Goal: Information Seeking & Learning: Learn about a topic

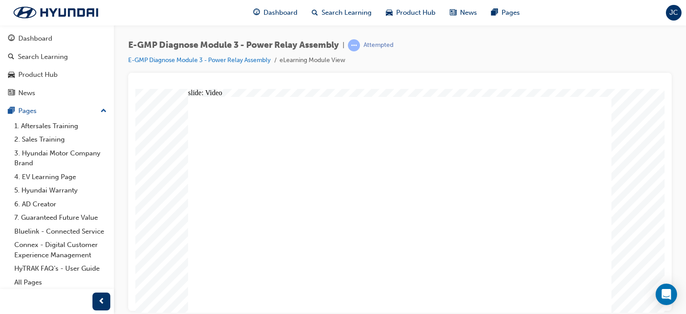
radio input "true"
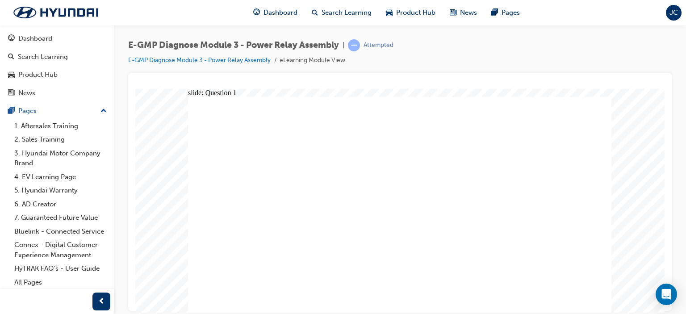
radio input "true"
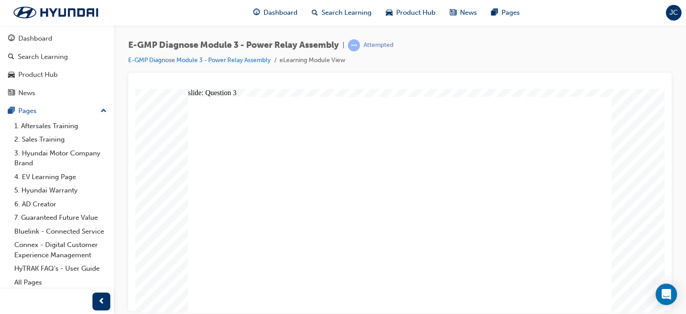
radio input "true"
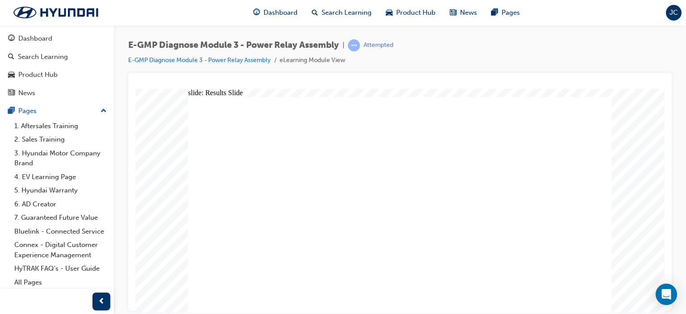
radio input "true"
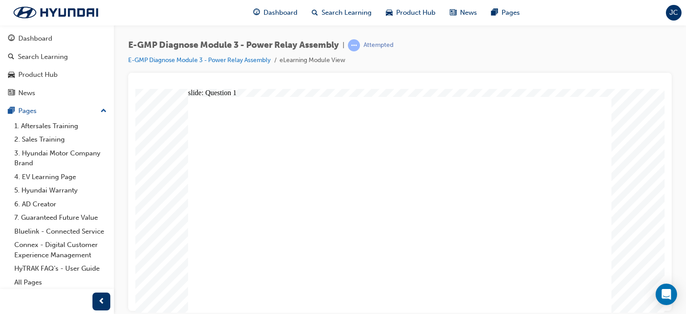
radio input "true"
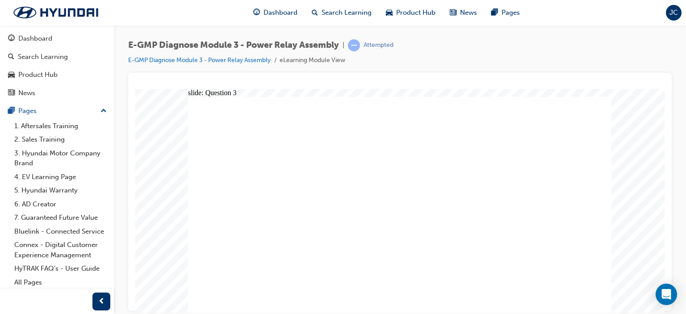
radio input "true"
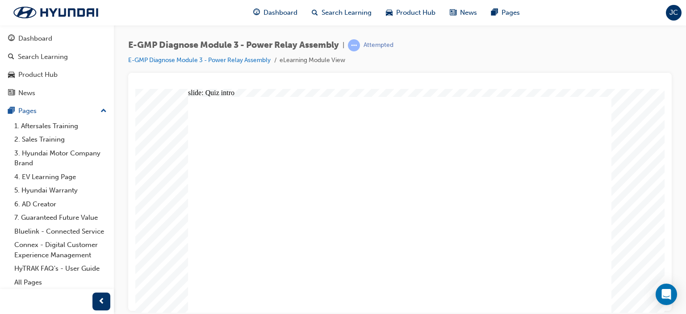
radio input "true"
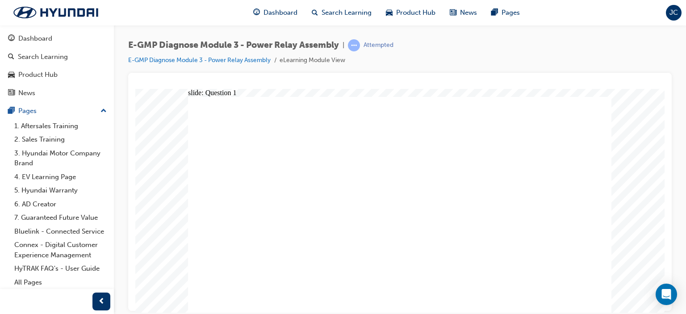
radio input "true"
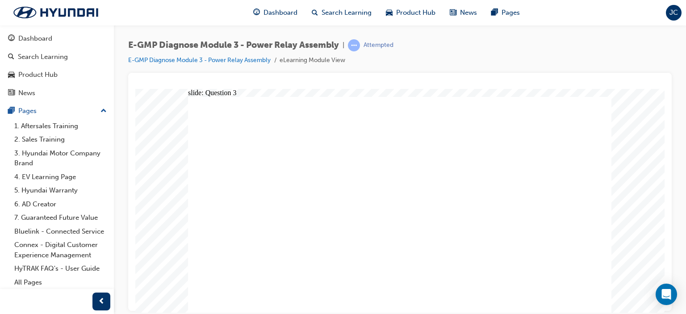
radio input "true"
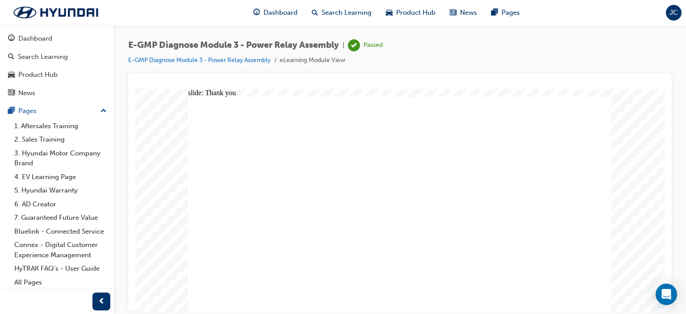
click at [50, 15] on img at bounding box center [55, 12] width 103 height 19
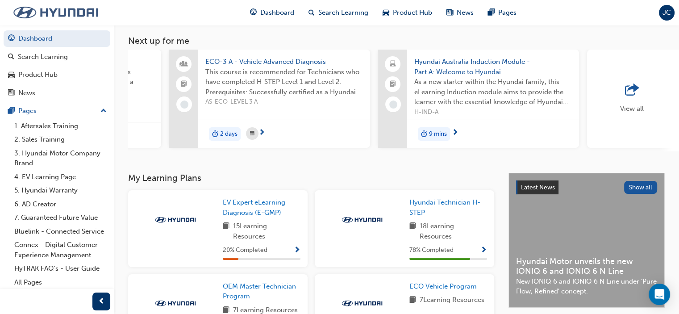
scroll to position [0, 595]
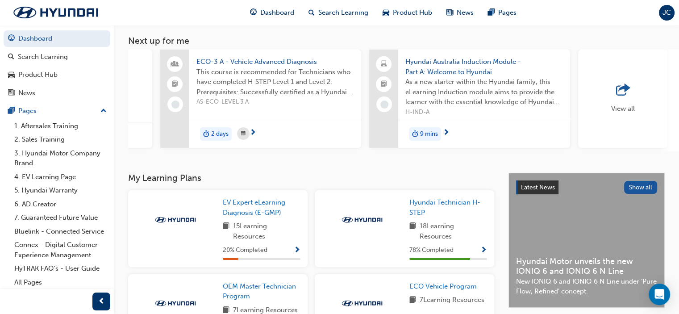
click at [253, 132] on span "next-icon" at bounding box center [253, 133] width 7 height 8
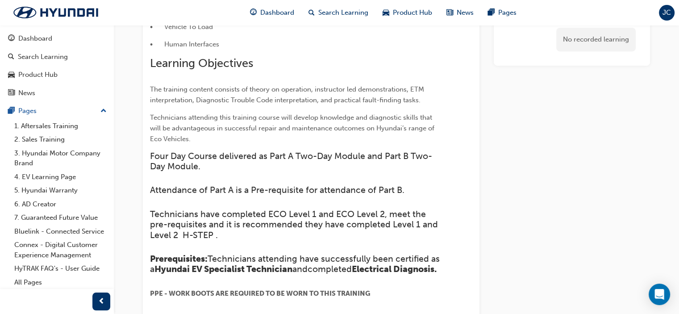
scroll to position [372, 0]
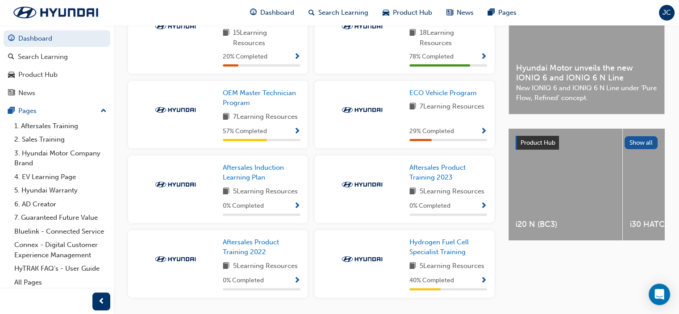
scroll to position [225, 0]
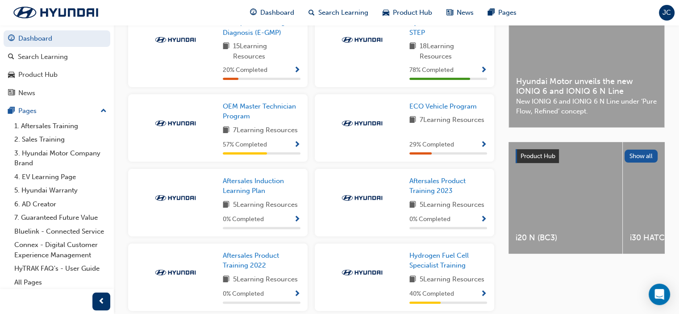
click at [297, 147] on span "Show Progress" at bounding box center [297, 145] width 7 height 8
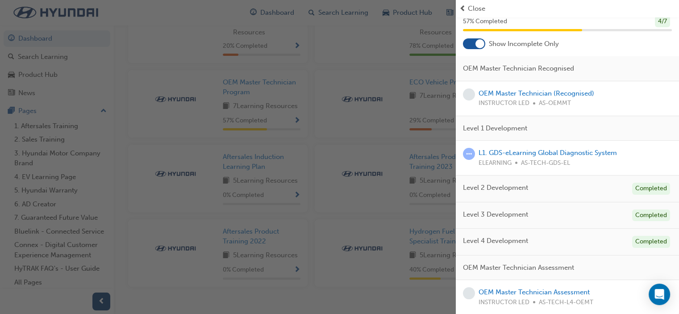
scroll to position [269, 0]
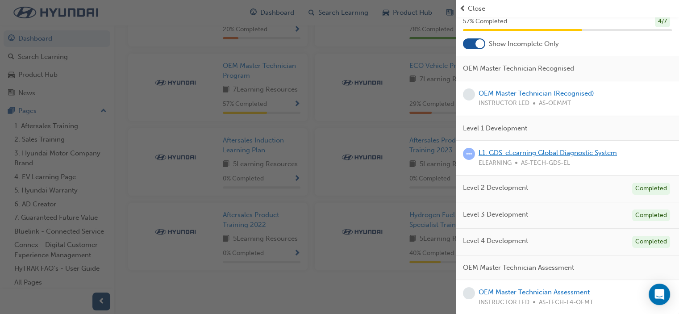
click at [543, 155] on link "L1. GDS-eLearning Global Diagnostic System" at bounding box center [548, 153] width 138 height 8
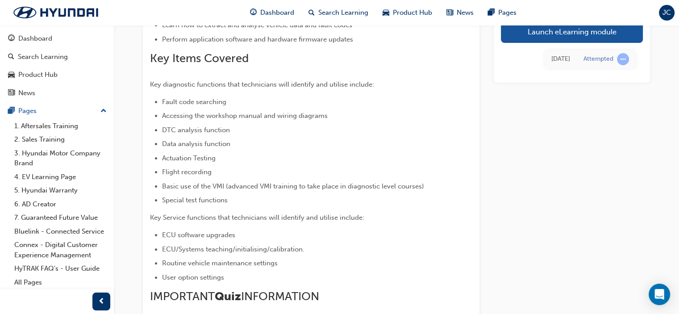
scroll to position [180, 0]
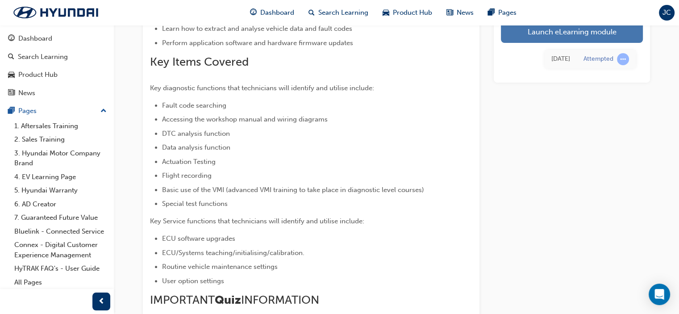
click at [557, 33] on link "Launch eLearning module" at bounding box center [572, 32] width 142 height 22
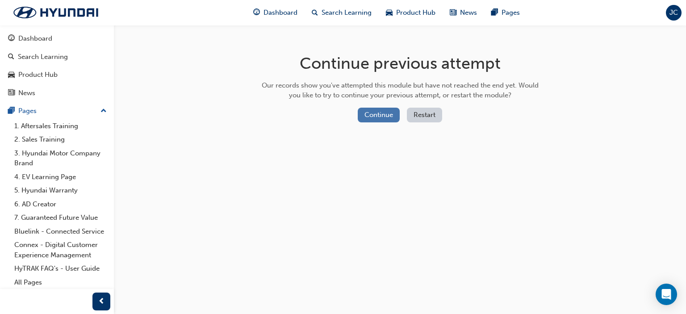
click at [379, 117] on button "Continue" at bounding box center [379, 115] width 42 height 15
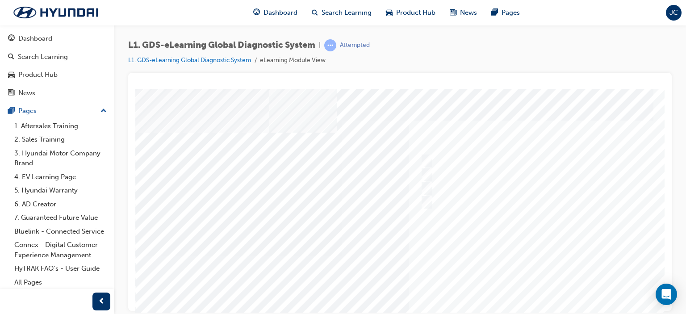
scroll to position [45, 0]
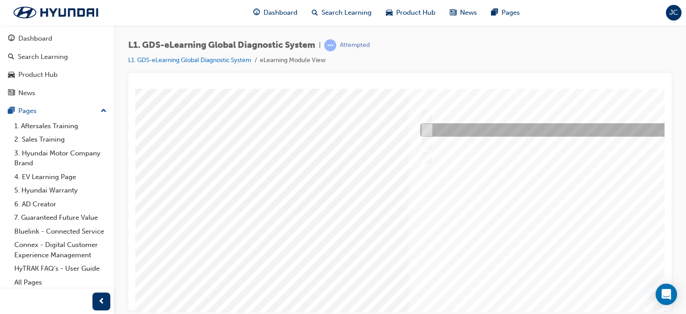
click at [429, 128] on input "0710" at bounding box center [425, 130] width 10 height 10
radio input "true"
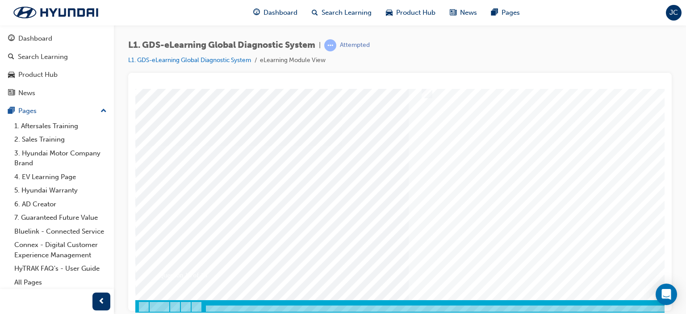
scroll to position [118, 0]
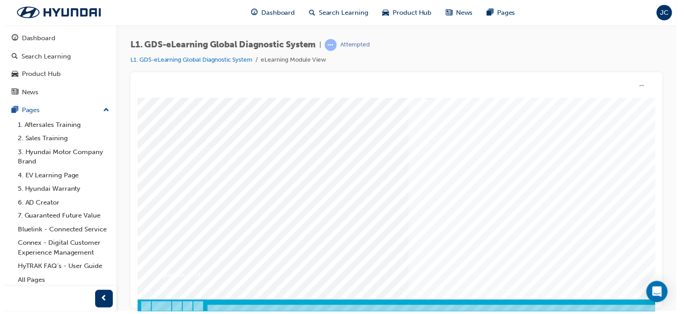
scroll to position [0, 0]
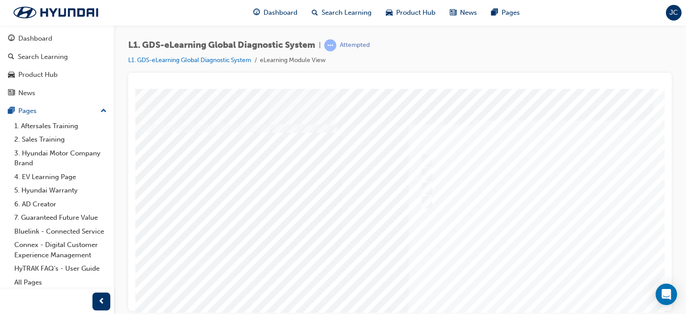
click at [426, 159] on div at bounding box center [438, 255] width 607 height 335
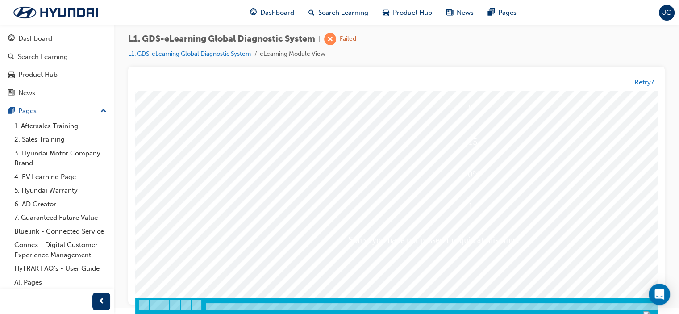
scroll to position [118, 0]
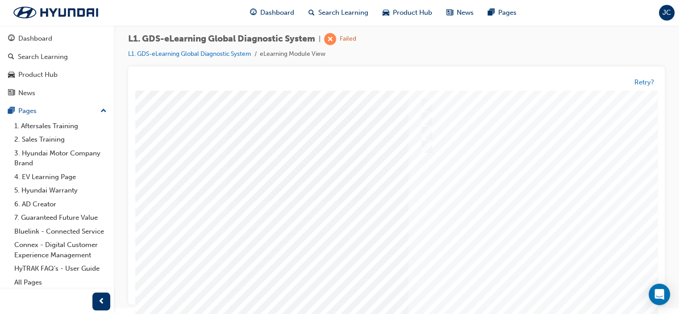
scroll to position [0, 0]
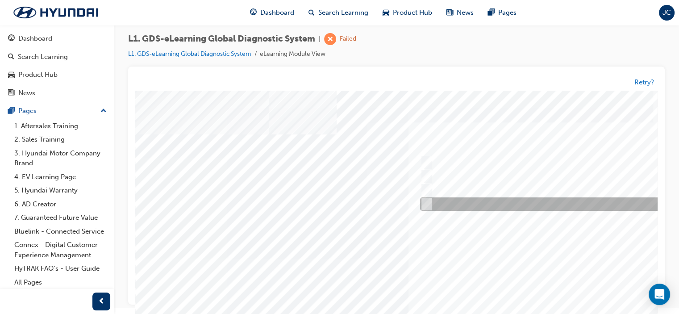
click at [425, 202] on input "Six" at bounding box center [425, 205] width 10 height 10
radio input "true"
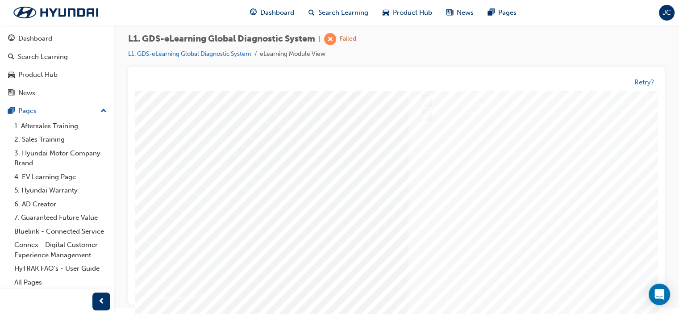
scroll to position [118, 0]
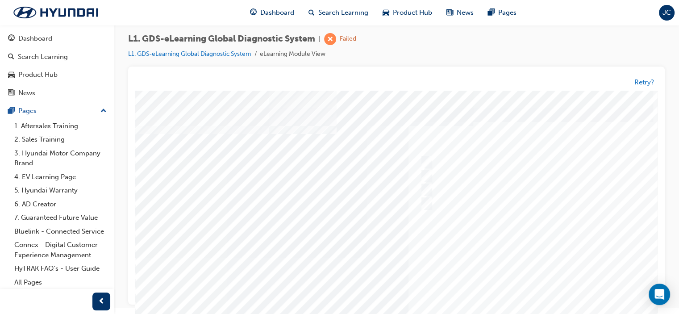
scroll to position [0, 0]
click at [477, 253] on div at bounding box center [438, 258] width 607 height 335
click at [645, 81] on button "Retry?" at bounding box center [645, 82] width 20 height 10
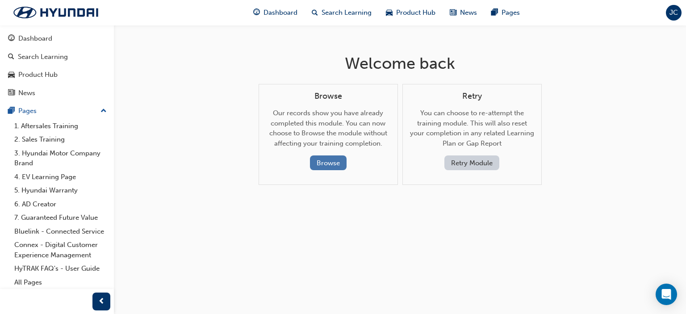
click at [333, 160] on button "Browse" at bounding box center [328, 162] width 37 height 15
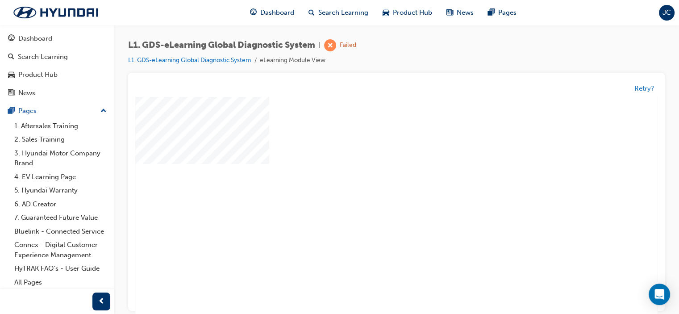
click at [371, 183] on div "play" at bounding box center [371, 183] width 0 height 0
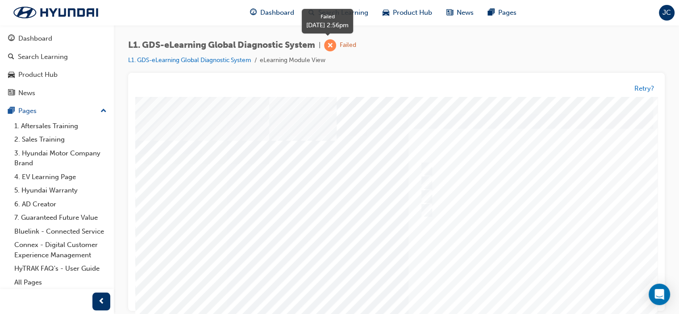
click at [331, 45] on span "learningRecordVerb_FAIL-icon" at bounding box center [330, 45] width 12 height 12
click at [219, 60] on link "L1. GDS-eLearning Global Diagnostic System" at bounding box center [189, 60] width 123 height 8
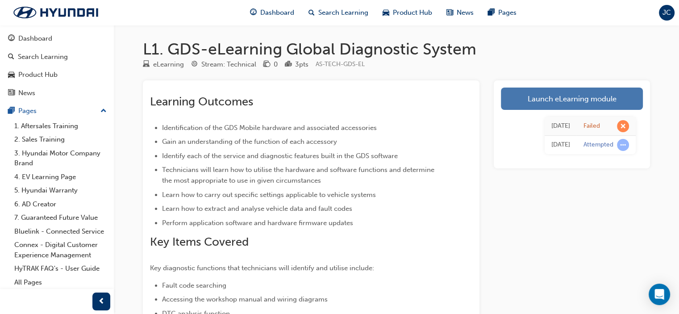
click at [545, 100] on link "Launch eLearning module" at bounding box center [572, 99] width 142 height 22
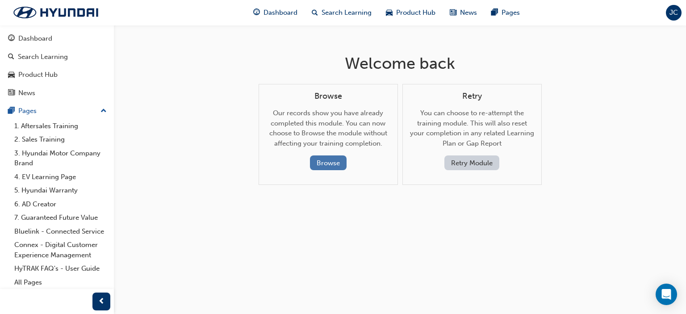
click at [327, 163] on button "Browse" at bounding box center [328, 162] width 37 height 15
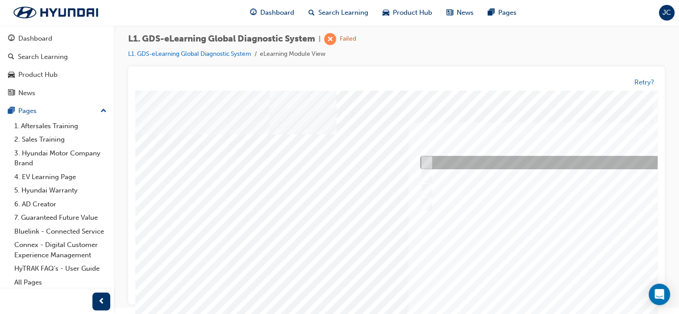
click at [429, 162] on input "Notification on a new update" at bounding box center [425, 163] width 10 height 10
radio input "true"
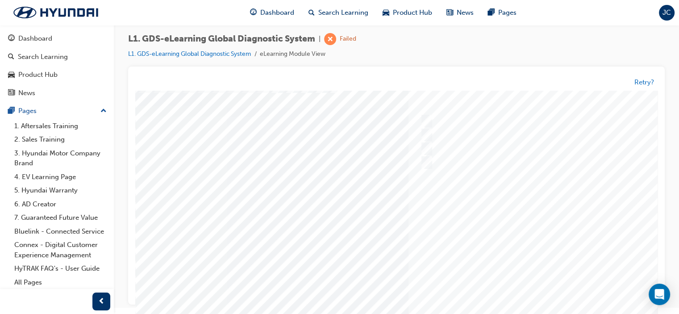
scroll to position [89, 0]
click at [528, 190] on div at bounding box center [438, 168] width 607 height 335
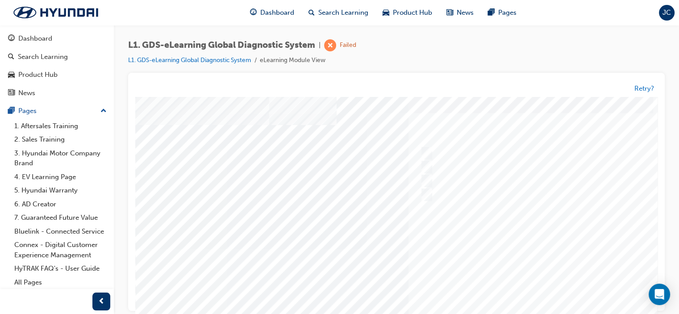
scroll to position [0, 0]
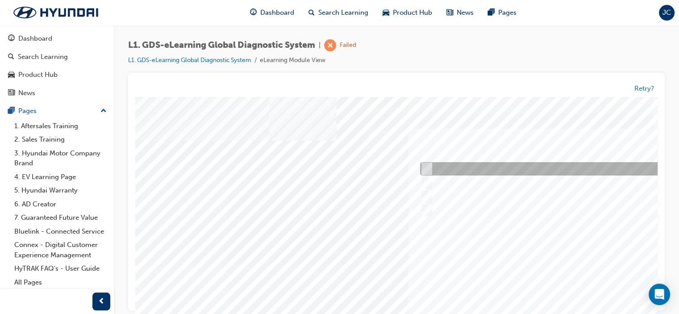
click at [427, 166] on input "Smart EV Solution" at bounding box center [425, 169] width 10 height 10
checkbox input "true"
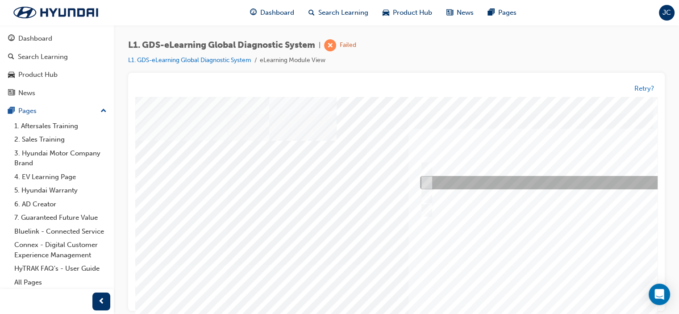
click at [429, 182] on input "Data Analysis" at bounding box center [425, 183] width 10 height 10
checkbox input "true"
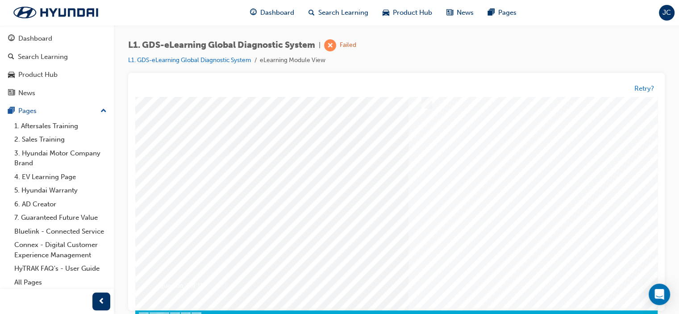
scroll to position [118, 0]
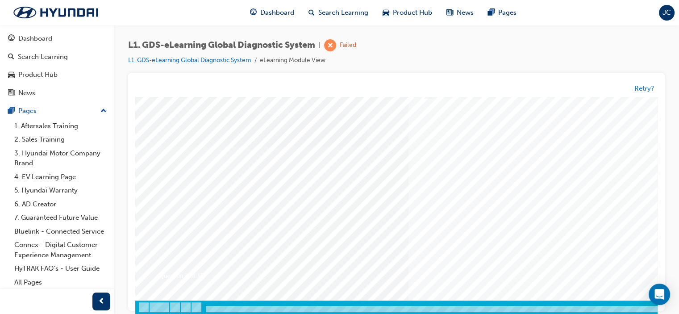
click at [532, 194] on div at bounding box center [438, 146] width 607 height 335
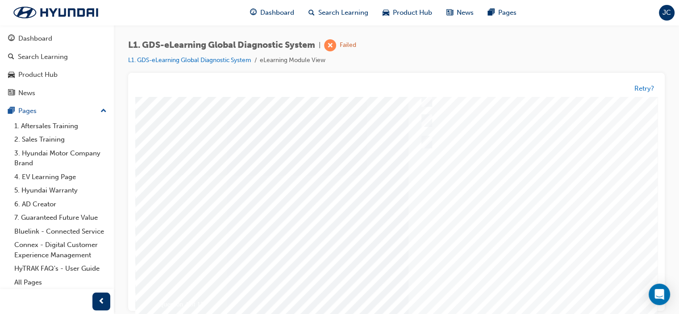
scroll to position [0, 0]
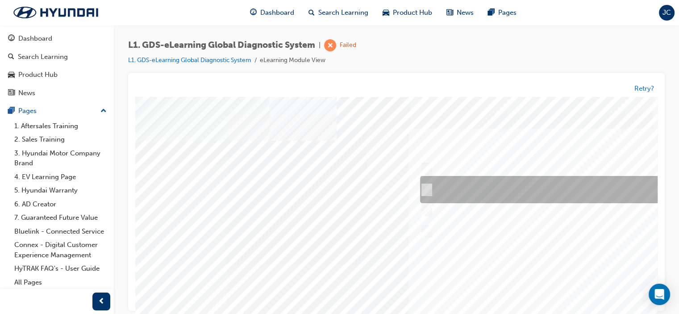
click at [427, 190] on input "START the engine and do not turn the ignition key to the OFF position during th…" at bounding box center [425, 190] width 10 height 10
radio input "true"
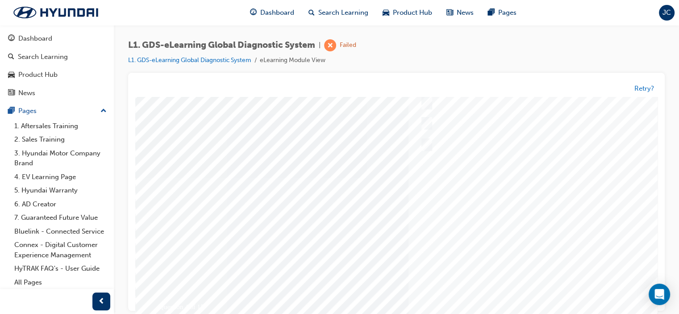
scroll to position [118, 0]
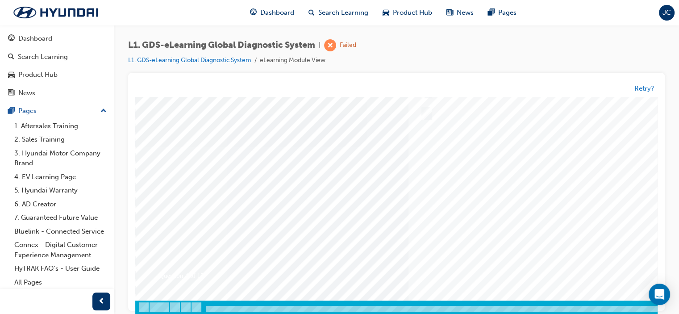
click at [489, 179] on div at bounding box center [438, 146] width 607 height 335
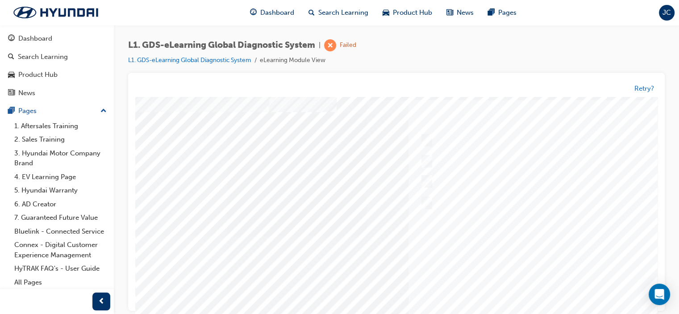
scroll to position [0, 0]
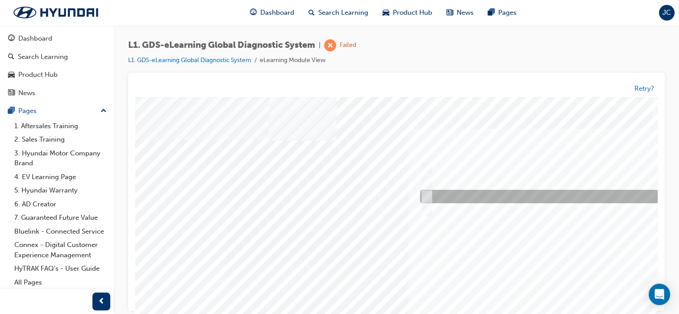
click at [426, 193] on input "From GDS Smart Toolbox by selecting Service Information" at bounding box center [425, 197] width 10 height 10
checkbox input "true"
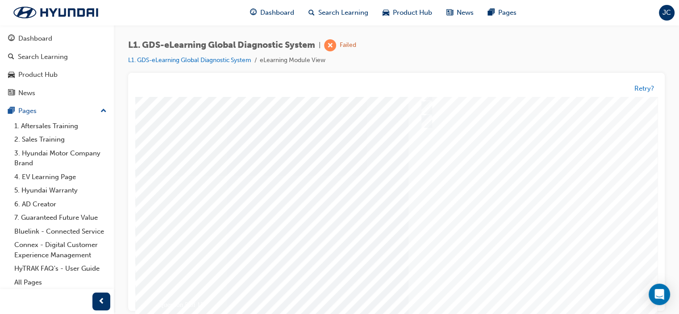
scroll to position [89, 0]
click at [495, 193] on div at bounding box center [438, 175] width 607 height 335
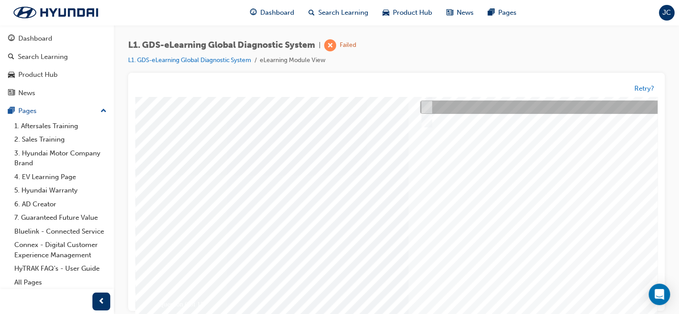
scroll to position [0, 0]
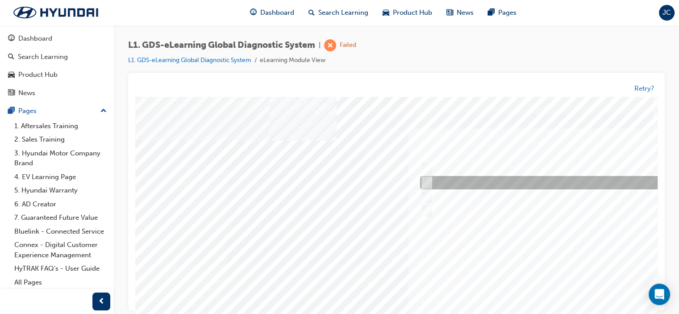
click at [428, 179] on input "Hear if the component to check for operation" at bounding box center [425, 183] width 10 height 10
checkbox input "true"
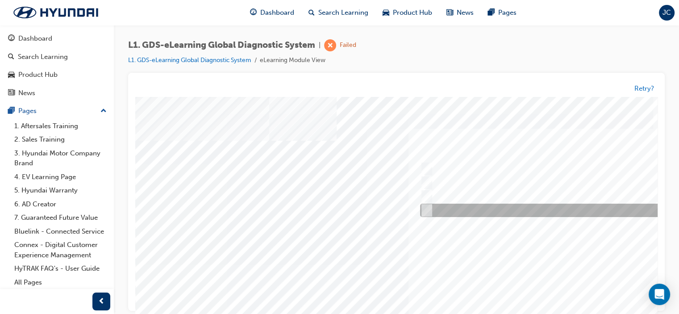
click at [425, 209] on input "Physically look at the component to check if it’s operating" at bounding box center [425, 211] width 10 height 10
checkbox input "true"
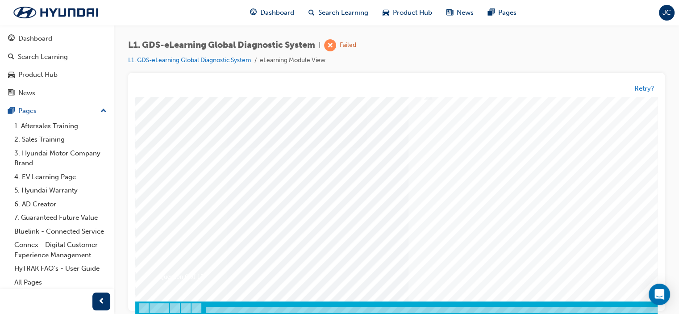
scroll to position [118, 0]
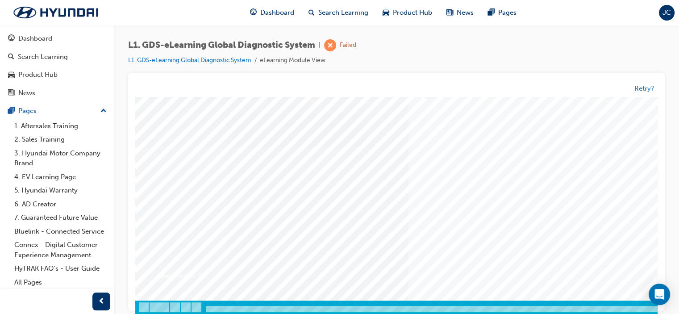
click at [463, 182] on div at bounding box center [438, 146] width 607 height 335
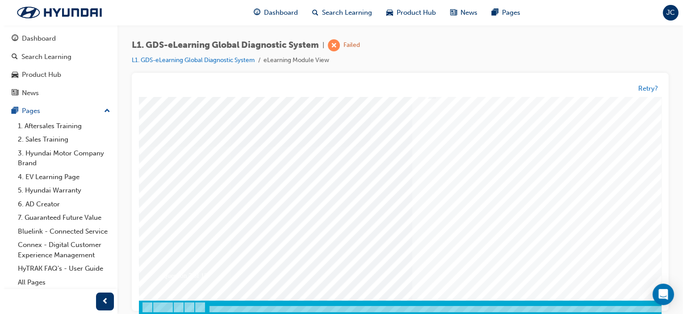
scroll to position [0, 0]
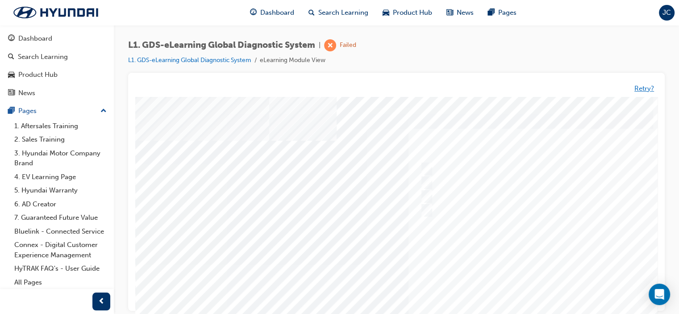
drag, startPoint x: 638, startPoint y: 88, endPoint x: 569, endPoint y: 112, distance: 72.9
click at [638, 89] on button "Retry?" at bounding box center [645, 89] width 20 height 10
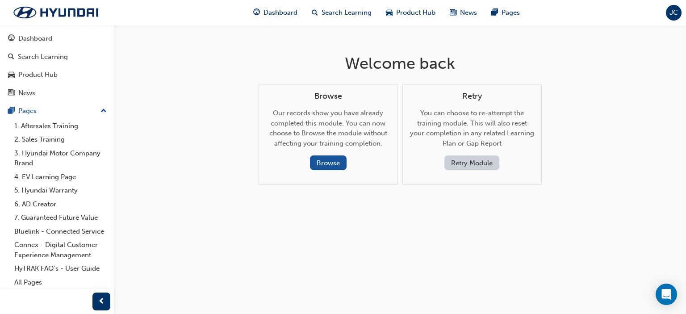
click at [465, 163] on button "Retry Module" at bounding box center [471, 162] width 55 height 15
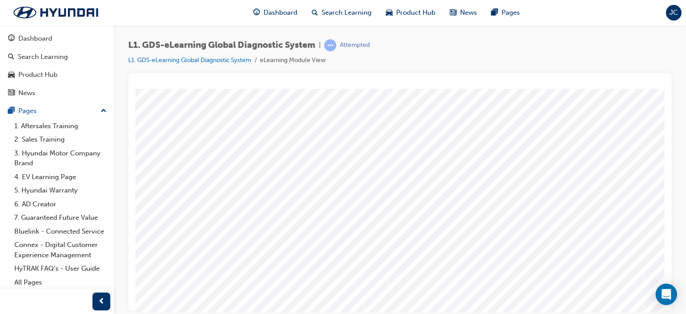
scroll to position [118, 0]
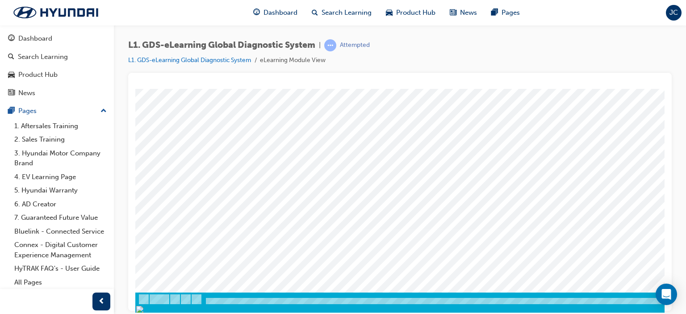
drag, startPoint x: 429, startPoint y: 181, endPoint x: 386, endPoint y: 168, distance: 44.7
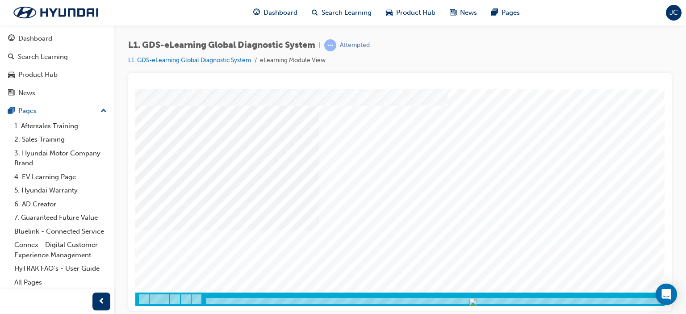
scroll to position [0, 0]
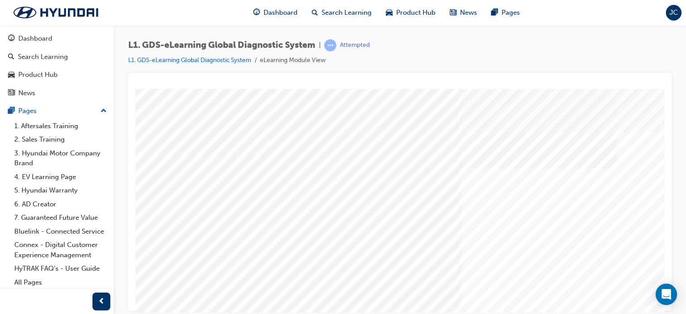
drag, startPoint x: 553, startPoint y: 301, endPoint x: 490, endPoint y: 302, distance: 63.0
click at [490, 302] on div "Content Image Right" at bounding box center [438, 255] width 607 height 335
click at [213, 291] on div "Content Image Right" at bounding box center [438, 255] width 607 height 335
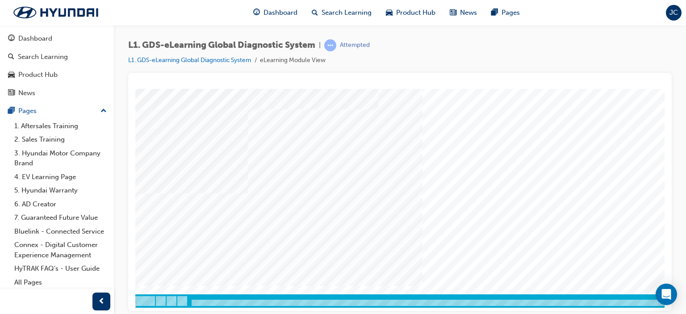
scroll to position [118, 14]
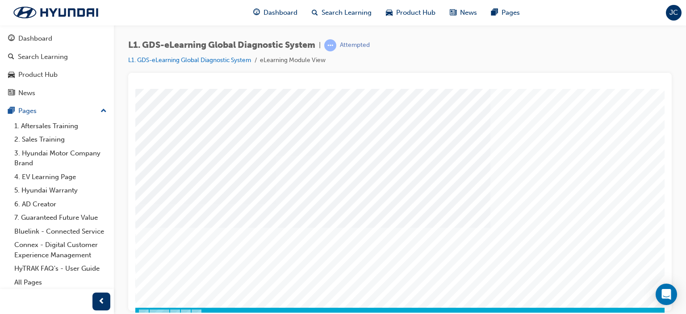
scroll to position [118, 0]
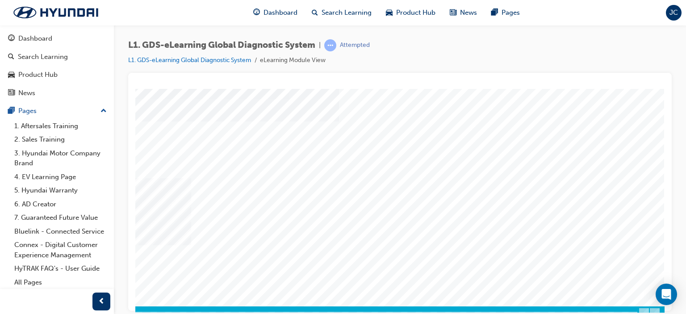
scroll to position [118, 85]
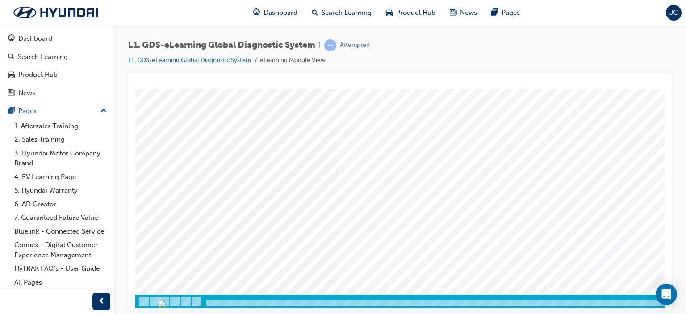
scroll to position [118, 0]
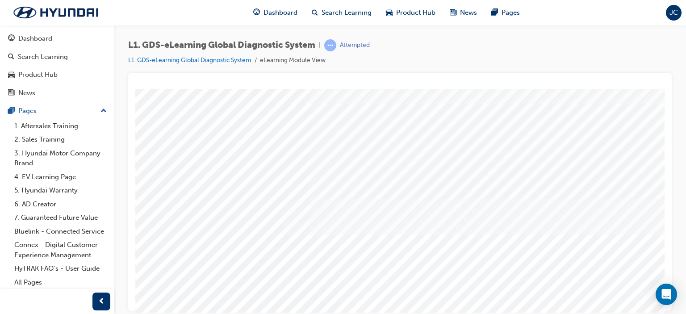
scroll to position [73, 0]
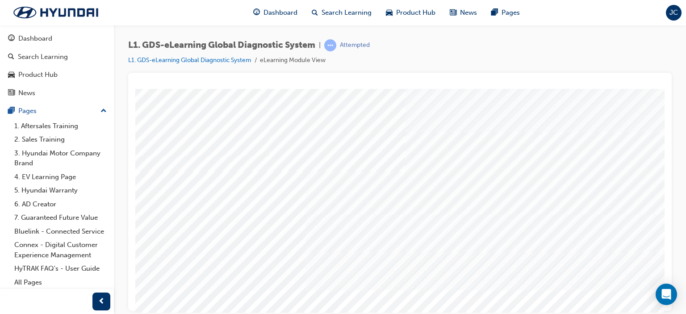
drag, startPoint x: 442, startPoint y: 301, endPoint x: 264, endPoint y: 307, distance: 177.9
click at [264, 92] on html "multistate Loading..." at bounding box center [399, 90] width 529 height 4
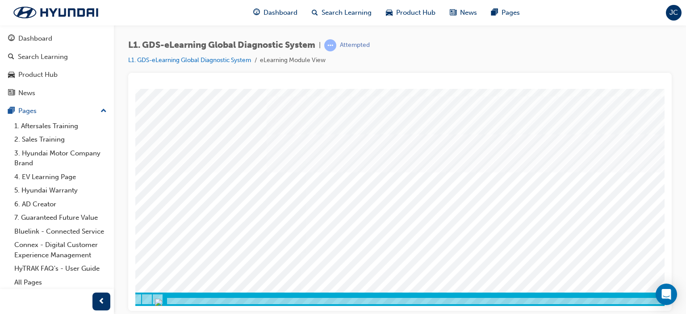
scroll to position [118, 0]
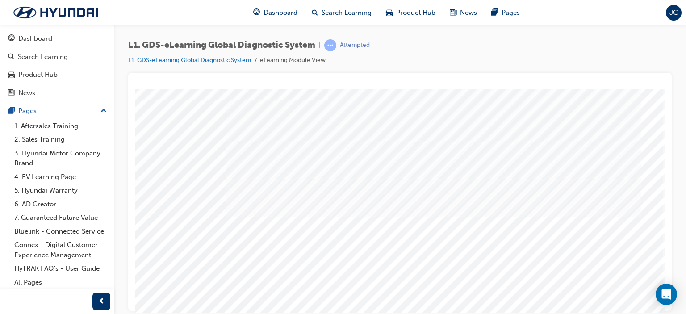
scroll to position [0, 85]
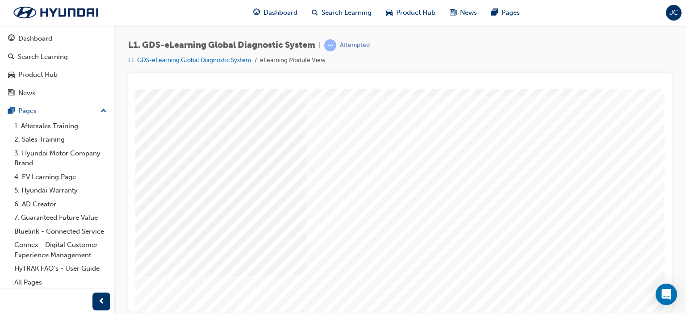
scroll to position [118, 13]
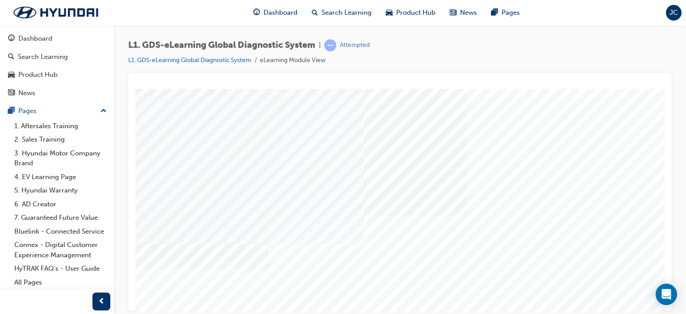
scroll to position [45, 77]
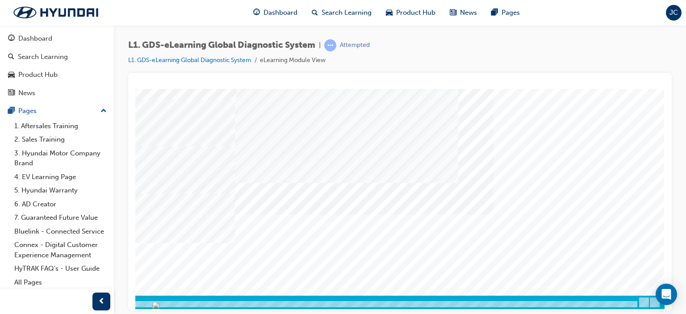
scroll to position [118, 85]
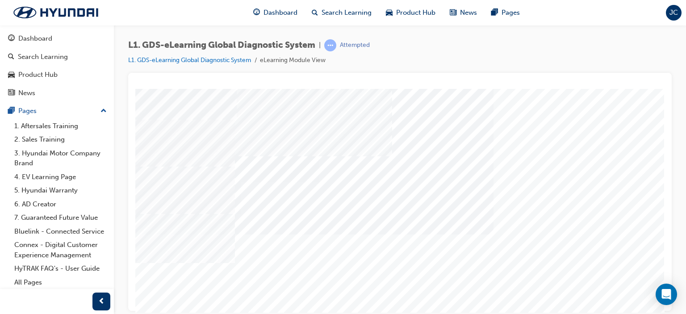
scroll to position [73, 85]
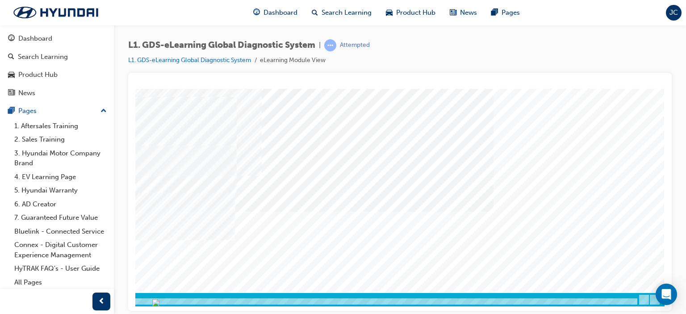
scroll to position [118, 85]
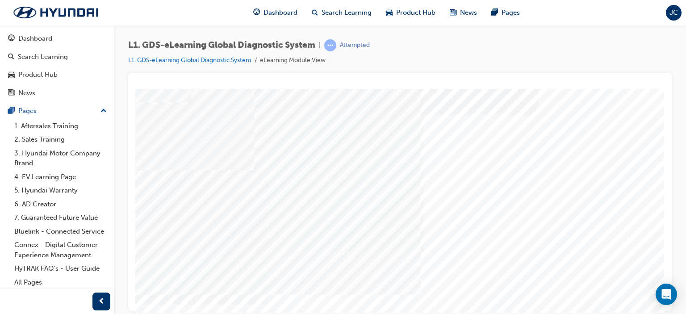
scroll to position [29, 85]
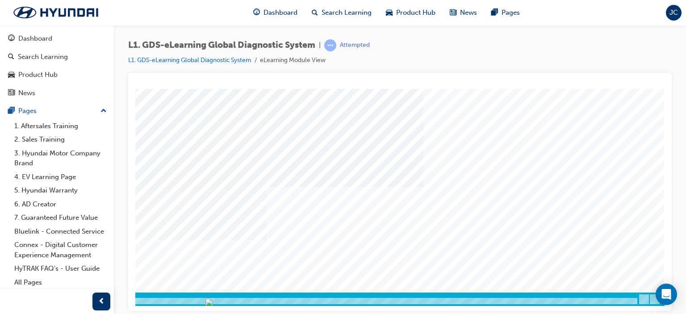
drag, startPoint x: 522, startPoint y: 310, endPoint x: 718, endPoint y: 401, distance: 215.8
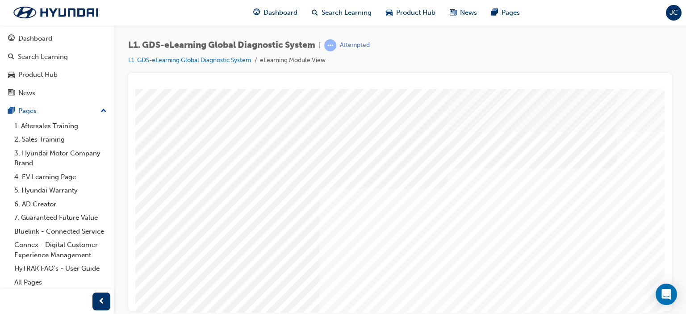
drag, startPoint x: 288, startPoint y: 299, endPoint x: 309, endPoint y: 299, distance: 20.5
click at [309, 299] on div "Content Image Right" at bounding box center [438, 255] width 607 height 335
drag, startPoint x: 395, startPoint y: 299, endPoint x: 414, endPoint y: 299, distance: 19.2
click at [418, 298] on div "Content Image Right" at bounding box center [438, 255] width 607 height 335
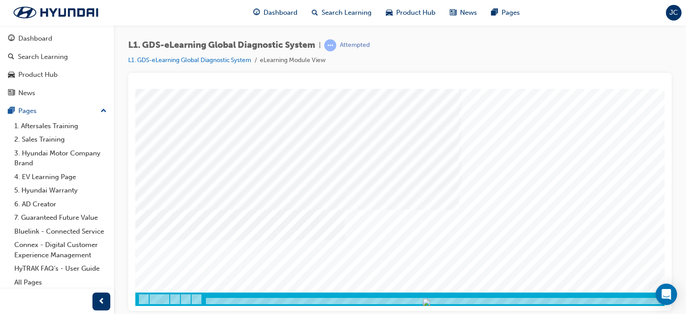
click at [607, 292] on div "Content Image Right" at bounding box center [438, 138] width 607 height 335
click at [607, 297] on div at bounding box center [459, 301] width 511 height 8
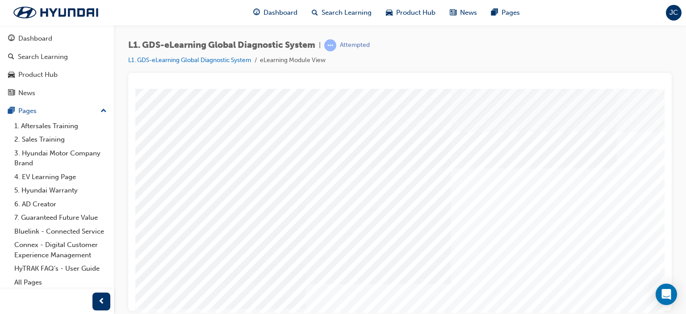
click at [630, 301] on div "Content Image Right" at bounding box center [438, 255] width 607 height 335
click at [180, 61] on link "L1. GDS-eLearning Global Diagnostic System" at bounding box center [189, 60] width 123 height 8
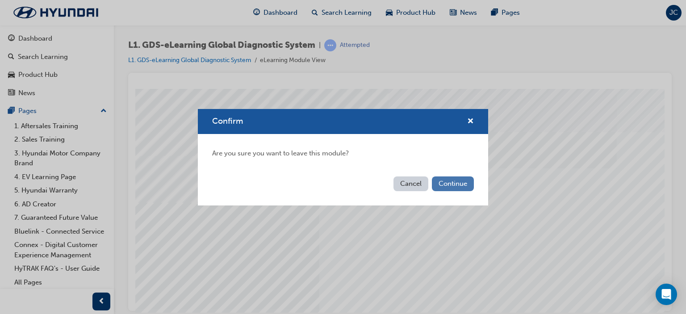
click at [446, 185] on button "Continue" at bounding box center [453, 183] width 42 height 15
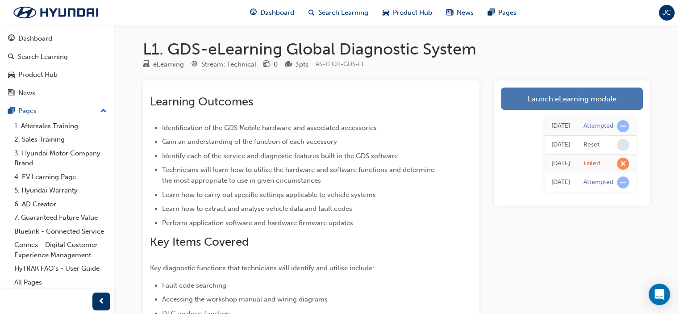
click at [554, 103] on link "Launch eLearning module" at bounding box center [572, 99] width 142 height 22
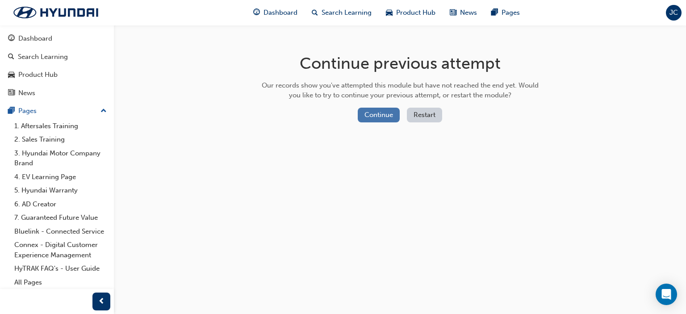
click at [375, 119] on button "Continue" at bounding box center [379, 115] width 42 height 15
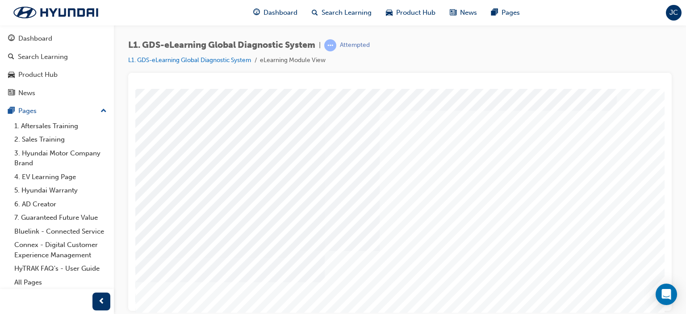
scroll to position [118, 0]
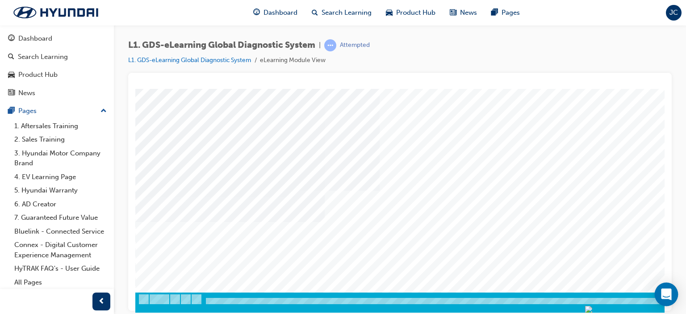
click at [665, 296] on icon "Open Intercom Messenger" at bounding box center [666, 294] width 10 height 12
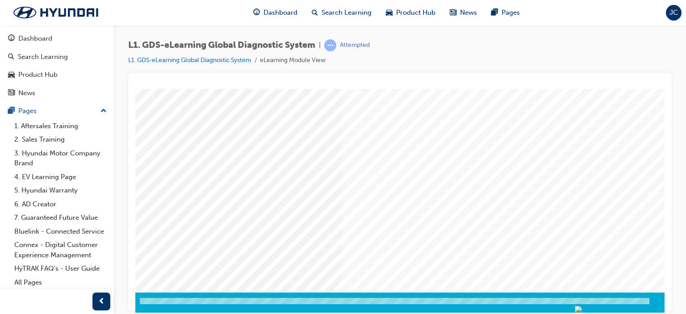
scroll to position [118, 85]
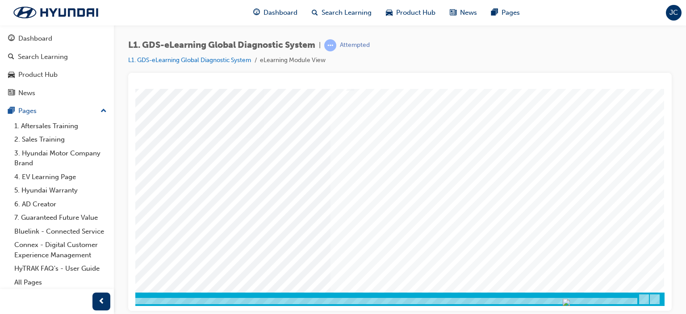
click at [623, 301] on div at bounding box center [381, 301] width 511 height 8
drag, startPoint x: 625, startPoint y: 301, endPoint x: 618, endPoint y: 302, distance: 7.2
click at [618, 302] on div at bounding box center [381, 301] width 511 height 8
click at [599, 301] on div at bounding box center [381, 301] width 511 height 8
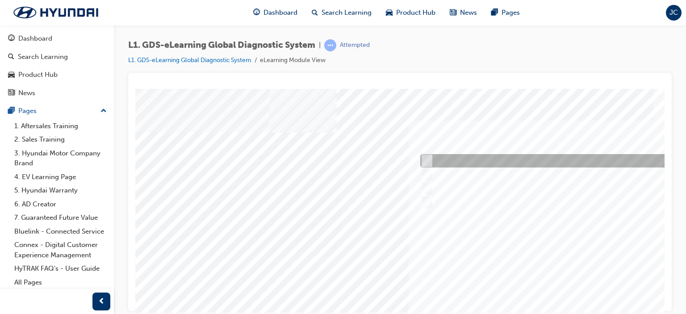
click at [422, 159] on input "S/W Management" at bounding box center [425, 161] width 10 height 10
radio input "true"
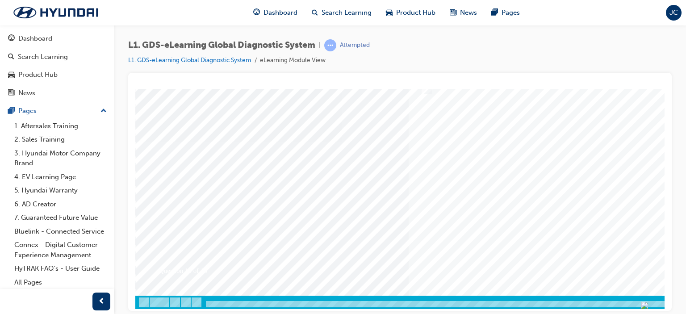
scroll to position [118, 0]
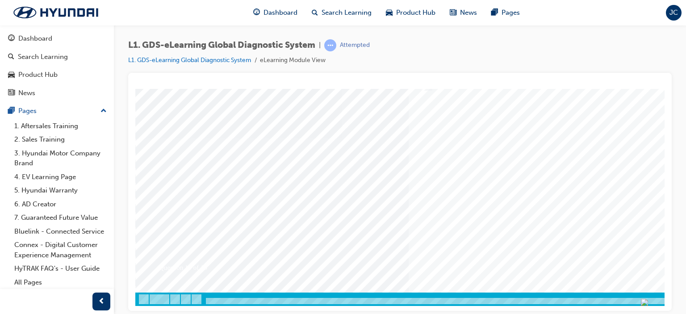
click at [499, 165] on div at bounding box center [438, 138] width 607 height 335
drag, startPoint x: 626, startPoint y: 300, endPoint x: 546, endPoint y: 305, distance: 80.1
click at [553, 305] on div at bounding box center [360, 298] width 607 height 13
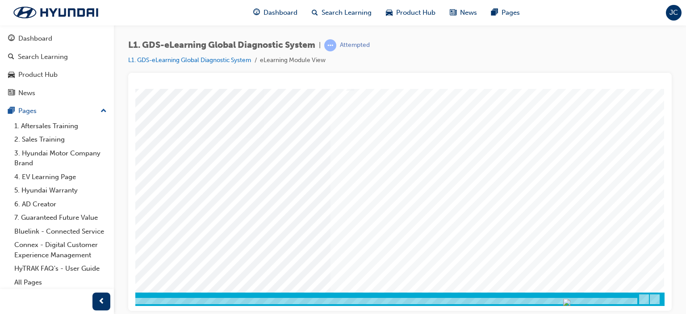
click at [540, 297] on div at bounding box center [381, 301] width 511 height 8
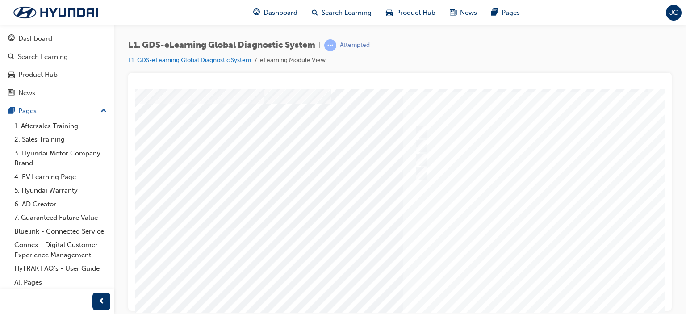
scroll to position [0, 6]
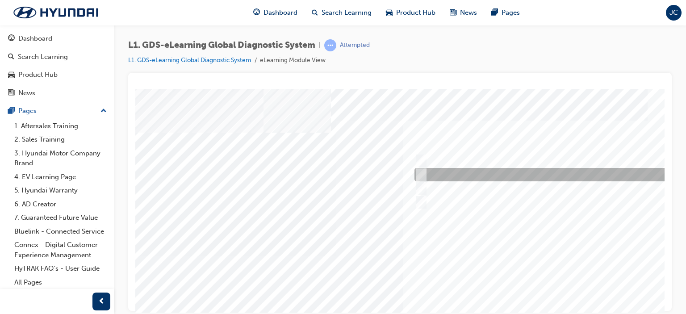
click at [418, 172] on input "To view ECU voltages when in live data" at bounding box center [419, 175] width 10 height 10
radio input "true"
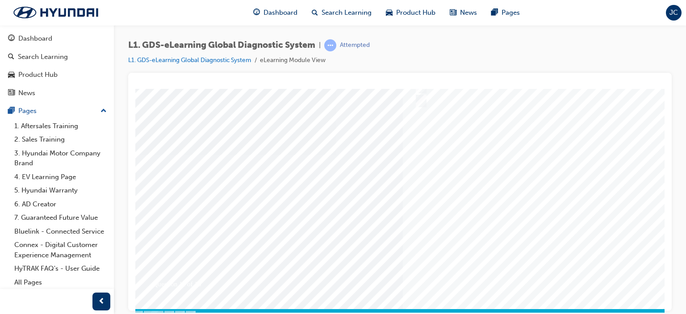
scroll to position [118, 6]
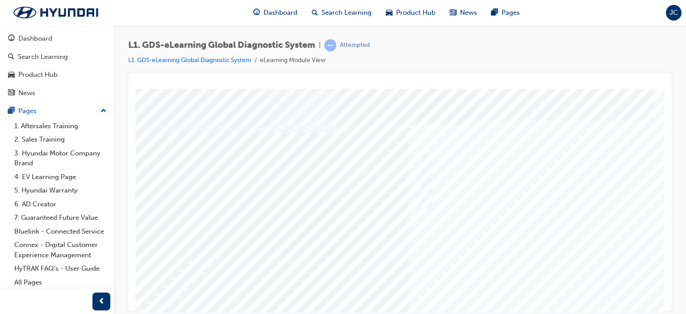
click at [522, 151] on div at bounding box center [438, 255] width 607 height 335
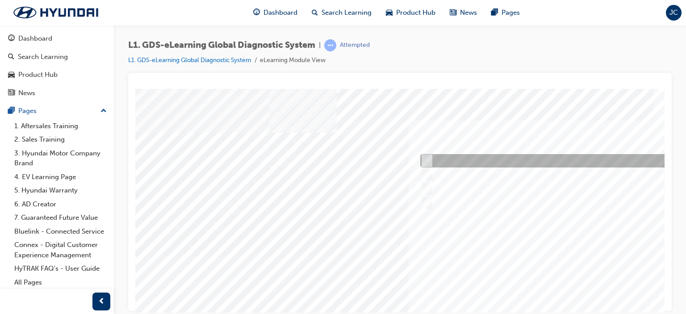
click at [423, 156] on input "Active, Pending and History" at bounding box center [425, 161] width 10 height 10
radio input "true"
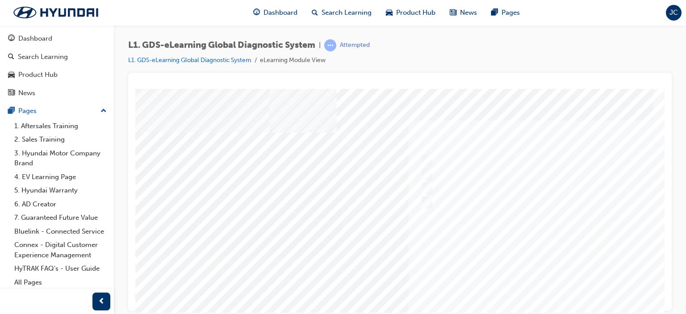
scroll to position [118, 0]
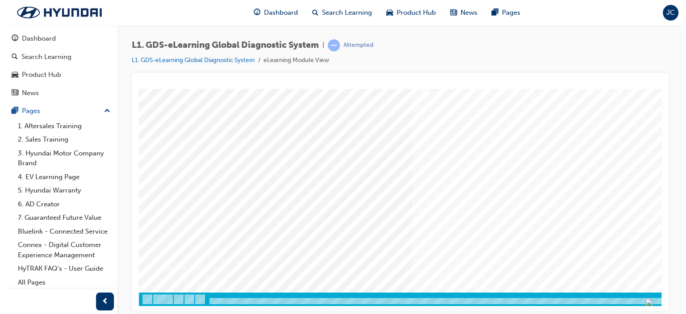
scroll to position [0, 0]
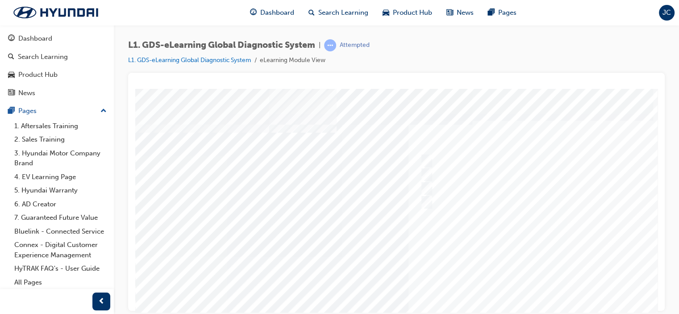
click at [486, 156] on div at bounding box center [438, 255] width 607 height 335
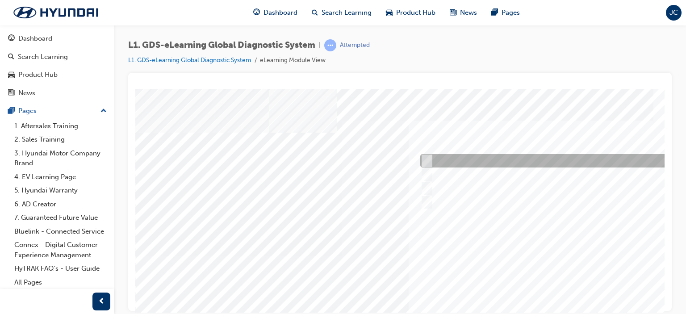
click at [425, 158] on input "Freezes the data that has been selected" at bounding box center [425, 161] width 10 height 10
radio input "true"
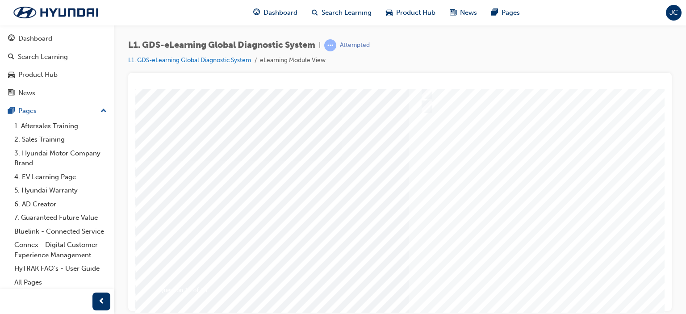
scroll to position [118, 0]
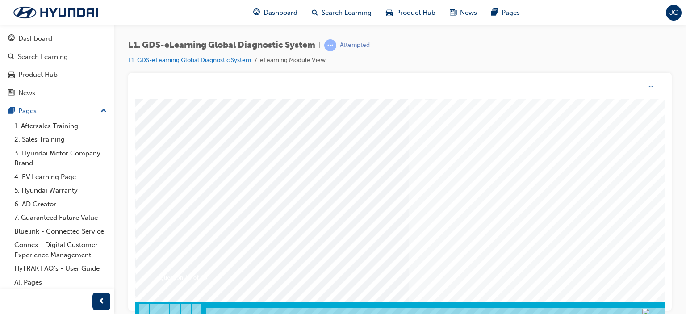
scroll to position [0, 0]
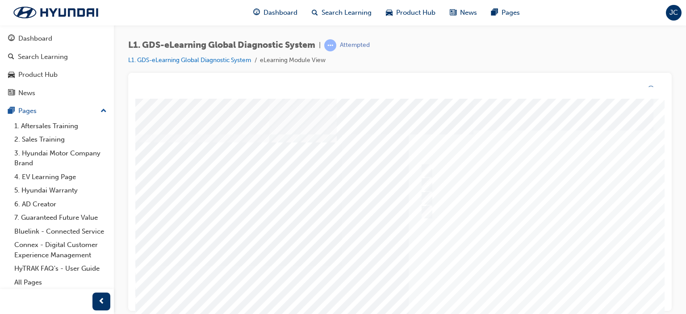
click at [483, 158] on div at bounding box center [438, 266] width 607 height 335
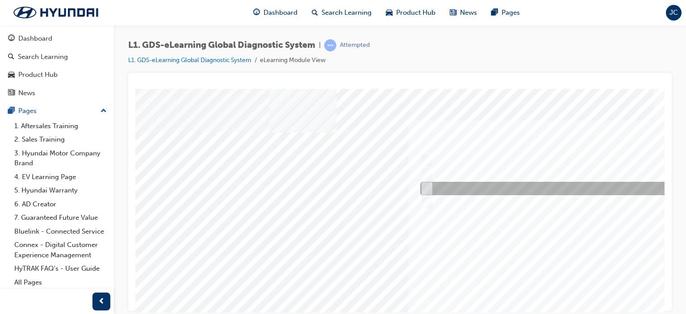
click at [429, 184] on input "Records the data, gives full description and options of the vehicle been select…" at bounding box center [425, 189] width 10 height 10
radio input "true"
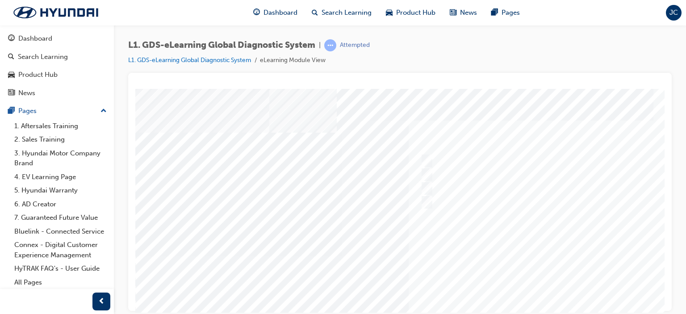
scroll to position [45, 0]
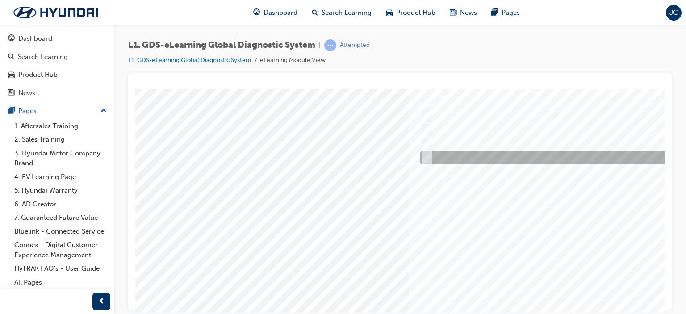
click at [426, 155] on input "Generates a report to Technical Assistance Group" at bounding box center [425, 158] width 10 height 10
radio input "true"
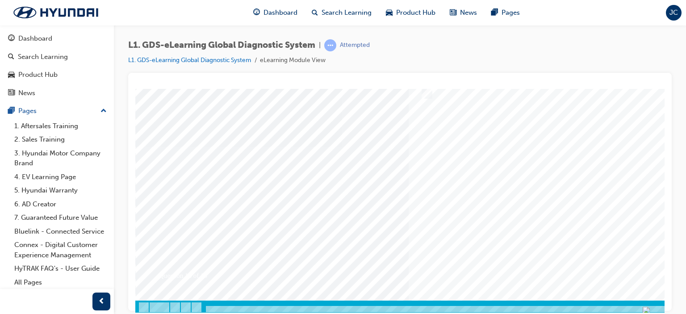
scroll to position [118, 0]
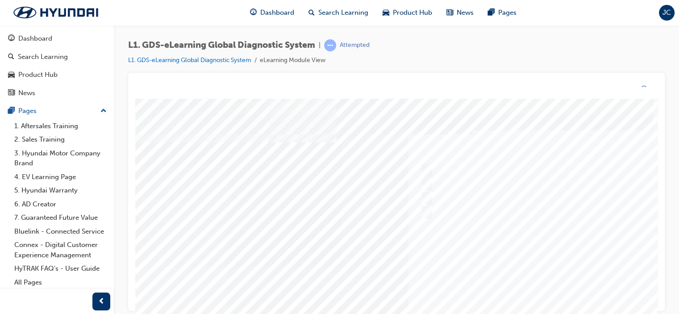
click at [497, 170] on div at bounding box center [438, 266] width 607 height 335
click at [521, 213] on div "Question 14 of 15" at bounding box center [438, 249] width 607 height 322
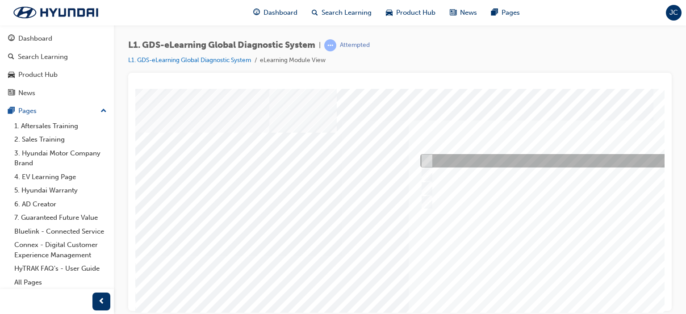
click at [425, 158] on input "0710" at bounding box center [425, 161] width 10 height 10
radio input "true"
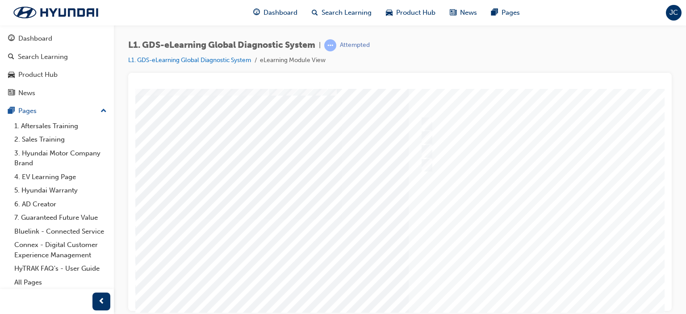
scroll to position [118, 0]
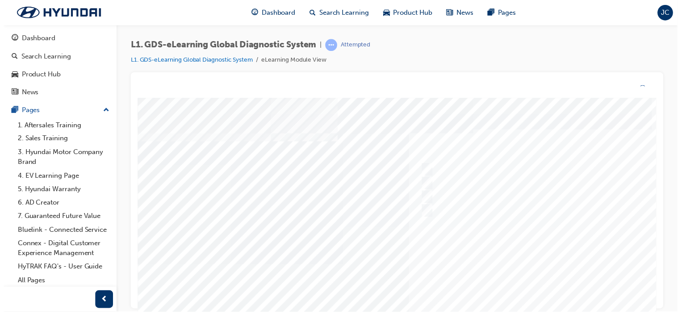
click at [504, 140] on div at bounding box center [441, 265] width 607 height 335
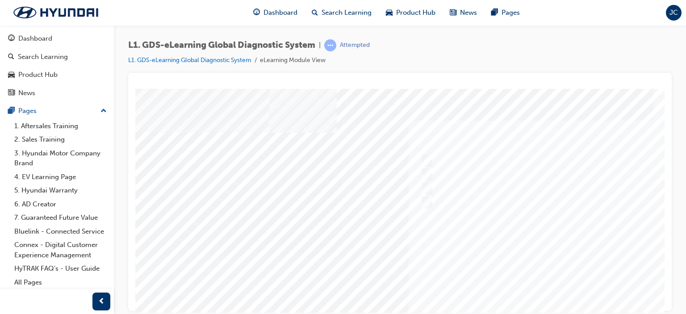
click at [518, 163] on div at bounding box center [566, 160] width 297 height 13
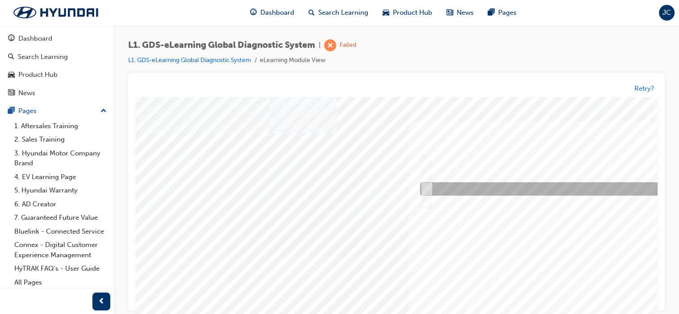
scroll to position [0, 0]
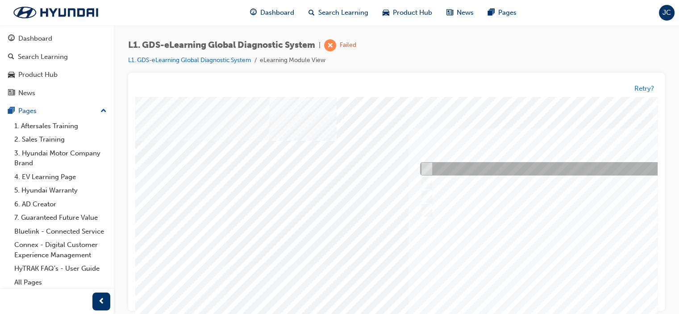
click at [425, 168] on input "Seven" at bounding box center [425, 169] width 10 height 10
radio input "true"
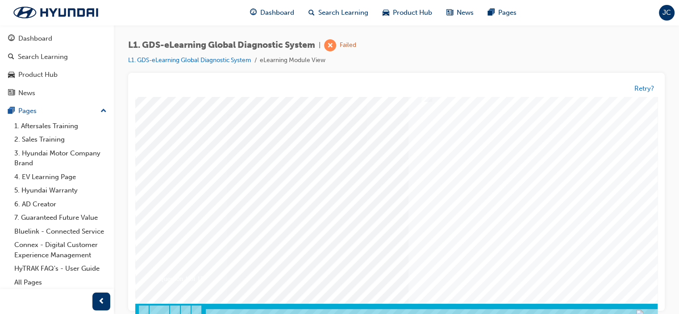
scroll to position [118, 0]
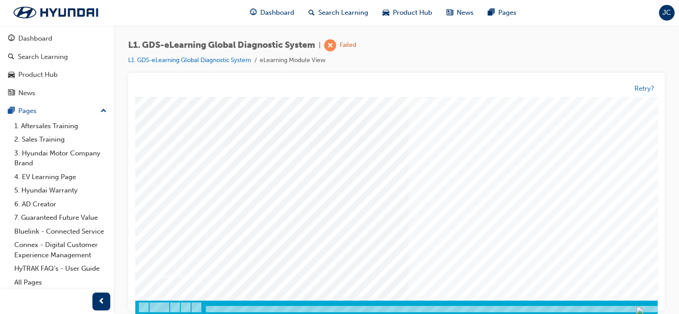
click at [516, 167] on div at bounding box center [438, 146] width 607 height 335
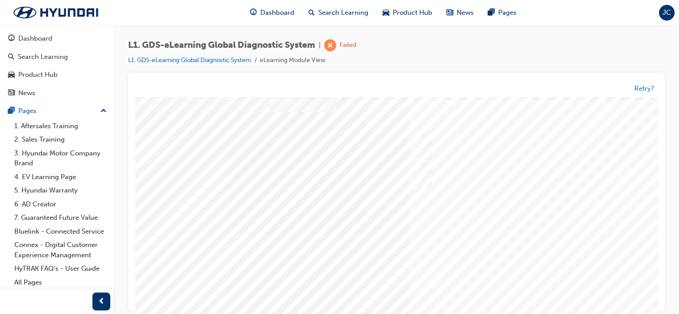
scroll to position [0, 0]
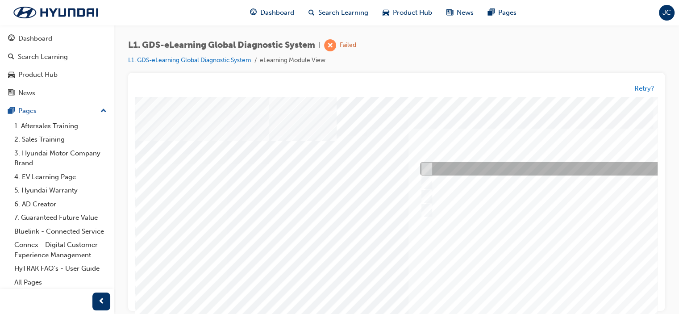
click at [427, 170] on input "Notification on a new update" at bounding box center [425, 169] width 10 height 10
radio input "true"
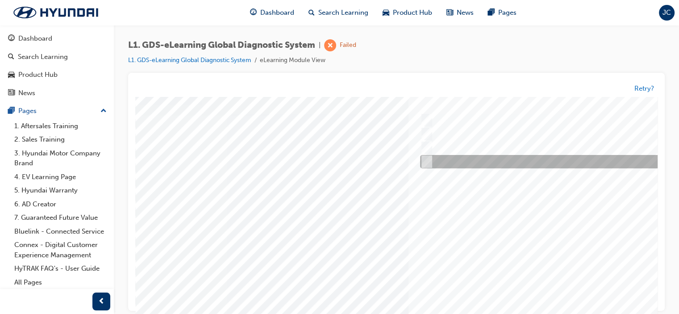
scroll to position [118, 0]
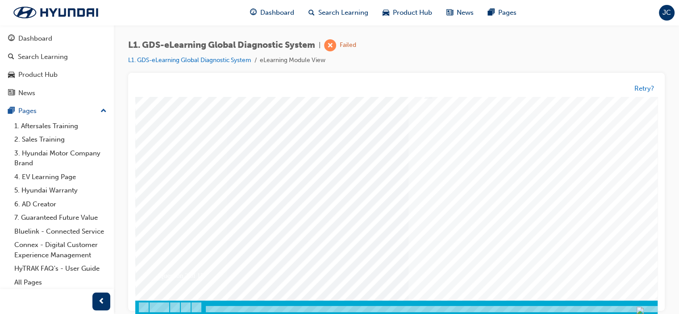
click at [513, 180] on div at bounding box center [438, 146] width 607 height 335
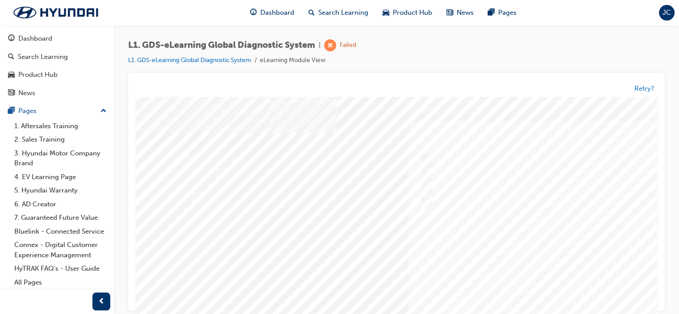
scroll to position [0, 0]
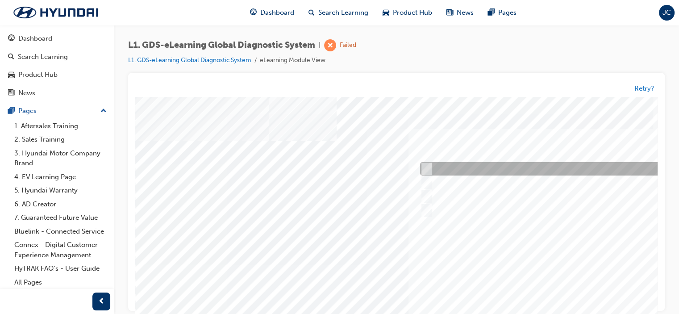
click at [426, 166] on input "Smart EV Solution" at bounding box center [425, 169] width 10 height 10
checkbox input "true"
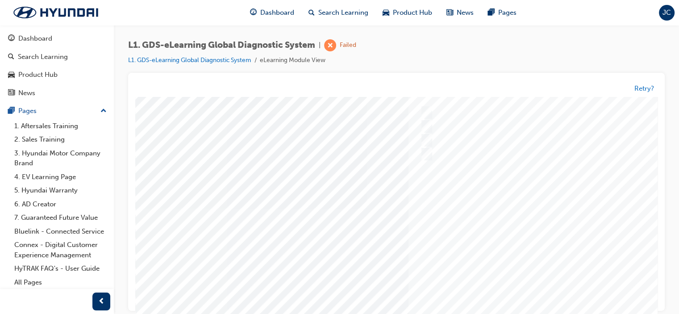
scroll to position [118, 0]
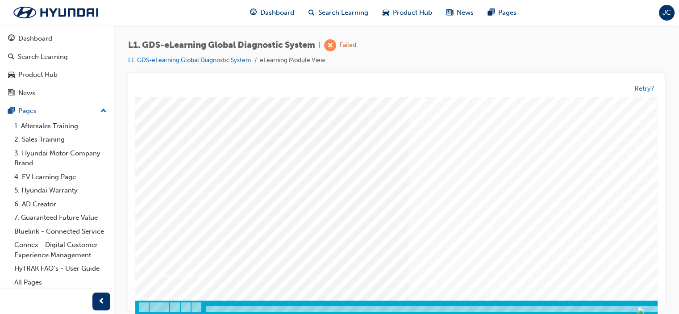
click at [460, 172] on div at bounding box center [438, 146] width 607 height 335
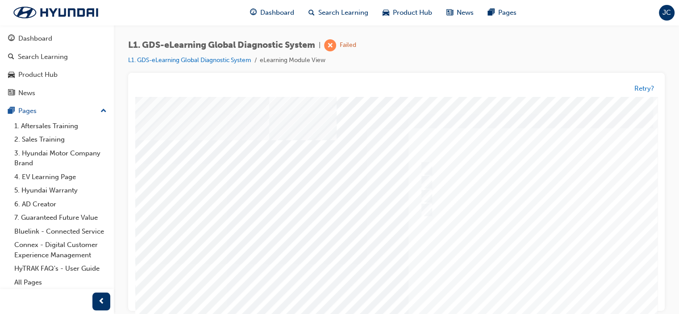
scroll to position [0, 0]
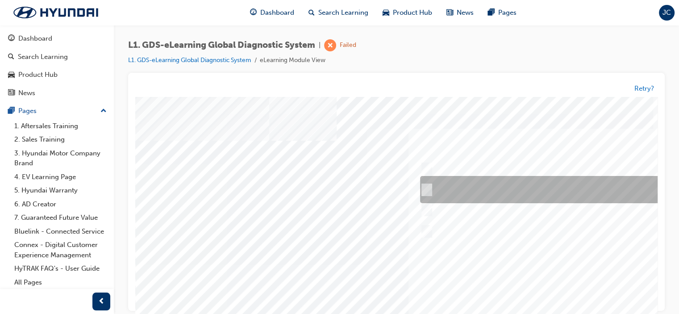
click at [425, 188] on input "START the engine and do not turn the ignition key to the OFF position during th…" at bounding box center [425, 190] width 10 height 10
radio input "true"
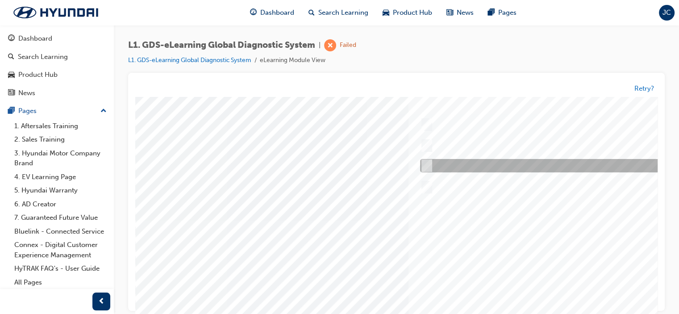
scroll to position [118, 0]
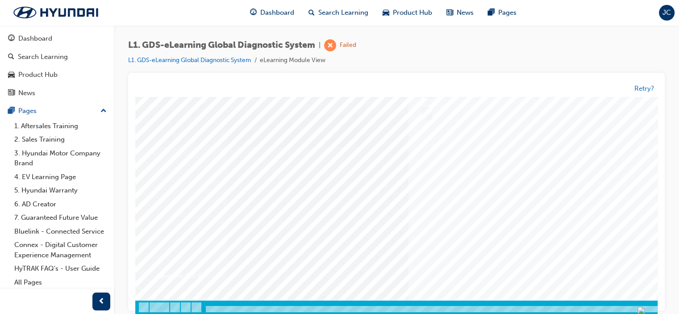
click at [485, 198] on div at bounding box center [438, 146] width 607 height 335
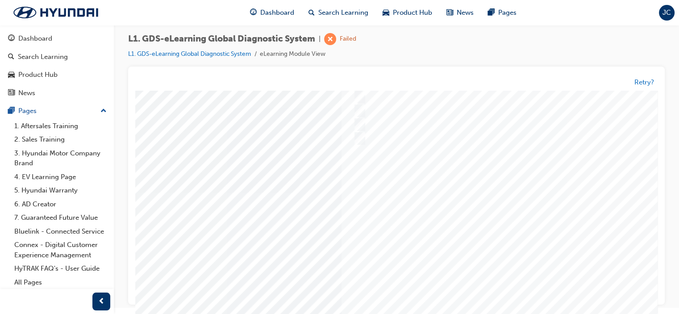
scroll to position [0, 67]
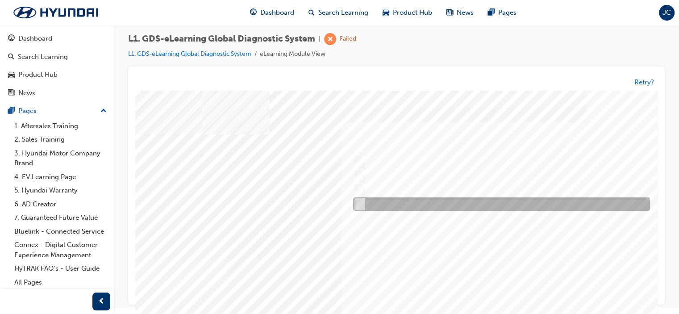
click at [363, 202] on div at bounding box center [499, 204] width 297 height 13
checkbox input "true"
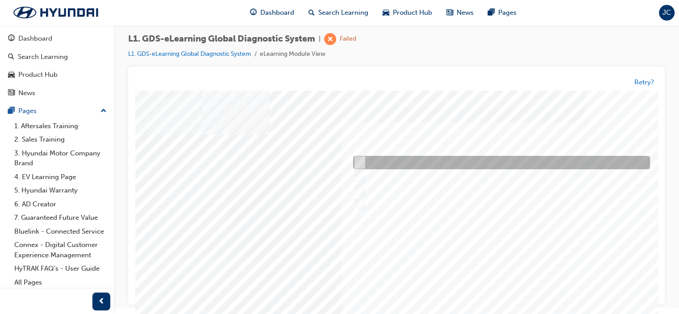
click at [358, 167] on input "From Home Screen Bottom Menu by selecting Service Information" at bounding box center [358, 163] width 10 height 10
checkbox input "true"
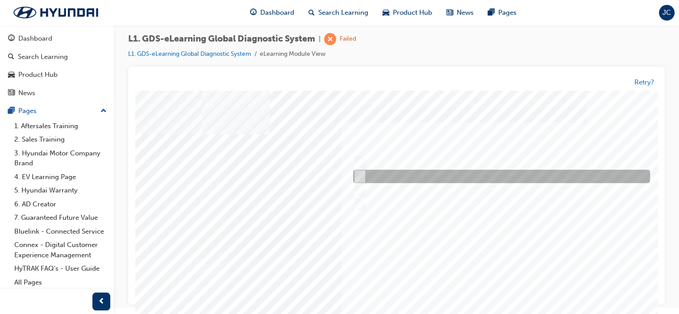
click at [359, 175] on input "From Top Menu by selecting Service Information" at bounding box center [358, 177] width 10 height 10
checkbox input "true"
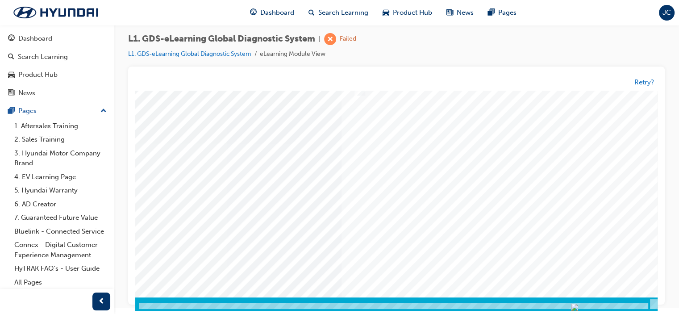
scroll to position [118, 67]
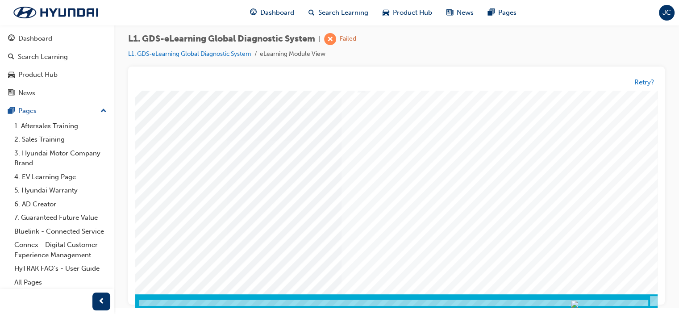
click at [449, 163] on div at bounding box center [371, 140] width 607 height 335
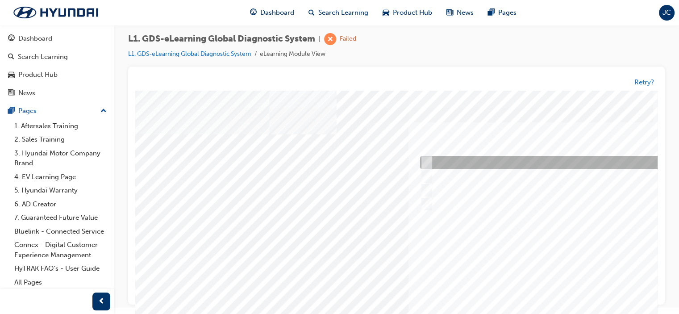
click at [425, 160] on input "Physically look at the component to check if it’s operating" at bounding box center [425, 163] width 10 height 10
checkbox input "true"
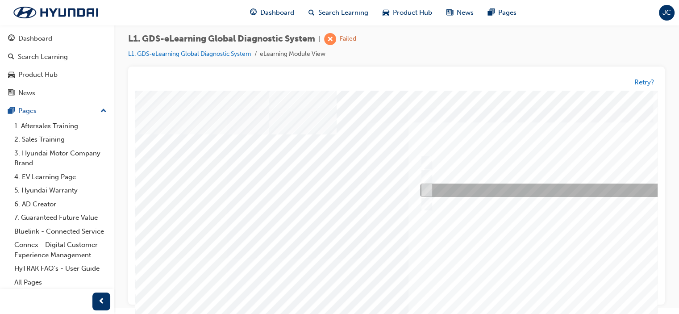
click at [429, 191] on input "Hear if the component to check for operation" at bounding box center [425, 191] width 10 height 10
checkbox input "true"
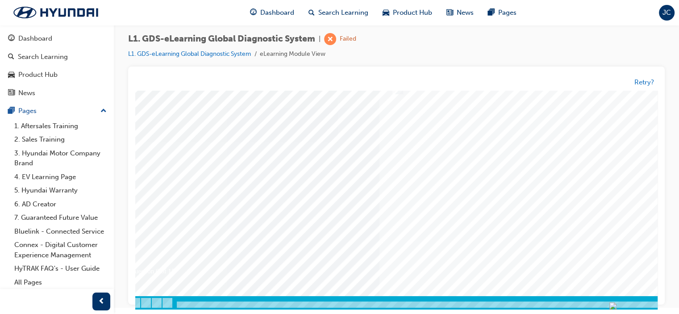
scroll to position [118, 29]
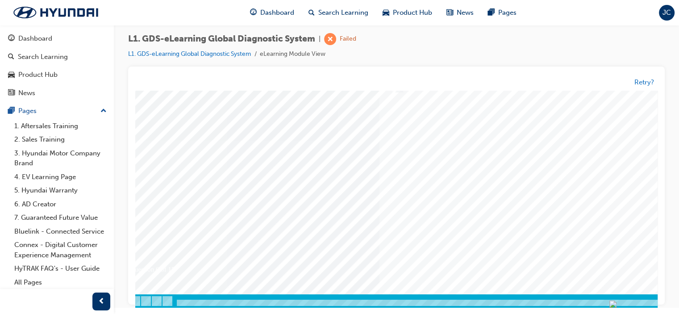
drag, startPoint x: 434, startPoint y: 166, endPoint x: 436, endPoint y: 171, distance: 5.2
click at [436, 171] on div at bounding box center [409, 140] width 607 height 335
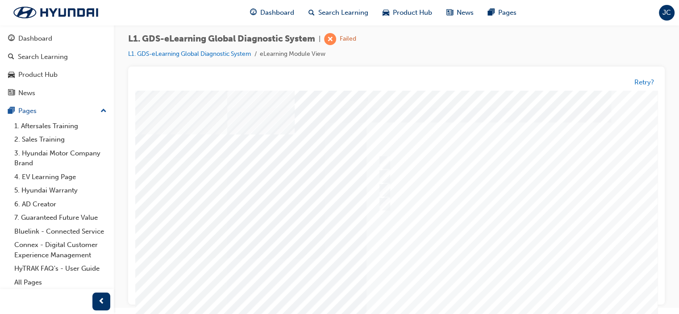
scroll to position [0, 42]
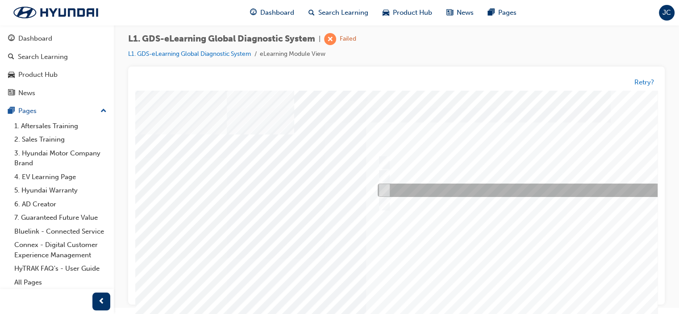
click at [388, 189] on div at bounding box center [524, 190] width 297 height 13
radio input "true"
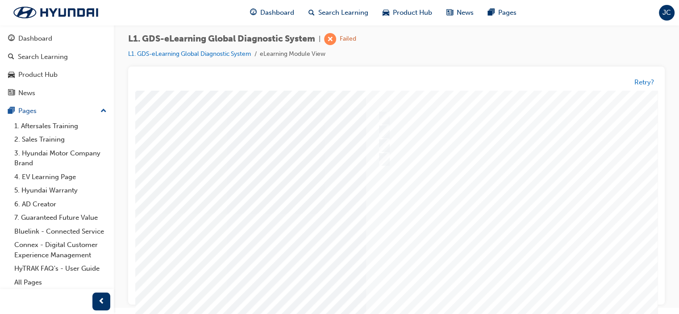
scroll to position [118, 42]
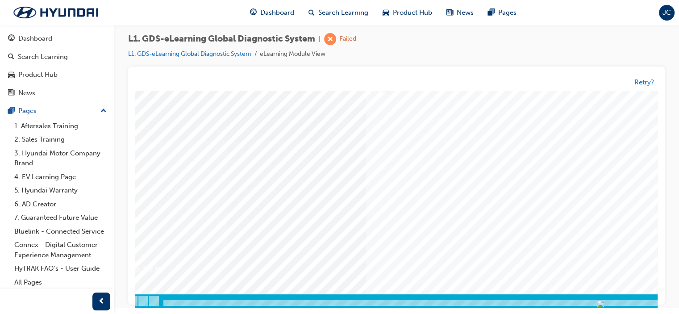
click at [472, 158] on div at bounding box center [396, 140] width 607 height 335
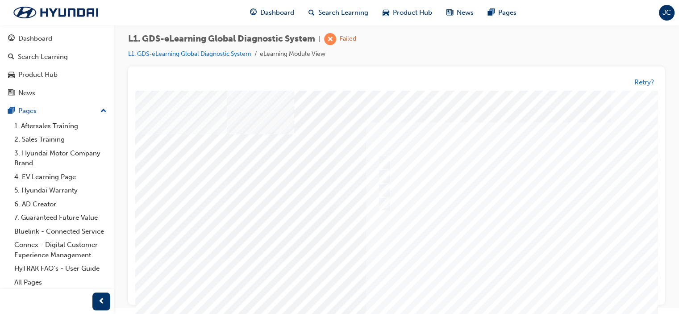
scroll to position [0, 0]
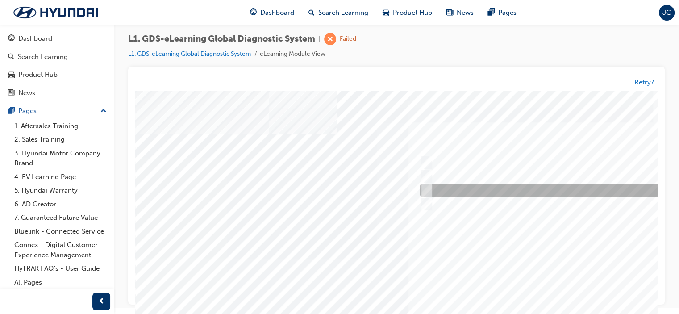
click at [430, 189] on div at bounding box center [566, 190] width 297 height 13
radio input "true"
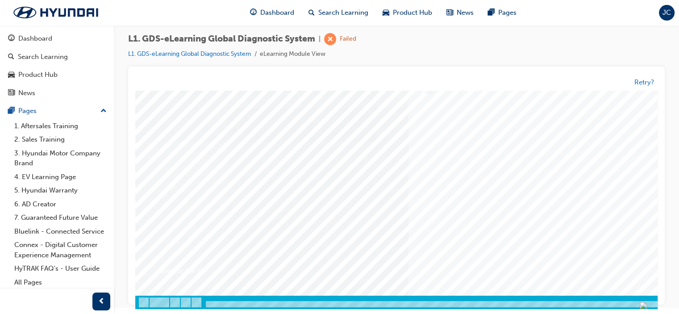
scroll to position [118, 0]
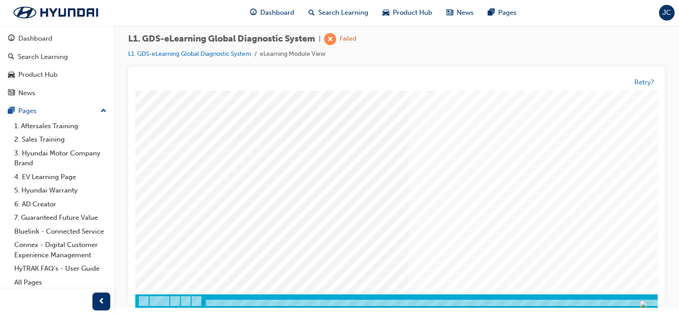
click at [490, 200] on div at bounding box center [438, 140] width 607 height 335
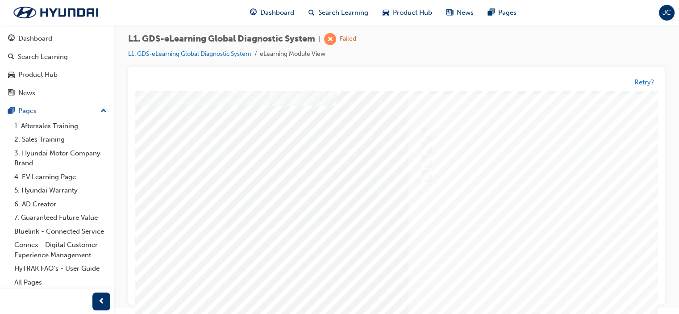
scroll to position [0, 0]
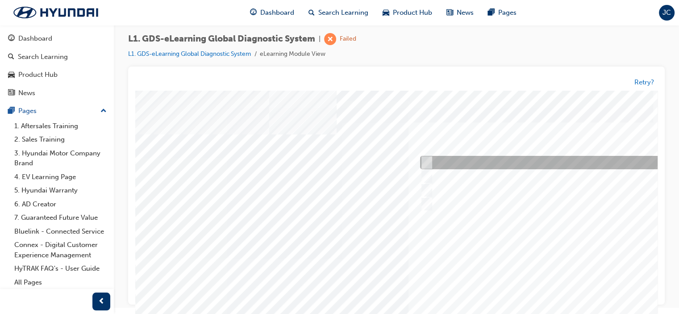
click at [426, 162] on input "Data Recording" at bounding box center [425, 163] width 10 height 10
radio input "true"
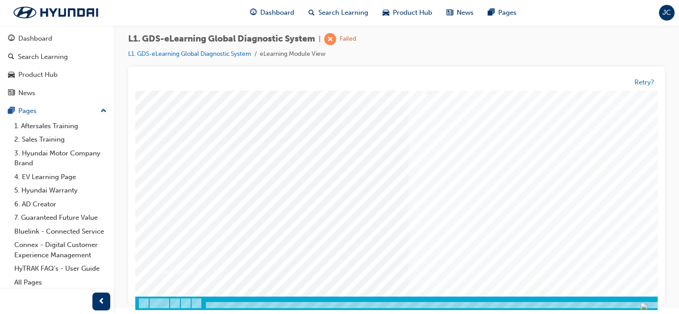
scroll to position [118, 0]
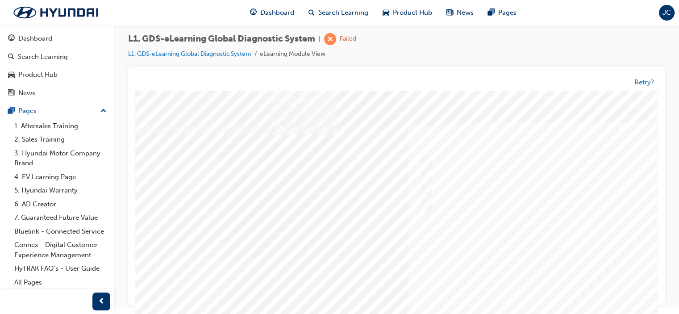
click at [428, 174] on div at bounding box center [438, 258] width 607 height 335
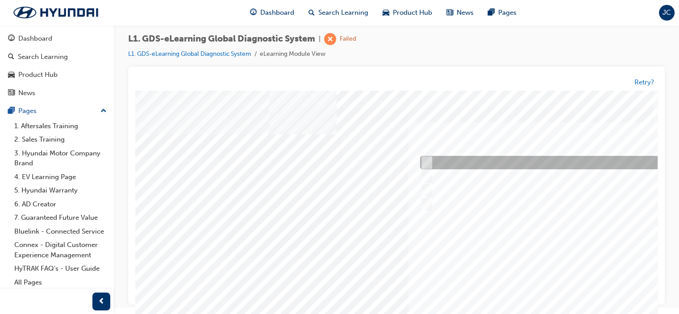
click at [422, 161] on input "S/W Management" at bounding box center [425, 163] width 10 height 10
radio input "true"
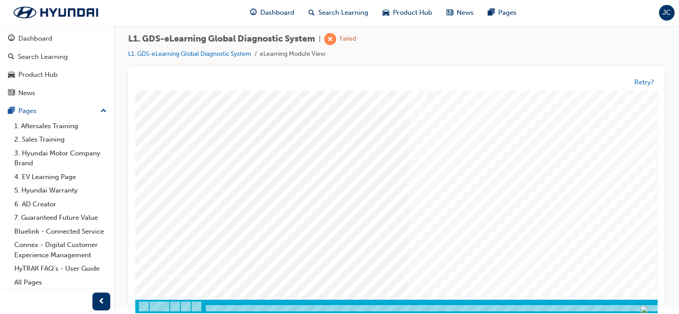
scroll to position [118, 0]
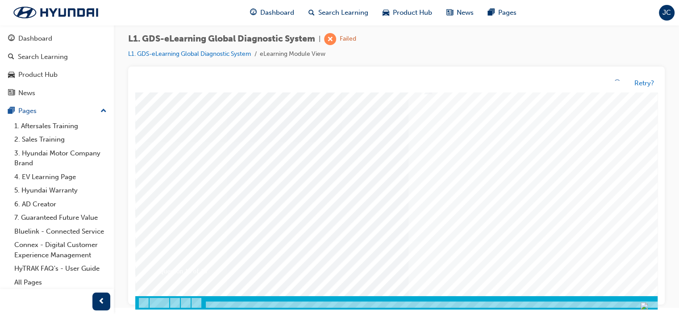
scroll to position [6, 0]
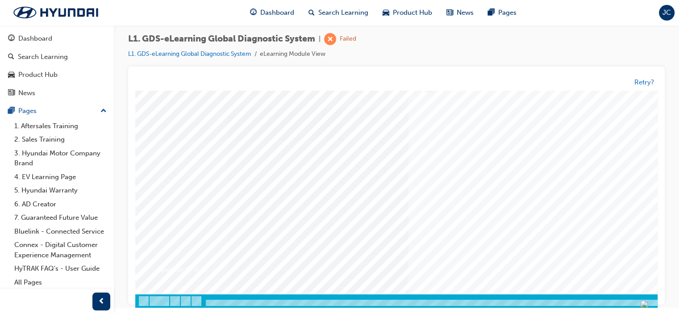
click at [489, 177] on div at bounding box center [438, 140] width 607 height 335
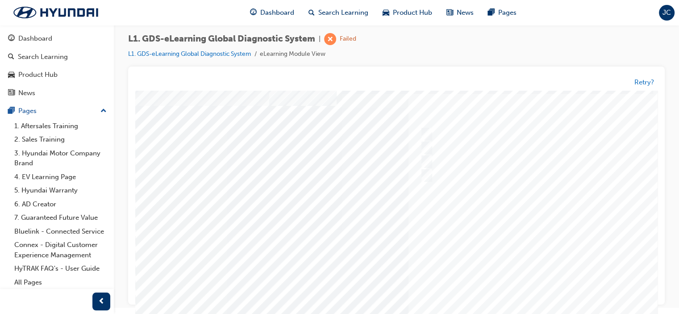
scroll to position [0, 0]
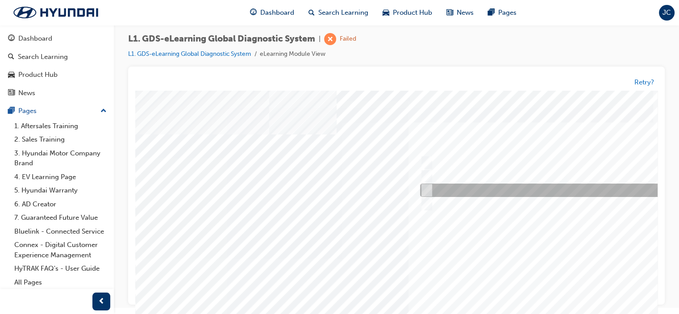
click at [428, 191] on input "To view measured data of the vehicle" at bounding box center [425, 191] width 10 height 10
radio input "true"
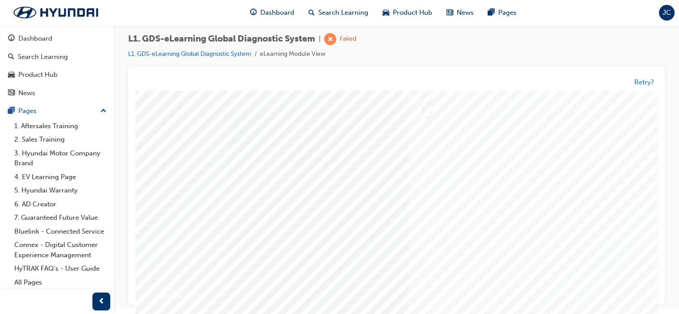
scroll to position [118, 0]
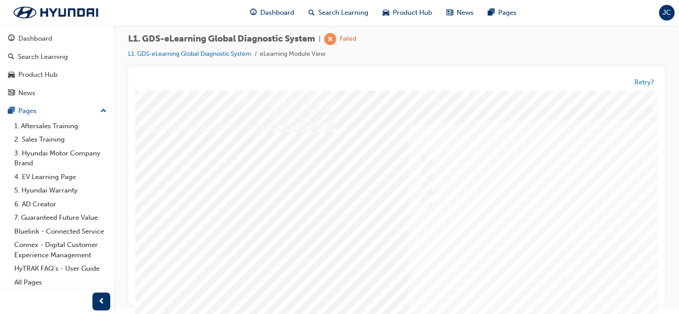
scroll to position [0, 0]
click at [475, 244] on div at bounding box center [438, 258] width 607 height 335
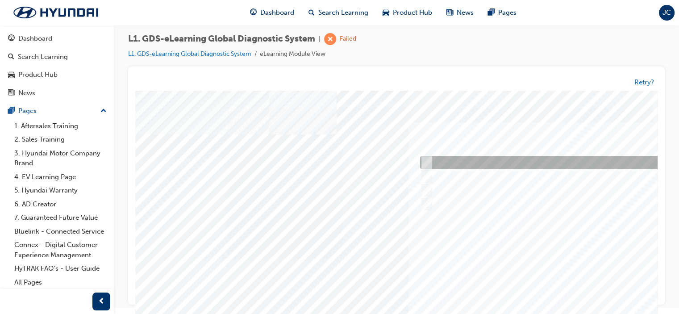
click at [429, 158] on input "Active, Pending and History" at bounding box center [425, 163] width 10 height 10
radio input "true"
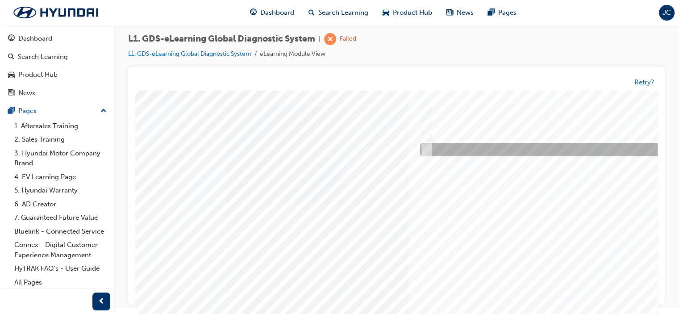
scroll to position [118, 0]
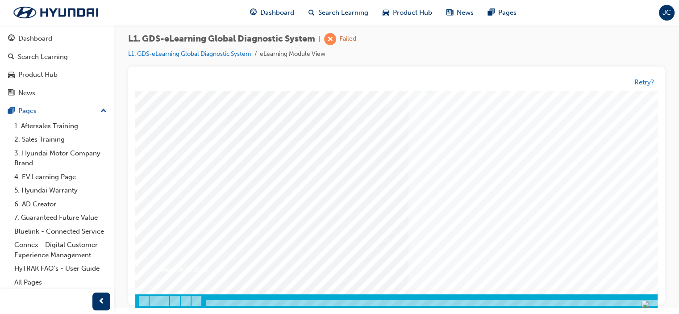
click at [514, 163] on div at bounding box center [438, 140] width 607 height 335
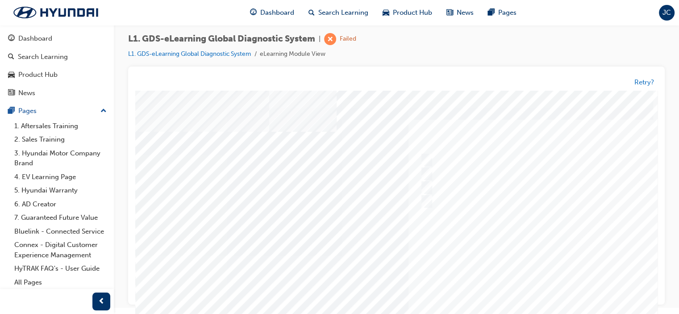
scroll to position [0, 0]
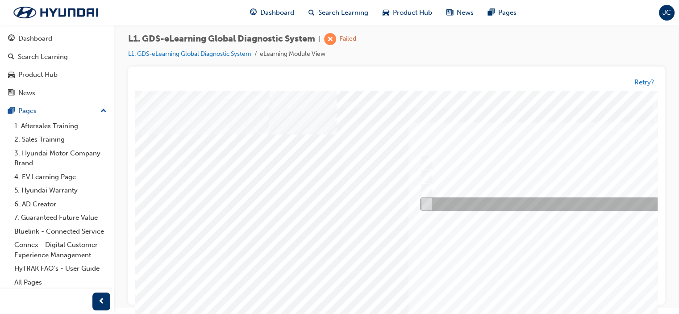
click at [430, 204] on div at bounding box center [566, 204] width 297 height 13
radio input "true"
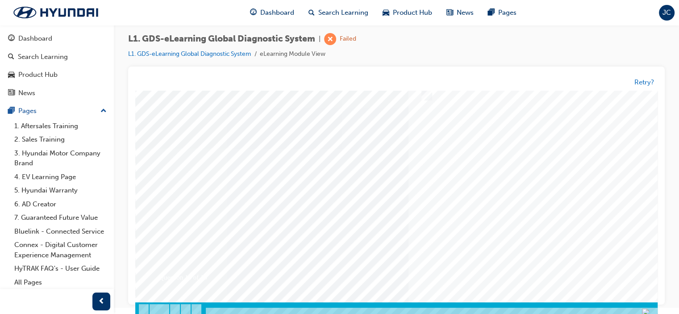
scroll to position [118, 0]
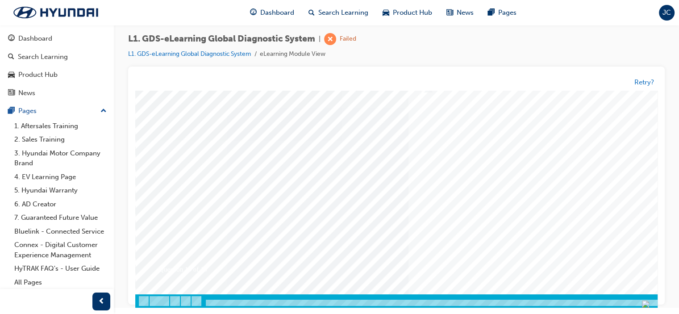
click at [483, 193] on div at bounding box center [438, 140] width 607 height 335
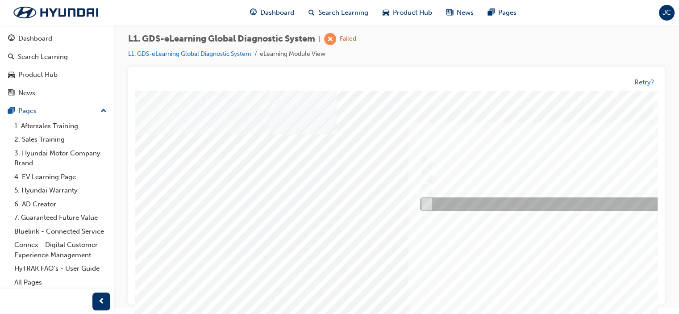
click at [425, 199] on div at bounding box center [566, 204] width 297 height 13
radio input "true"
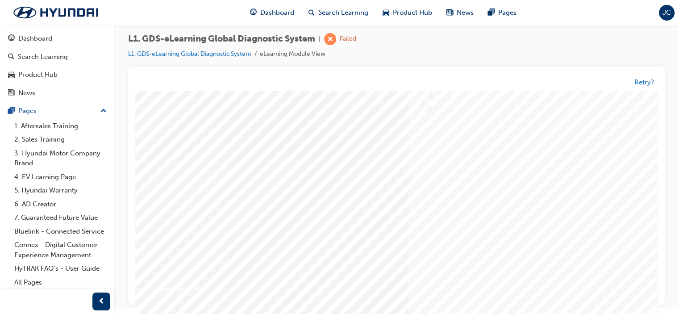
scroll to position [118, 0]
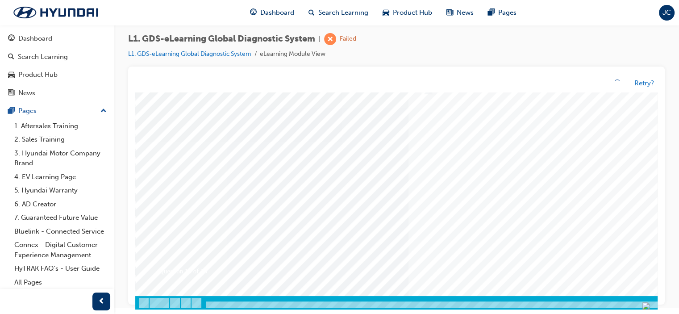
scroll to position [6, 0]
click at [464, 194] on div at bounding box center [438, 142] width 607 height 335
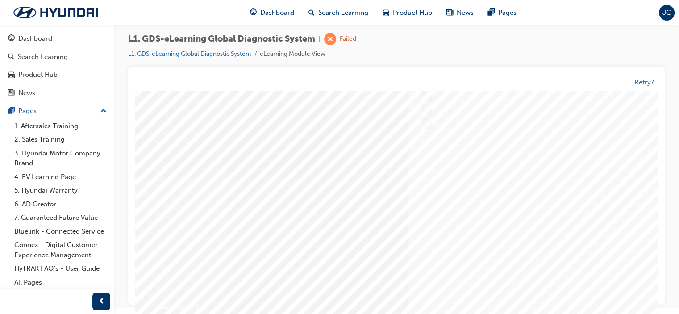
scroll to position [0, 0]
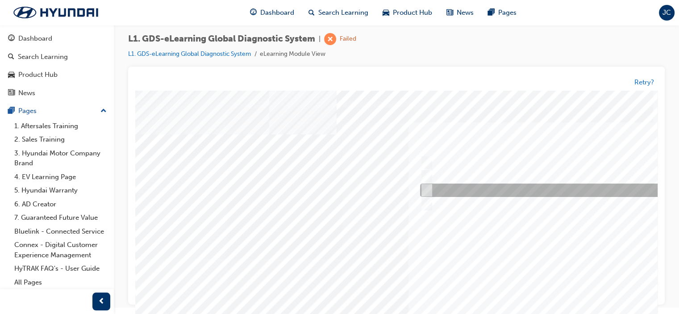
click at [428, 188] on input "0170" at bounding box center [425, 191] width 10 height 10
radio input "true"
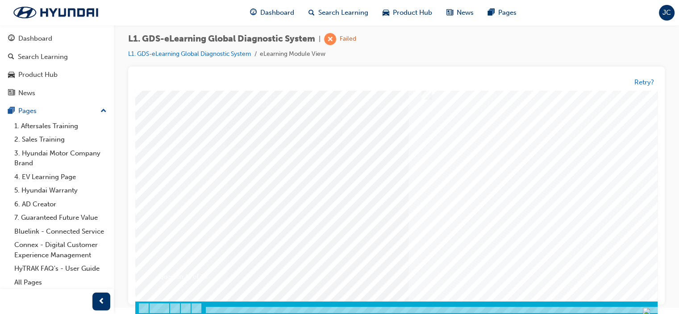
scroll to position [118, 0]
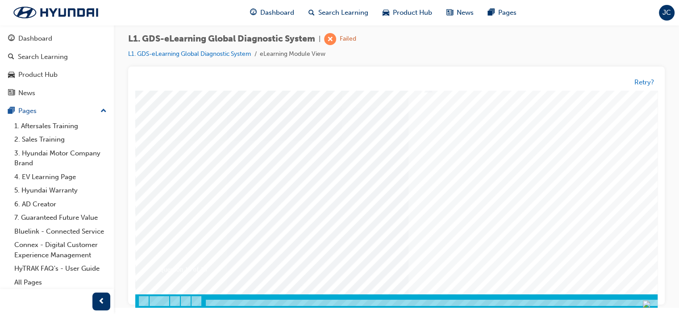
click at [495, 180] on div at bounding box center [438, 140] width 607 height 335
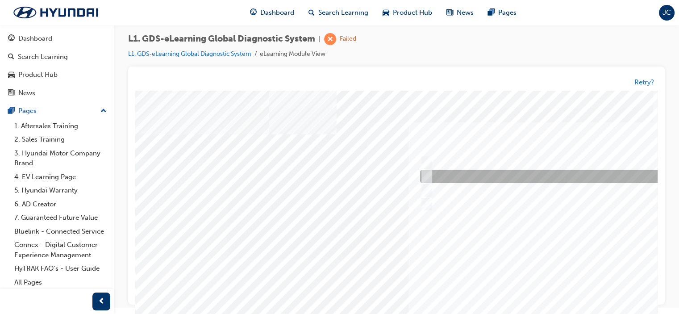
click at [430, 174] on div at bounding box center [566, 176] width 297 height 13
radio input "true"
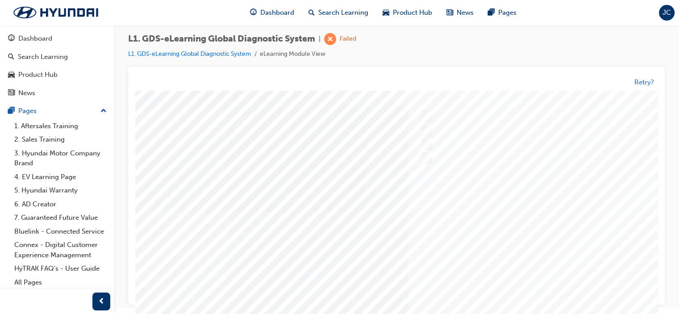
scroll to position [118, 0]
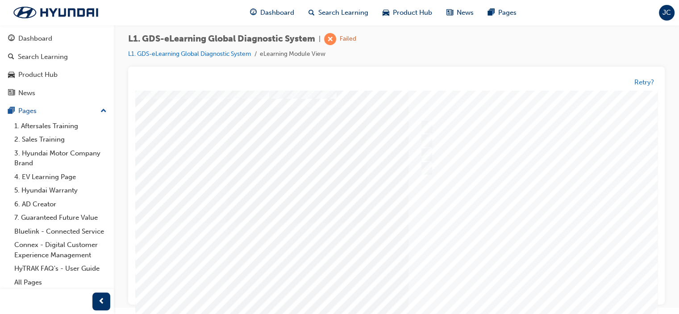
scroll to position [89, 0]
click at [478, 185] on div at bounding box center [438, 168] width 607 height 335
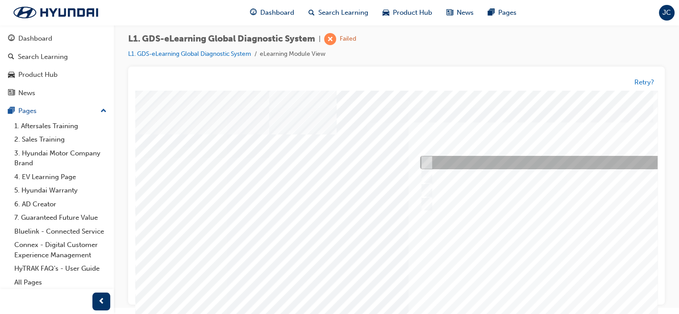
click at [427, 162] on input "Notification on a new update" at bounding box center [425, 163] width 10 height 10
radio input "true"
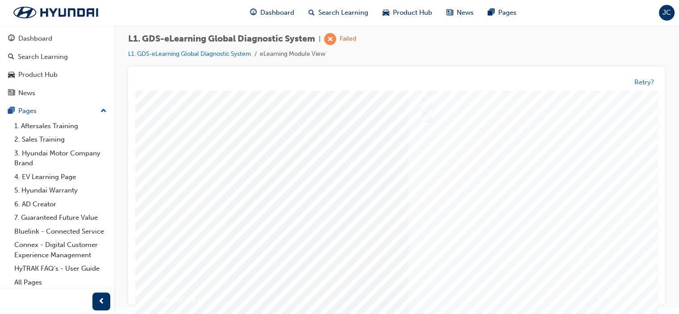
scroll to position [118, 0]
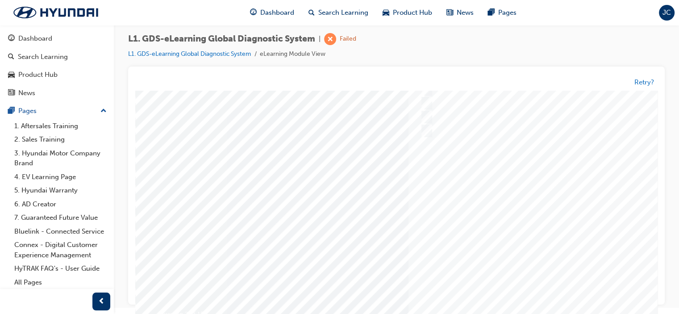
scroll to position [29, 0]
click at [491, 212] on div at bounding box center [438, 229] width 607 height 335
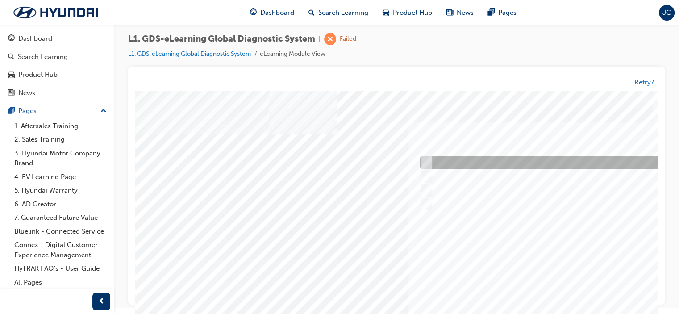
click at [426, 158] on div at bounding box center [566, 162] width 297 height 13
checkbox input "true"
click at [427, 174] on input "User Guide" at bounding box center [425, 177] width 10 height 10
checkbox input "true"
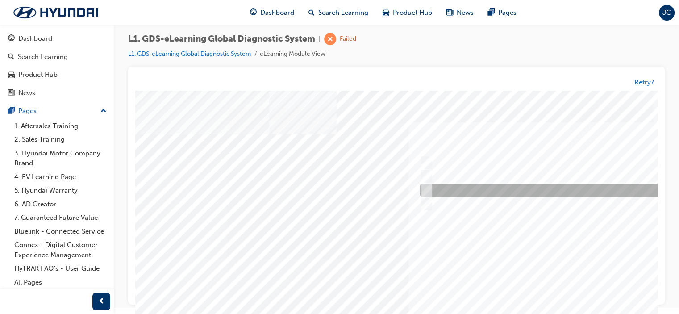
click at [427, 189] on input "Data Analysis" at bounding box center [425, 191] width 10 height 10
checkbox input "true"
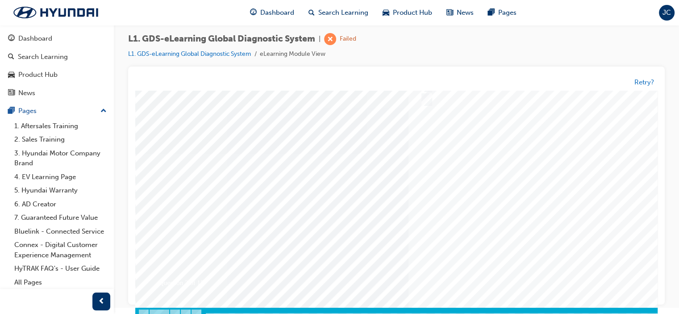
scroll to position [118, 0]
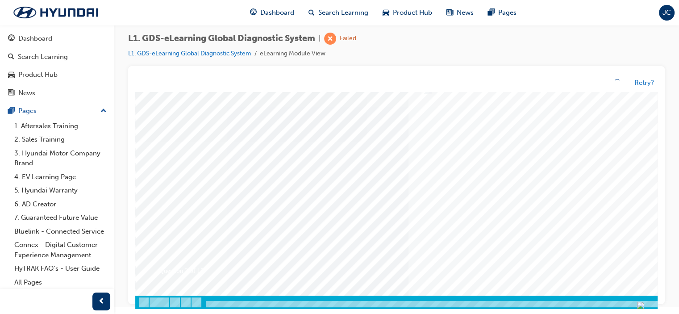
click at [481, 192] on div at bounding box center [438, 141] width 607 height 335
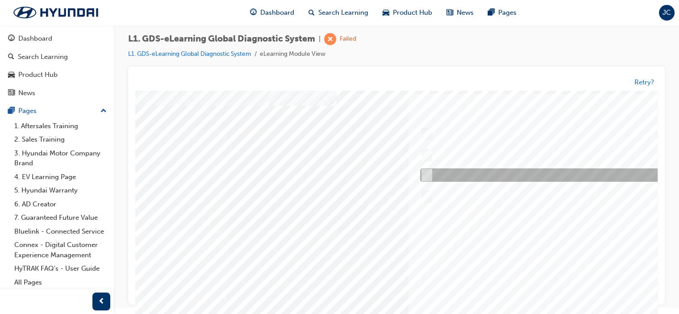
scroll to position [0, 0]
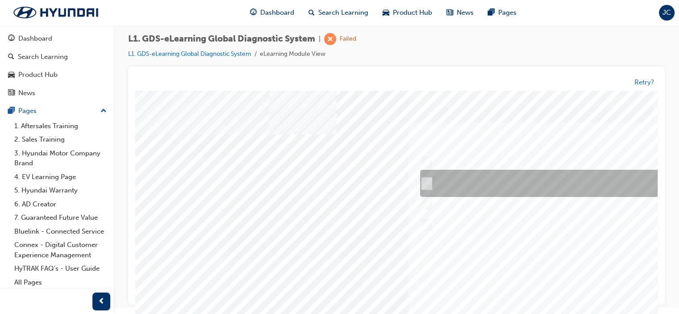
click at [429, 181] on input "START the engine and do not turn the ignition key to the OFF position during th…" at bounding box center [425, 184] width 10 height 10
radio input "true"
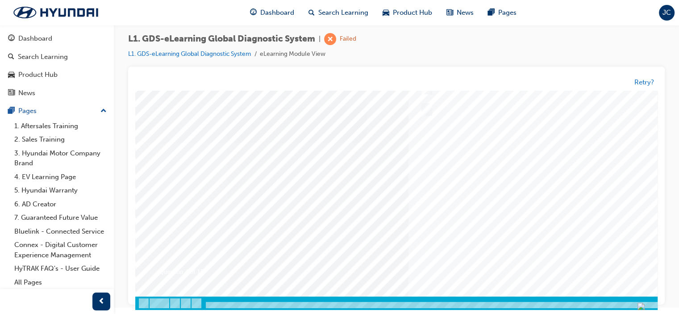
scroll to position [118, 0]
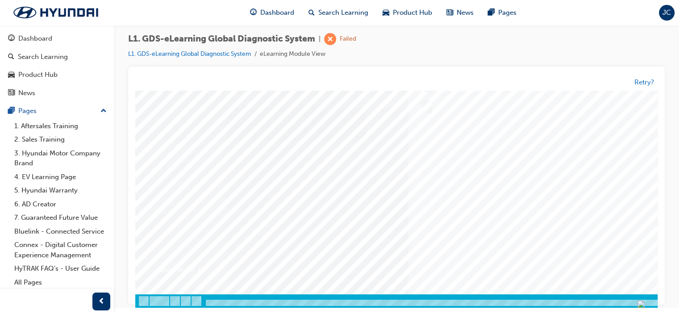
click at [516, 177] on div at bounding box center [438, 140] width 607 height 335
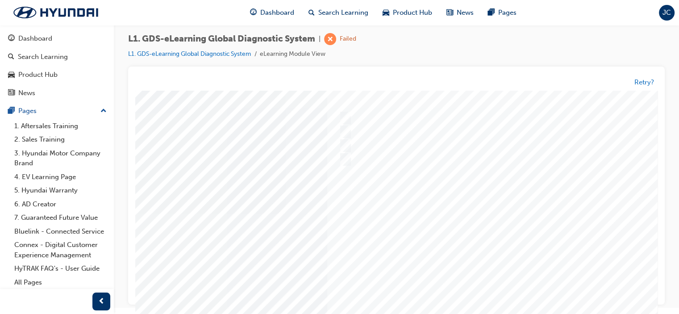
scroll to position [45, 84]
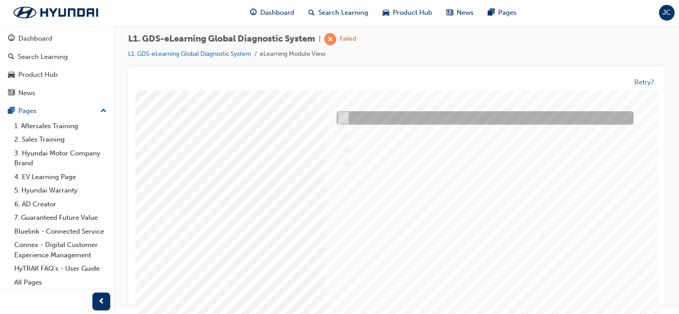
click at [344, 117] on input "From Home Screen Bottom Menu by selecting Service Information" at bounding box center [341, 118] width 10 height 10
checkbox input "true"
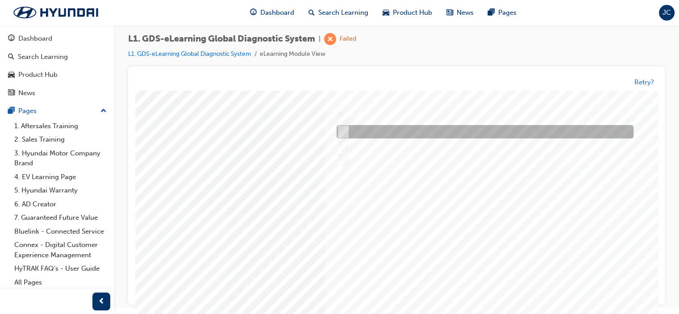
click at [345, 130] on input "From Top Menu by selecting Service Information" at bounding box center [341, 132] width 10 height 10
checkbox input "true"
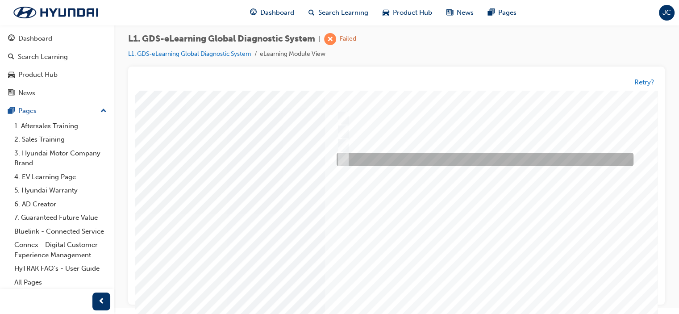
click at [344, 159] on input "From GDS Smart Toolbox by selecting Service Information" at bounding box center [341, 160] width 10 height 10
checkbox input "true"
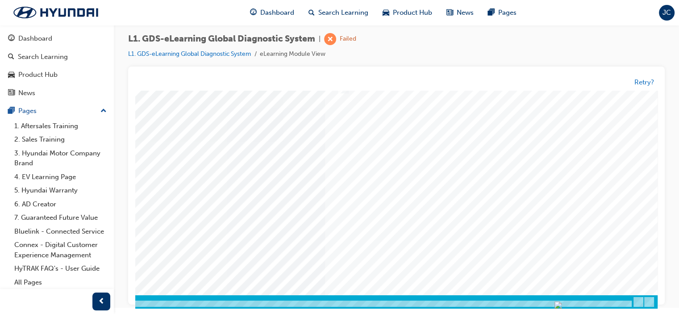
scroll to position [118, 84]
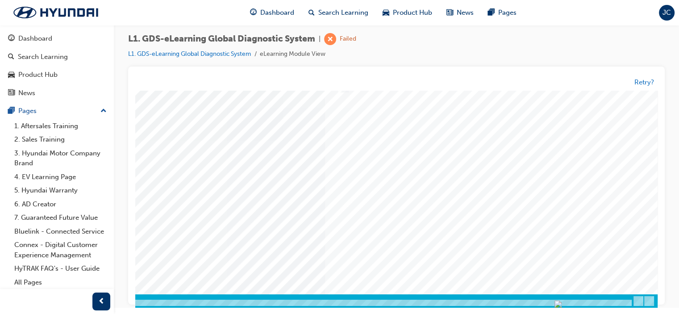
click at [500, 172] on div at bounding box center [355, 139] width 607 height 335
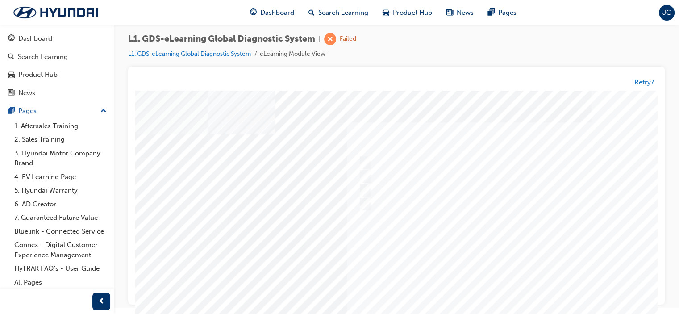
scroll to position [0, 62]
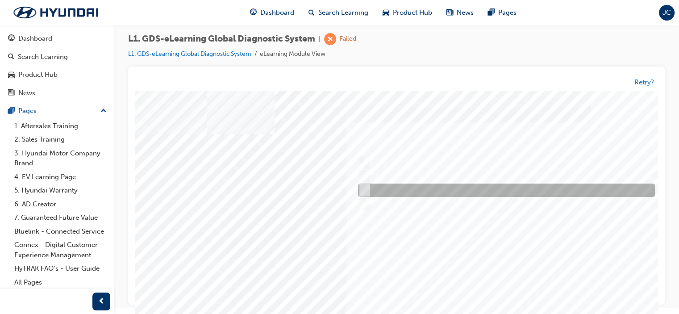
click at [368, 188] on div at bounding box center [504, 190] width 297 height 13
checkbox input "true"
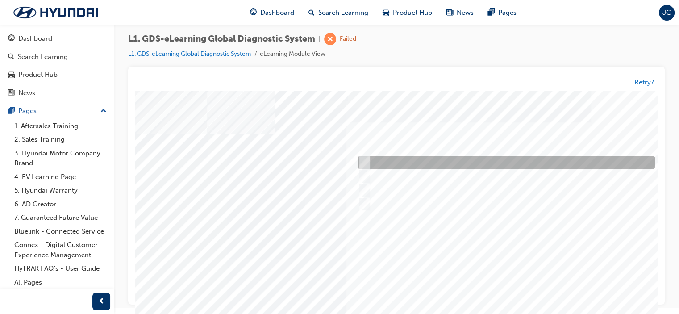
drag, startPoint x: 364, startPoint y: 158, endPoint x: 365, endPoint y: 164, distance: 6.3
click at [365, 158] on input "Physically look at the component to check if it’s operating" at bounding box center [363, 163] width 10 height 10
checkbox input "true"
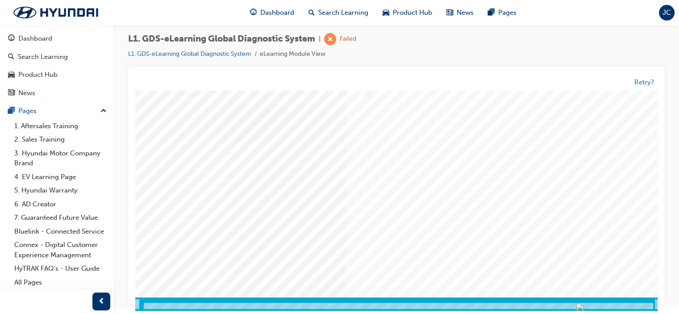
scroll to position [118, 62]
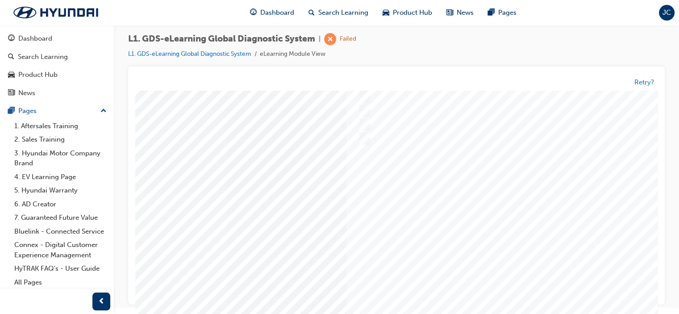
scroll to position [0, 62]
click at [440, 231] on div at bounding box center [376, 258] width 607 height 335
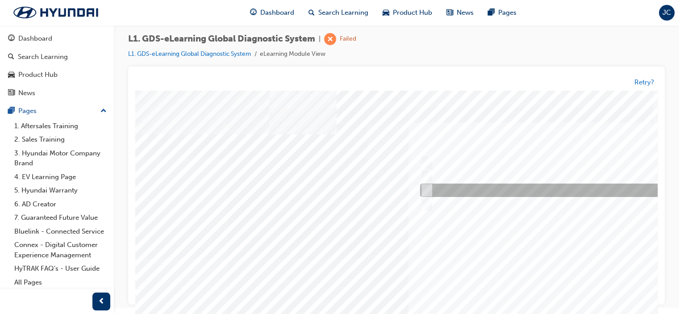
click at [429, 188] on input "When there is a failure during the Auto Mode upgrade" at bounding box center [425, 191] width 10 height 10
radio input "true"
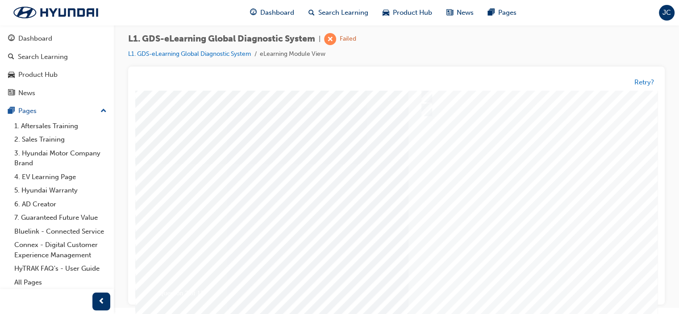
scroll to position [118, 0]
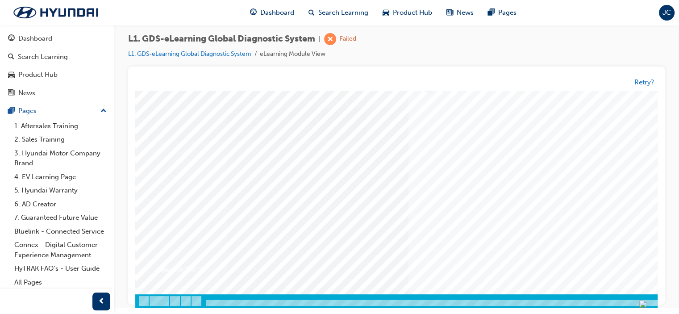
click at [489, 175] on div at bounding box center [438, 139] width 607 height 335
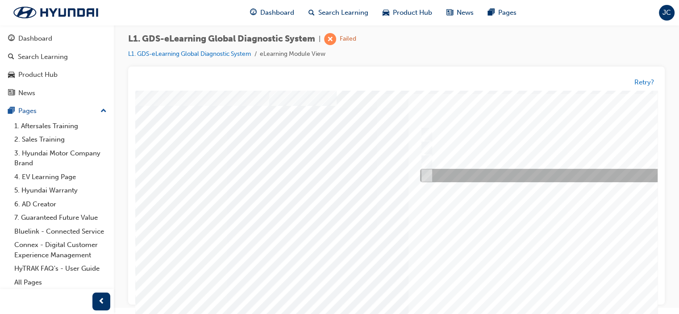
scroll to position [0, 0]
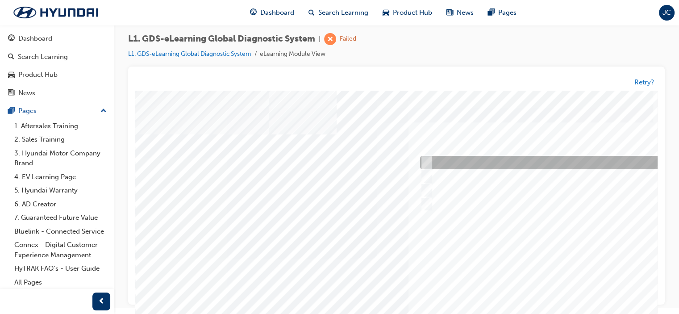
click at [427, 158] on div at bounding box center [566, 162] width 297 height 13
radio input "true"
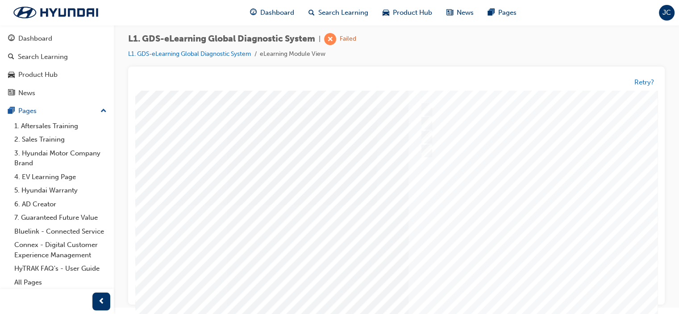
scroll to position [118, 0]
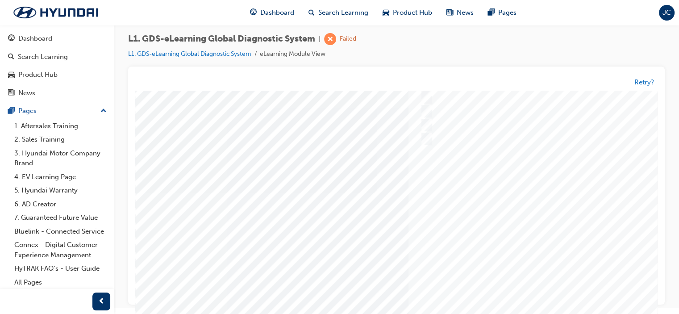
scroll to position [0, 0]
click at [436, 185] on div at bounding box center [438, 258] width 607 height 335
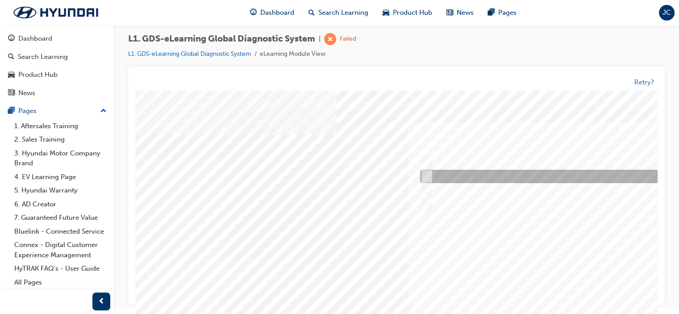
click at [427, 175] on input "No connection to VCI-II" at bounding box center [425, 177] width 10 height 10
radio input "true"
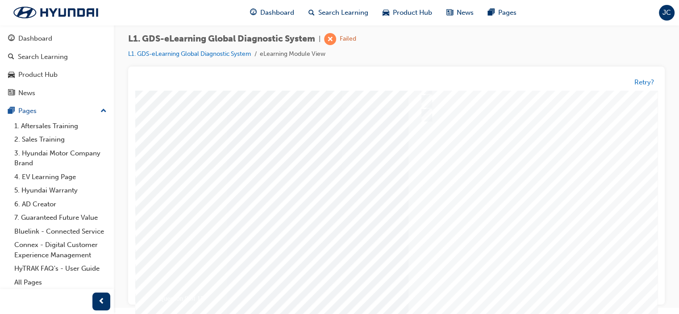
scroll to position [89, 0]
click at [477, 237] on div at bounding box center [438, 258] width 607 height 335
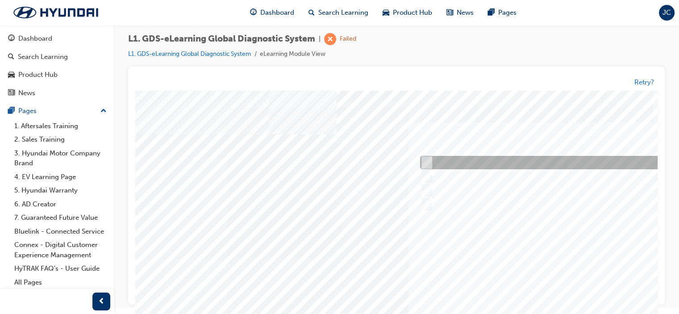
click at [428, 160] on input "S/W Management" at bounding box center [425, 163] width 10 height 10
radio input "true"
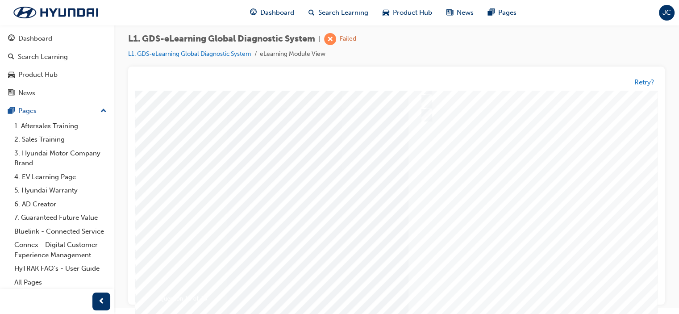
scroll to position [89, 0]
click at [502, 199] on div at bounding box center [438, 168] width 607 height 335
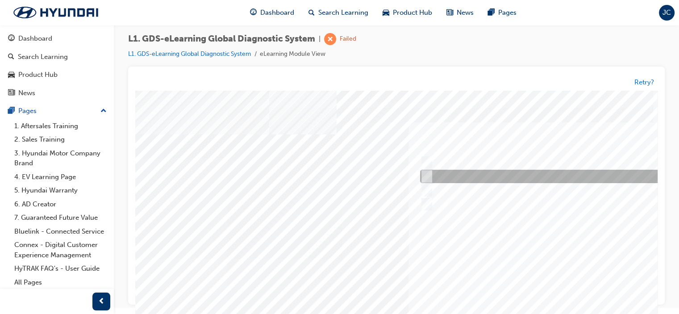
click at [426, 174] on input "To view ECU voltages when in live data" at bounding box center [425, 177] width 10 height 10
radio input "true"
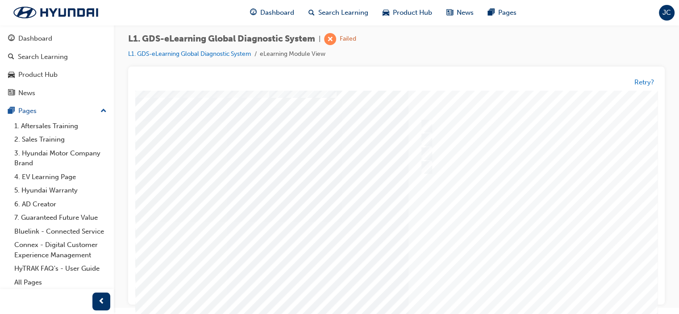
scroll to position [89, 0]
click at [497, 219] on div at bounding box center [438, 213] width 607 height 335
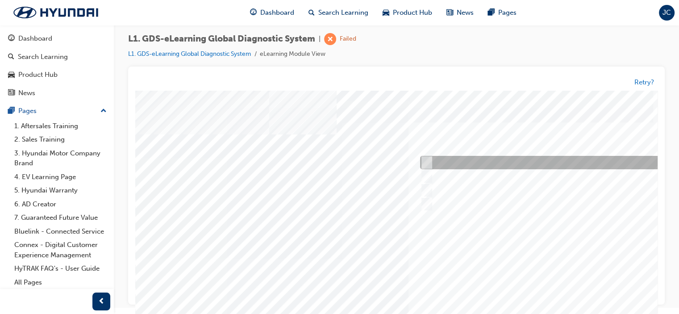
click at [427, 160] on input "Active, Pending and History" at bounding box center [425, 163] width 10 height 10
radio input "true"
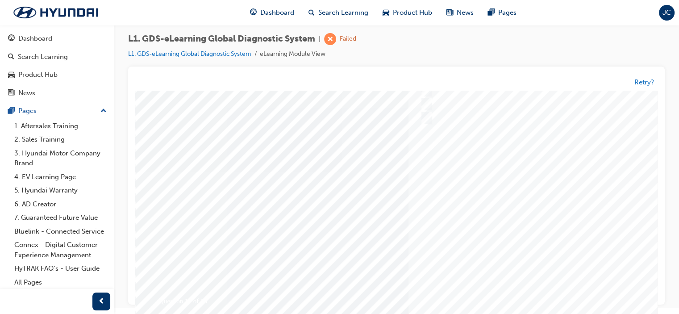
scroll to position [89, 0]
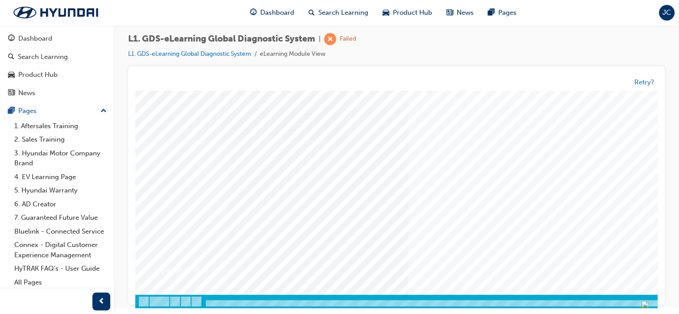
scroll to position [118, 0]
click at [505, 194] on div at bounding box center [438, 140] width 607 height 335
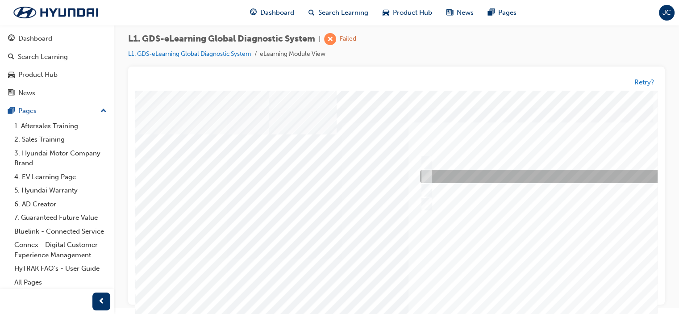
click at [431, 175] on div at bounding box center [566, 176] width 297 height 13
radio input "true"
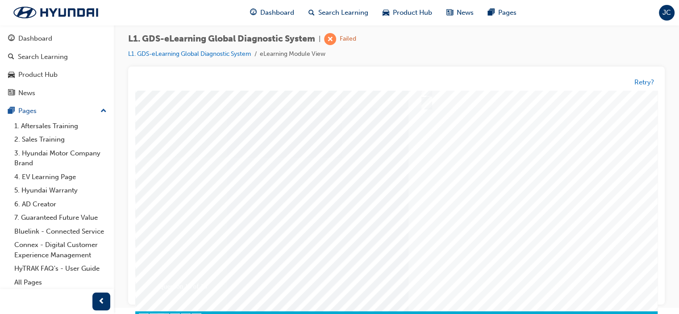
scroll to position [118, 0]
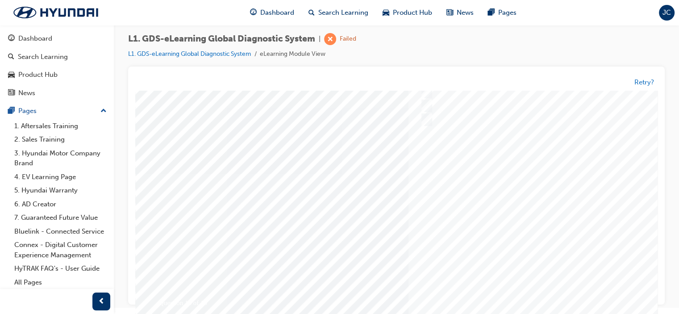
scroll to position [29, 0]
click at [507, 206] on div at bounding box center [438, 229] width 607 height 335
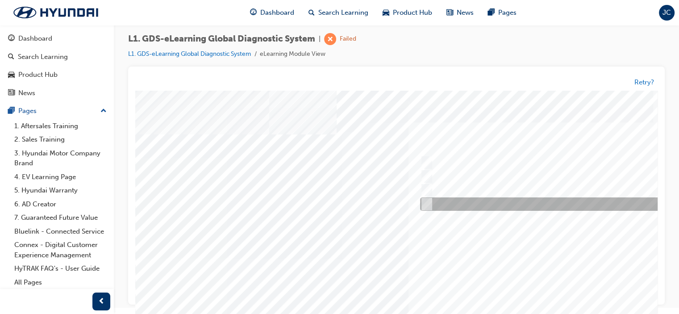
click at [430, 200] on div at bounding box center [566, 204] width 297 height 13
radio input "true"
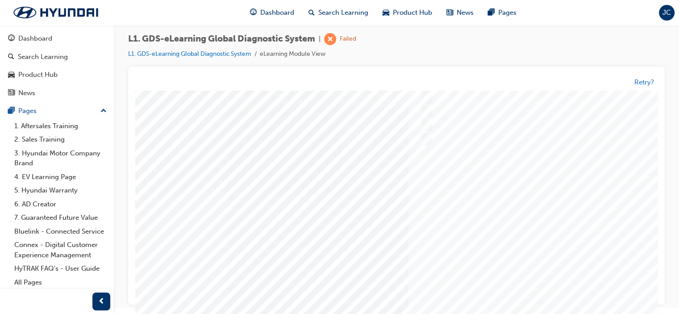
scroll to position [118, 0]
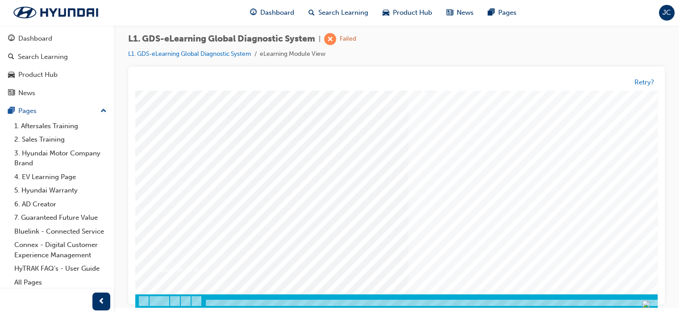
click at [513, 193] on div at bounding box center [438, 140] width 607 height 335
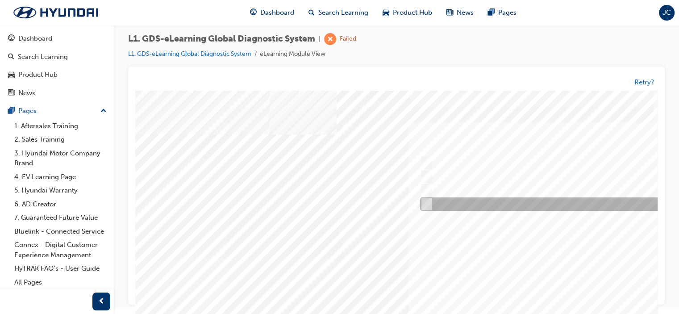
click at [428, 204] on input "0701" at bounding box center [425, 205] width 10 height 10
radio input "true"
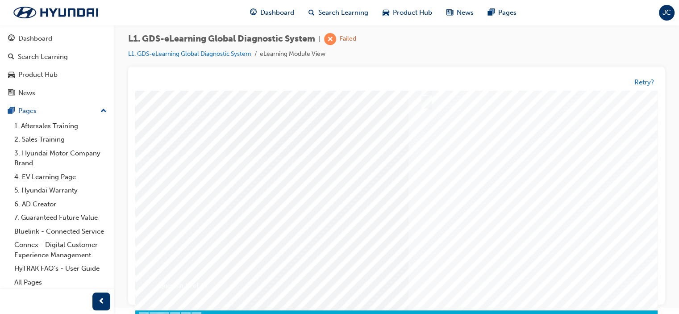
scroll to position [118, 0]
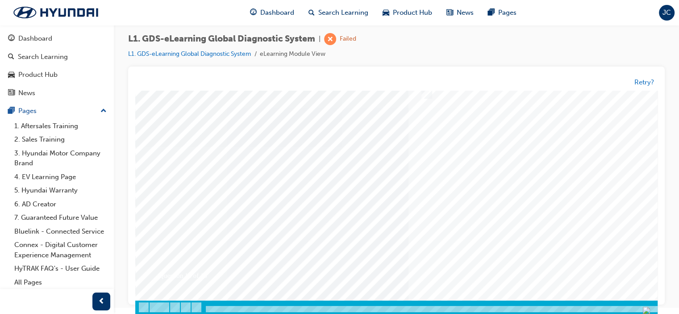
scroll to position [29, 0]
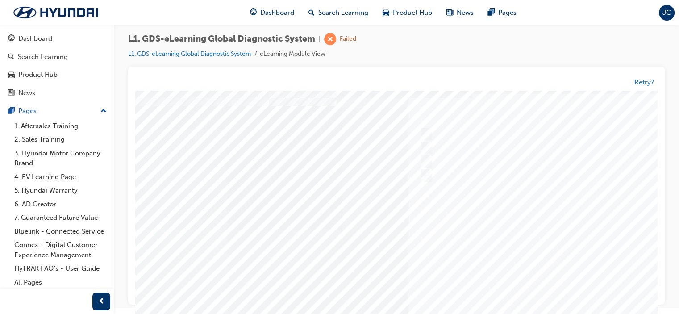
click at [515, 215] on div at bounding box center [438, 229] width 607 height 335
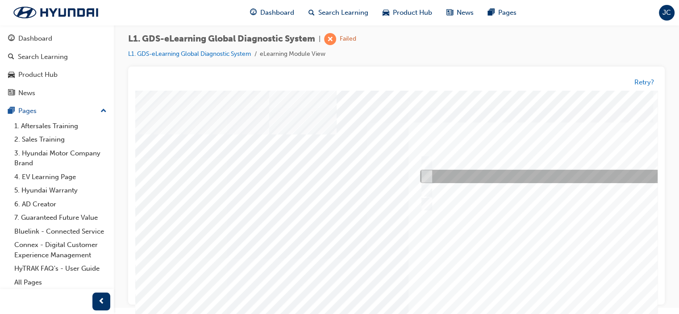
click at [424, 175] on input "Four" at bounding box center [425, 177] width 10 height 10
radio input "true"
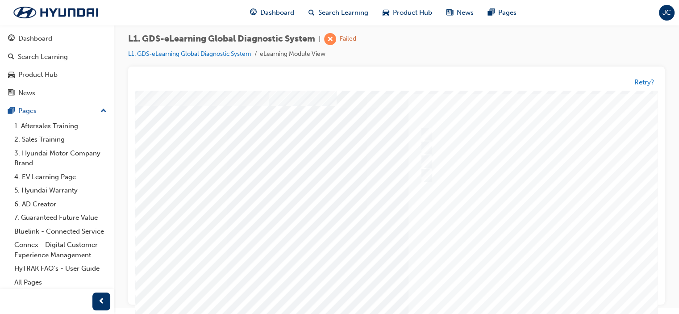
scroll to position [89, 0]
click at [518, 212] on div at bounding box center [438, 213] width 607 height 335
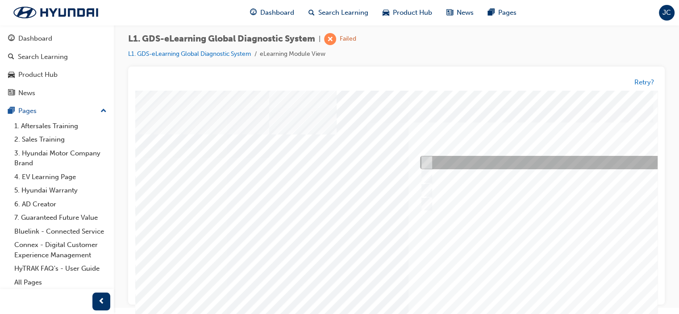
click at [426, 162] on input "Notification on a new update" at bounding box center [425, 163] width 10 height 10
radio input "true"
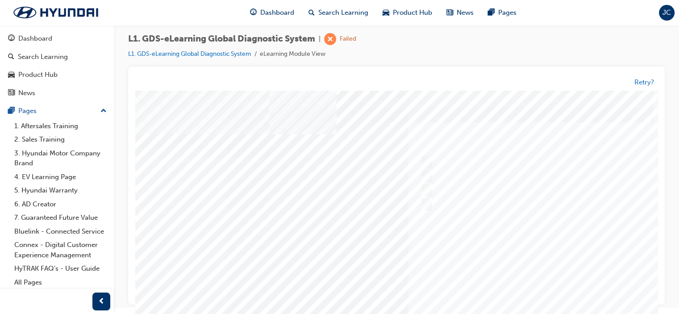
scroll to position [89, 0]
click at [502, 213] on div at bounding box center [438, 170] width 607 height 335
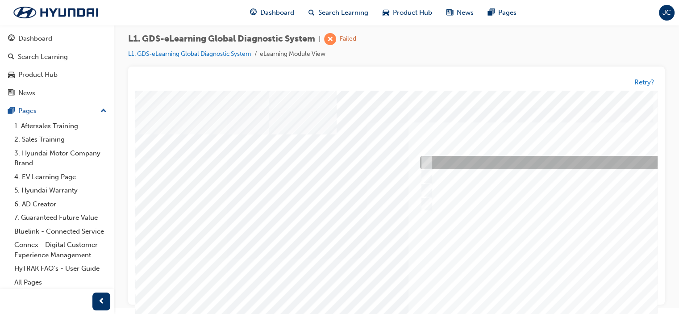
click at [423, 163] on input "Smart EV Solution" at bounding box center [425, 163] width 10 height 10
checkbox input "true"
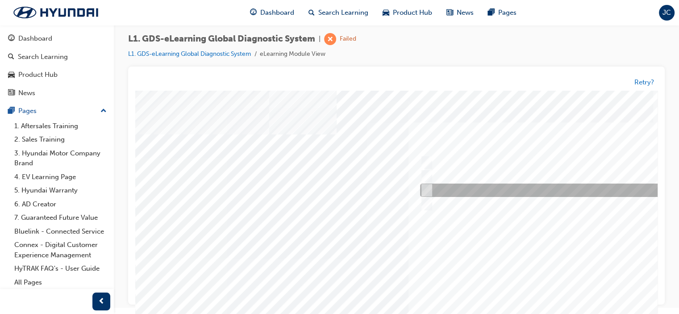
click at [429, 188] on input "Data Analysis" at bounding box center [425, 191] width 10 height 10
checkbox input "true"
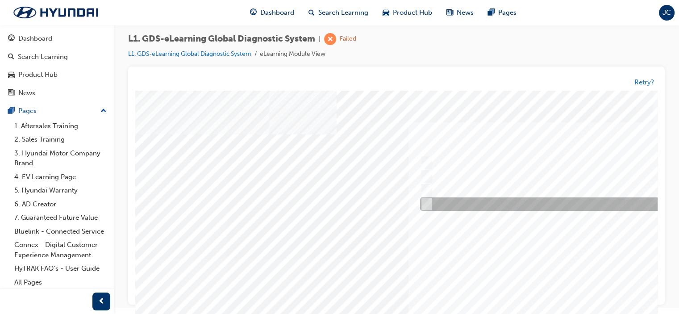
click at [426, 203] on input "Fault Code Searching" at bounding box center [425, 205] width 10 height 10
checkbox input "true"
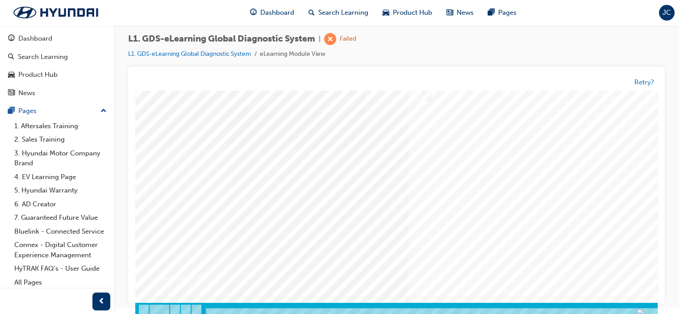
scroll to position [118, 0]
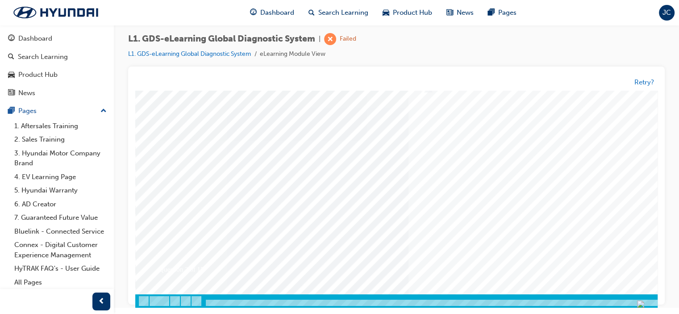
click at [480, 177] on div at bounding box center [438, 140] width 607 height 335
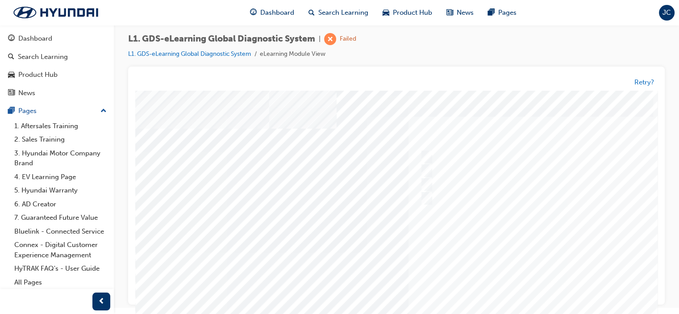
scroll to position [0, 0]
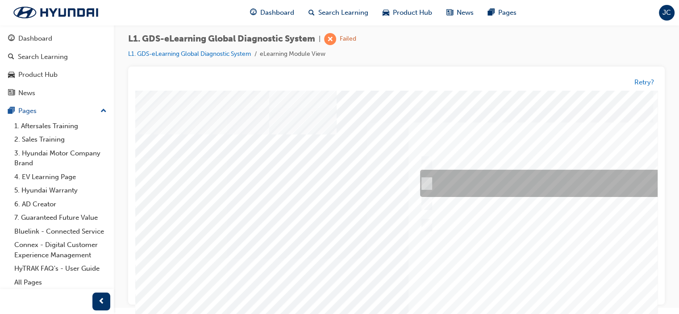
click at [429, 181] on input "START the engine and do not turn the ignition key to the OFF position during th…" at bounding box center [425, 184] width 10 height 10
radio input "true"
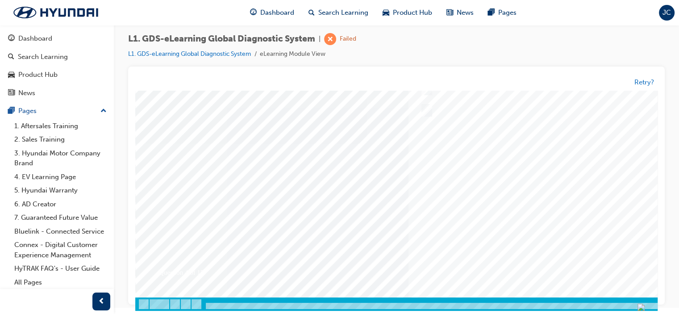
scroll to position [118, 0]
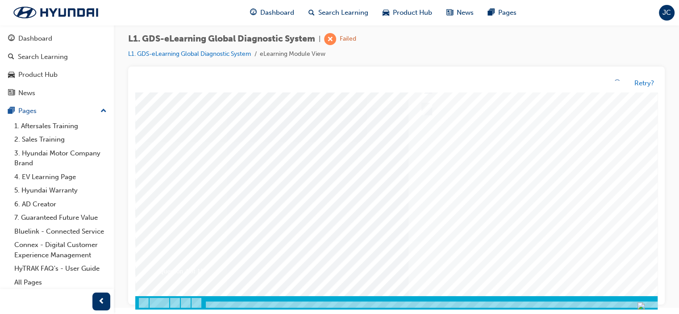
scroll to position [6, 0]
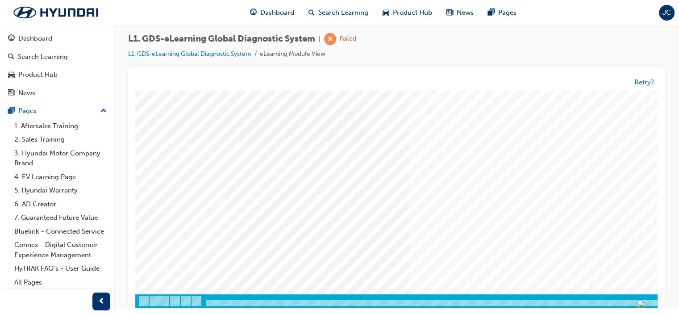
click at [461, 195] on div at bounding box center [438, 140] width 607 height 335
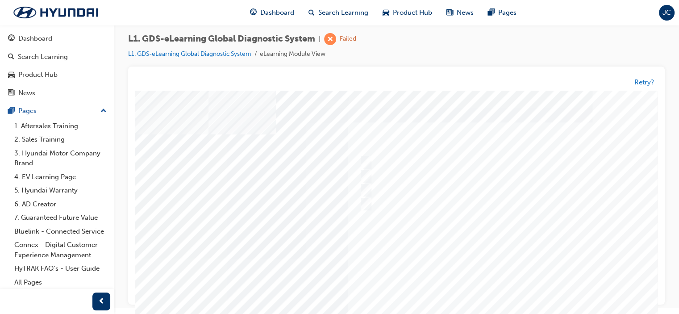
scroll to position [0, 74]
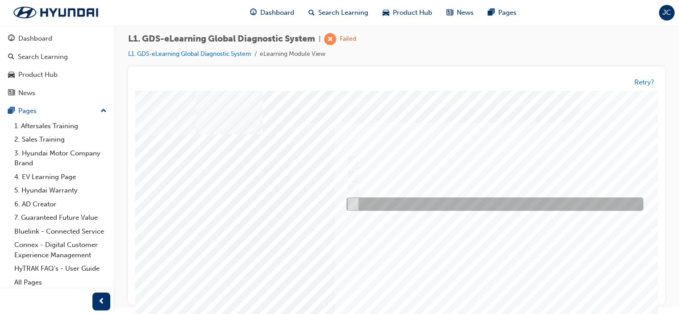
click at [357, 201] on div at bounding box center [492, 204] width 297 height 13
checkbox input "true"
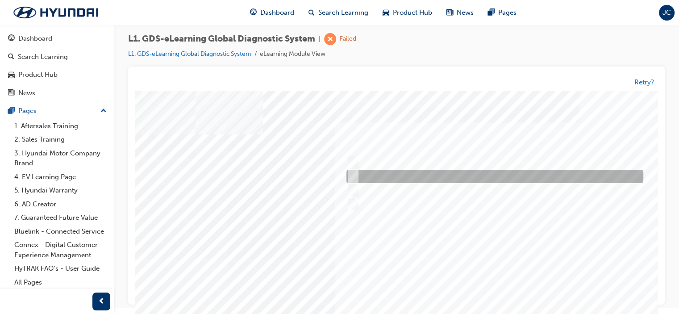
click at [352, 173] on input "From Top Menu by selecting Service Information" at bounding box center [351, 177] width 10 height 10
checkbox input "true"
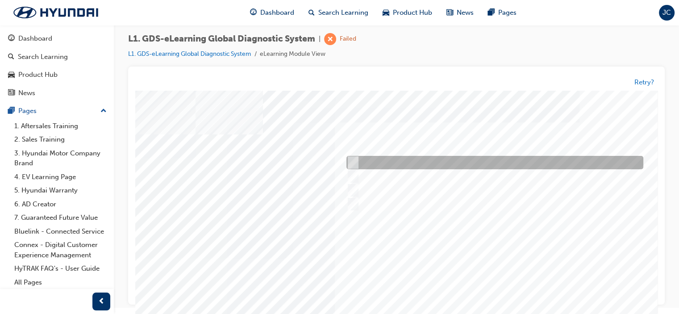
click at [348, 158] on div at bounding box center [492, 162] width 297 height 13
checkbox input "true"
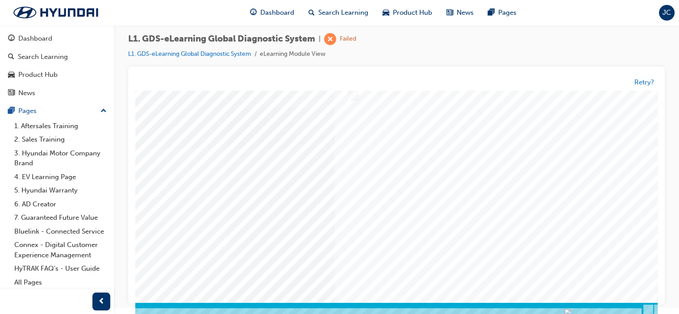
scroll to position [118, 74]
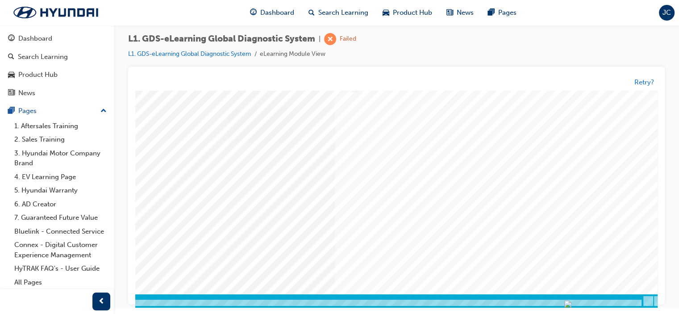
click at [417, 170] on div at bounding box center [365, 140] width 607 height 335
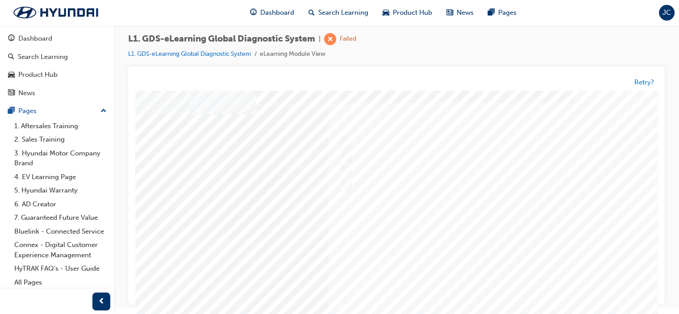
scroll to position [0, 80]
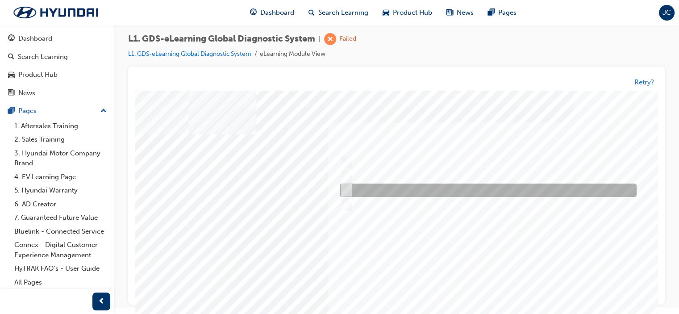
drag, startPoint x: 348, startPoint y: 192, endPoint x: 348, endPoint y: 185, distance: 6.7
click at [348, 192] on input "Hear if the component to check for operation" at bounding box center [344, 191] width 10 height 10
checkbox input "true"
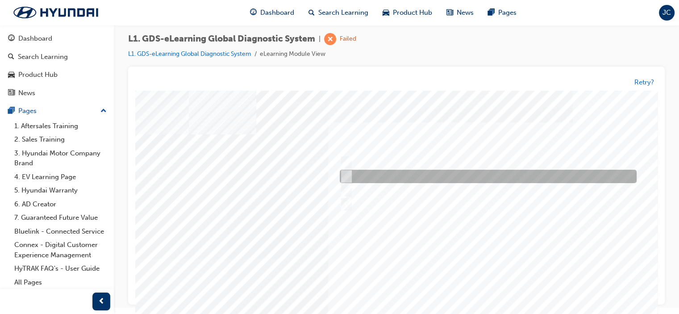
click at [348, 179] on input "Touch and feel to check if component’s operating" at bounding box center [344, 177] width 10 height 10
checkbox input "true"
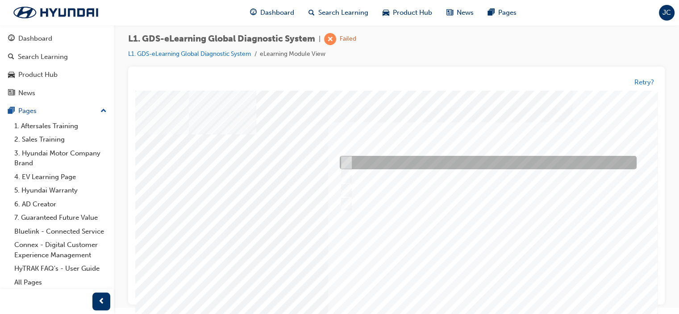
click at [348, 162] on input "Physically look at the component to check if it’s operating" at bounding box center [344, 163] width 10 height 10
checkbox input "true"
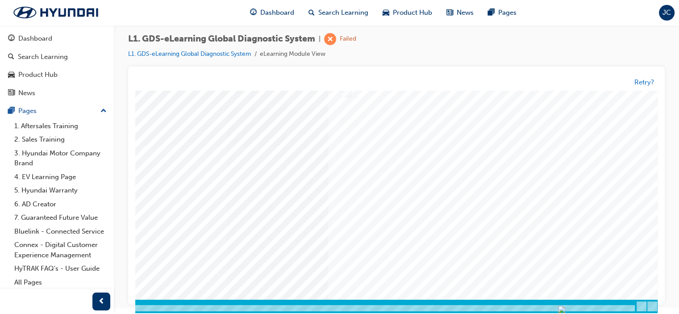
scroll to position [118, 80]
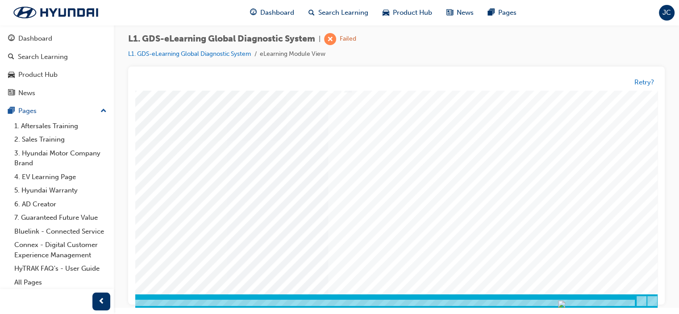
click at [456, 164] on div at bounding box center [358, 139] width 607 height 335
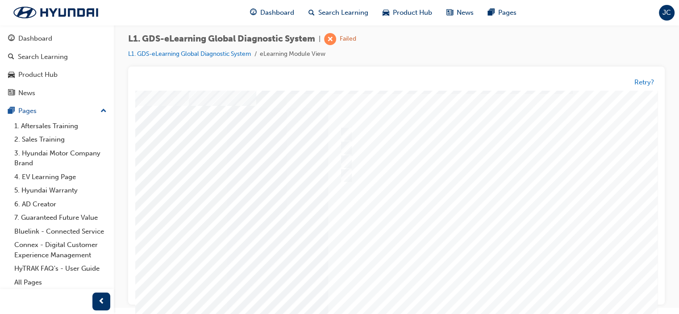
scroll to position [0, 0]
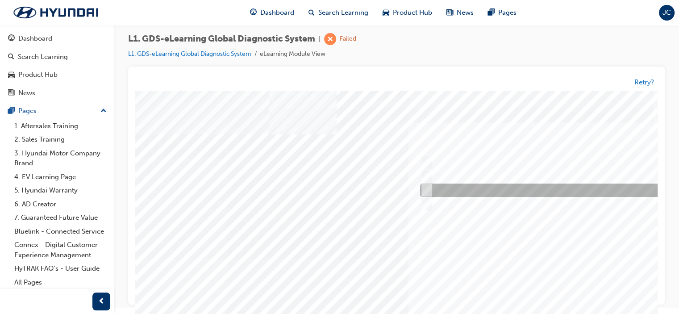
click at [426, 187] on input "When there is a failure during the Auto Mode upgrade" at bounding box center [425, 191] width 10 height 10
radio input "true"
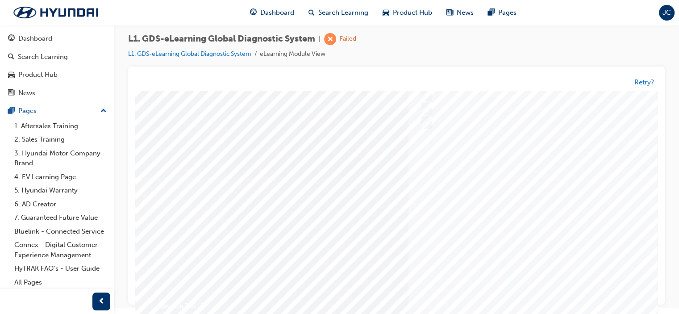
scroll to position [89, 0]
click at [568, 279] on div "Question 7 of 15" at bounding box center [438, 162] width 607 height 322
click at [486, 231] on div at bounding box center [438, 213] width 607 height 335
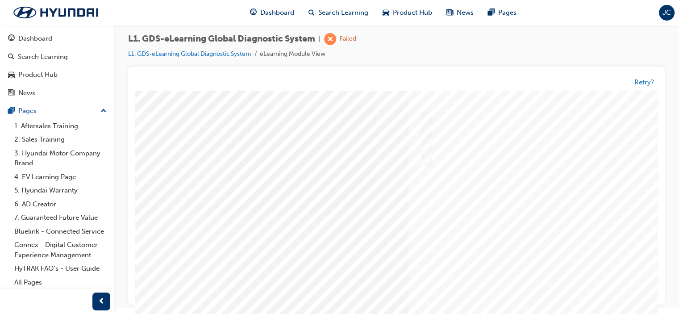
scroll to position [0, 0]
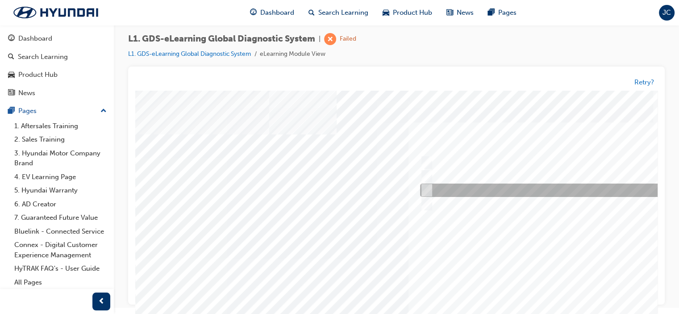
click at [425, 190] on input "Actuation Test" at bounding box center [425, 191] width 10 height 10
radio input "true"
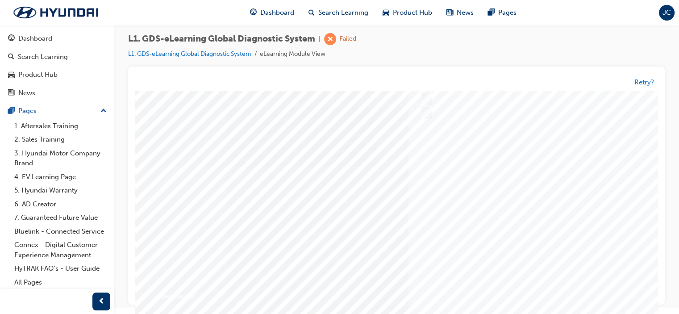
scroll to position [118, 0]
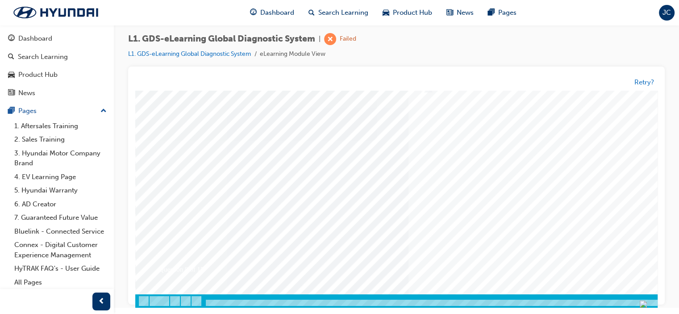
click at [459, 181] on div at bounding box center [438, 140] width 607 height 335
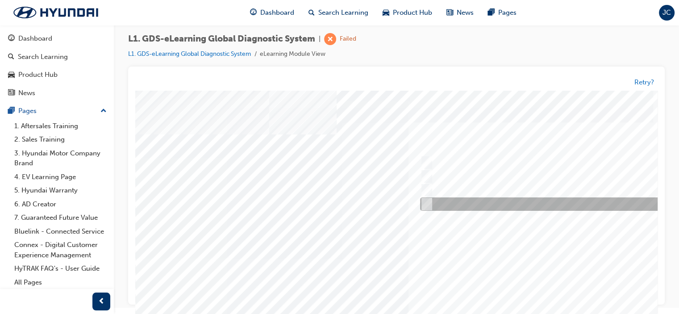
click at [427, 202] on input "Data Saving" at bounding box center [425, 205] width 10 height 10
radio input "true"
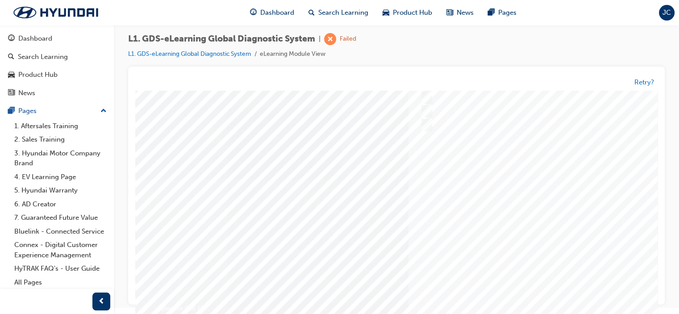
scroll to position [89, 0]
click at [497, 229] on div at bounding box center [438, 258] width 607 height 335
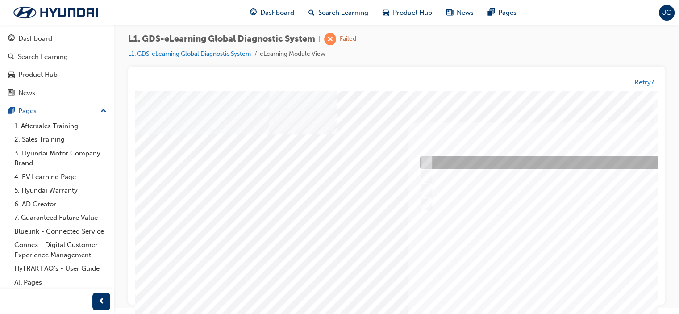
click at [421, 166] on input "S/W Management" at bounding box center [425, 163] width 10 height 10
radio input "true"
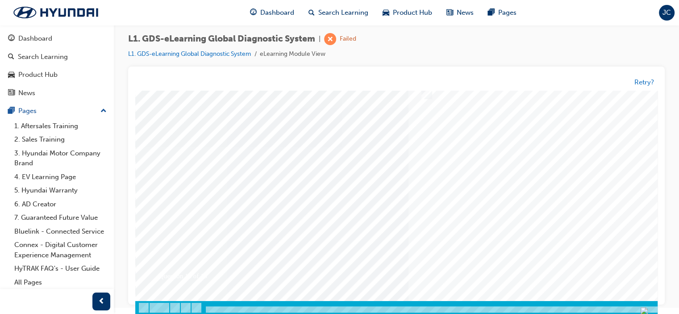
scroll to position [118, 0]
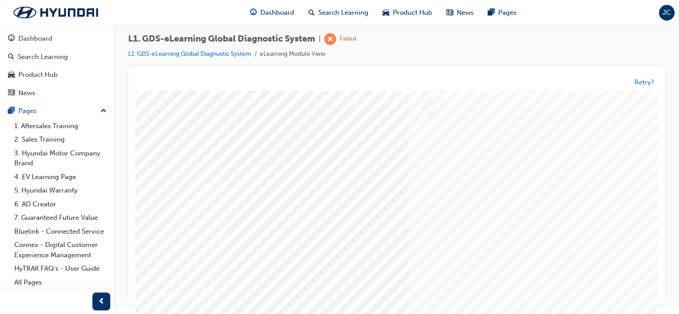
scroll to position [73, 0]
click at [488, 208] on div at bounding box center [438, 184] width 607 height 335
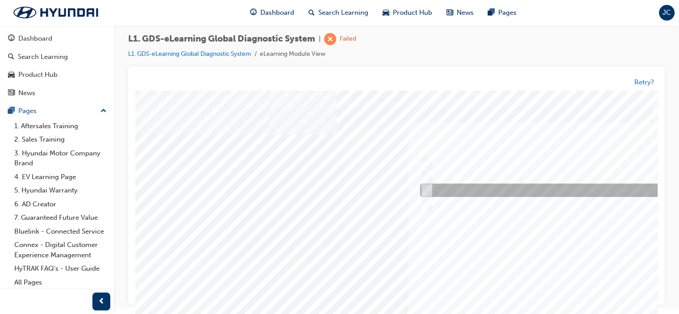
click at [426, 187] on input "To view measured data of the vehicle" at bounding box center [425, 191] width 10 height 10
radio input "true"
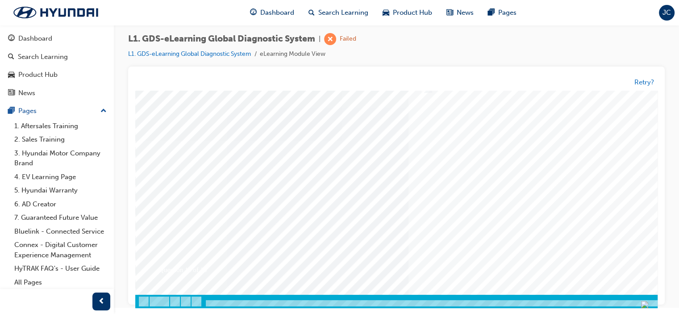
scroll to position [118, 0]
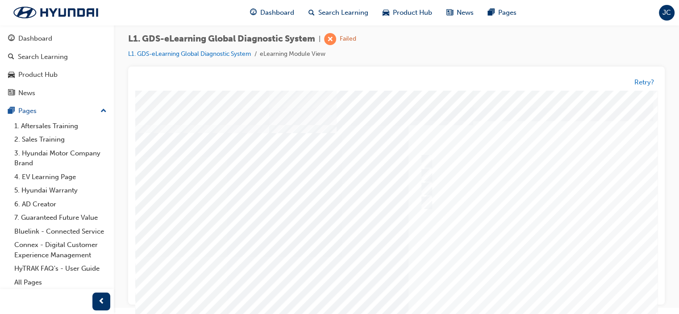
scroll to position [0, 0]
click at [503, 240] on div at bounding box center [438, 258] width 607 height 335
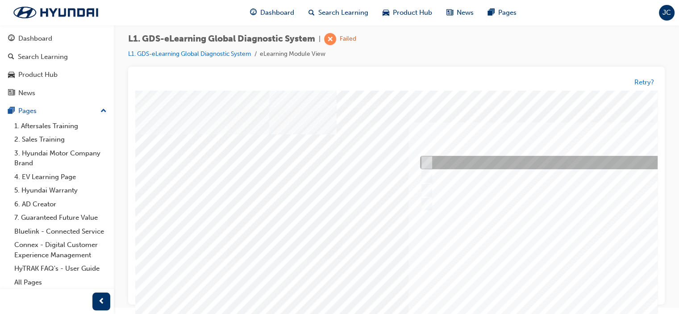
click at [426, 163] on input "Active, Pending and History" at bounding box center [425, 163] width 10 height 10
radio input "true"
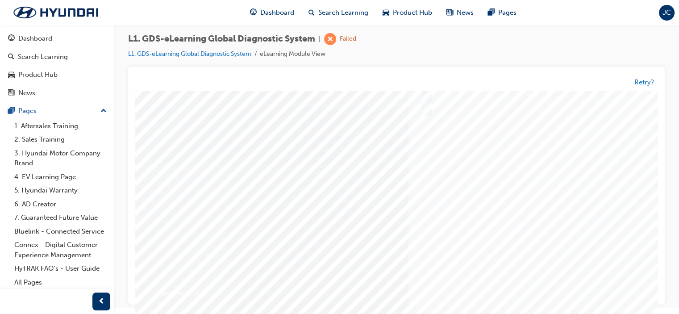
scroll to position [118, 0]
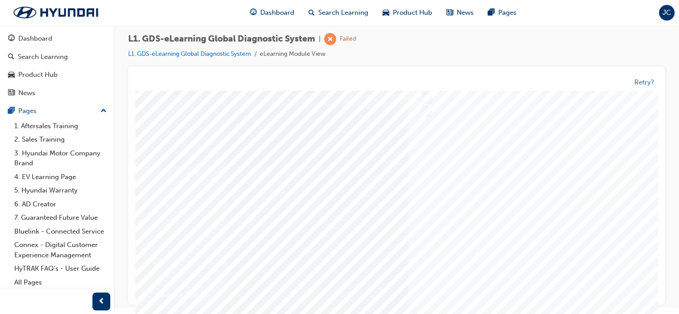
scroll to position [73, 0]
click at [489, 223] on div at bounding box center [438, 184] width 607 height 335
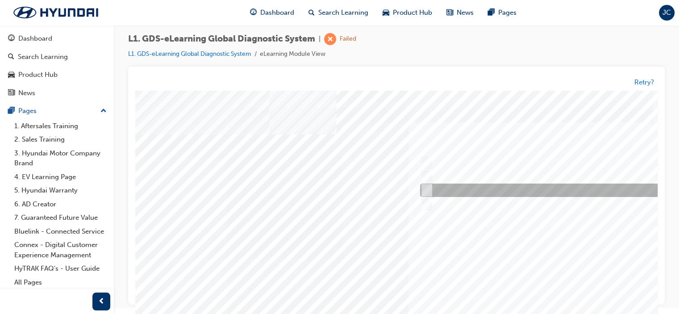
click at [430, 189] on div at bounding box center [566, 190] width 297 height 13
radio input "true"
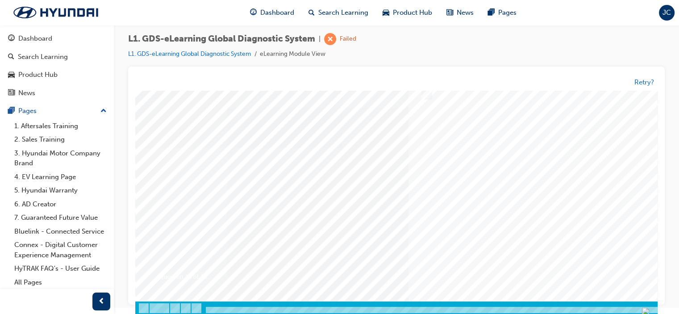
scroll to position [118, 0]
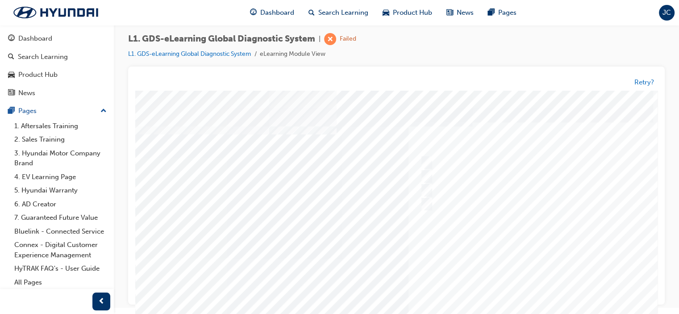
scroll to position [0, 0]
click at [494, 245] on div at bounding box center [438, 258] width 607 height 335
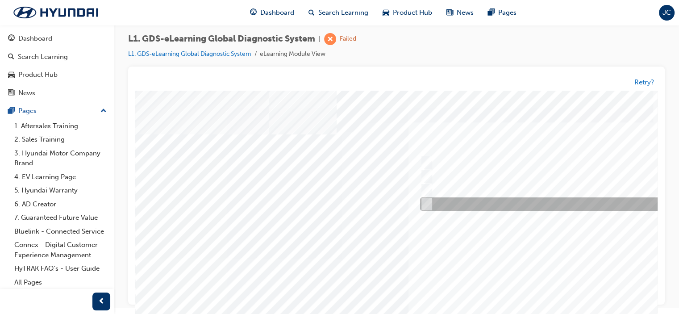
click at [427, 202] on input "Generates a report to Technical Assistance Group" at bounding box center [425, 205] width 10 height 10
radio input "true"
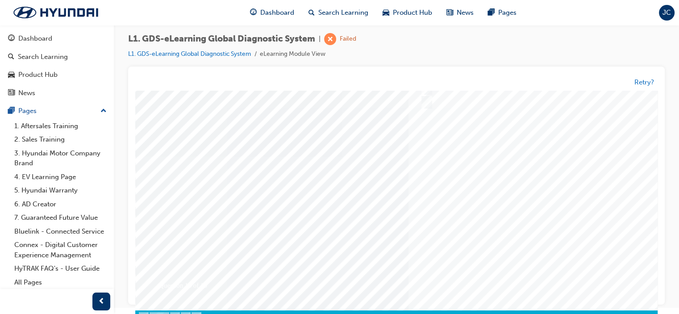
scroll to position [118, 0]
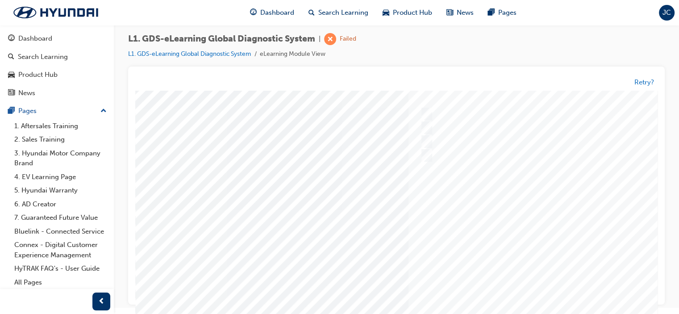
scroll to position [29, 0]
click at [481, 201] on div at bounding box center [438, 229] width 607 height 335
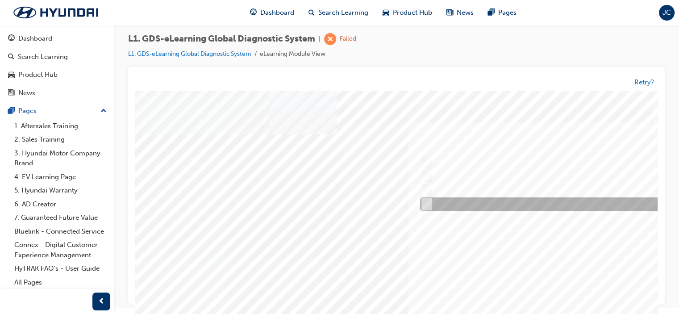
click at [427, 200] on input "0701" at bounding box center [425, 205] width 10 height 10
radio input "true"
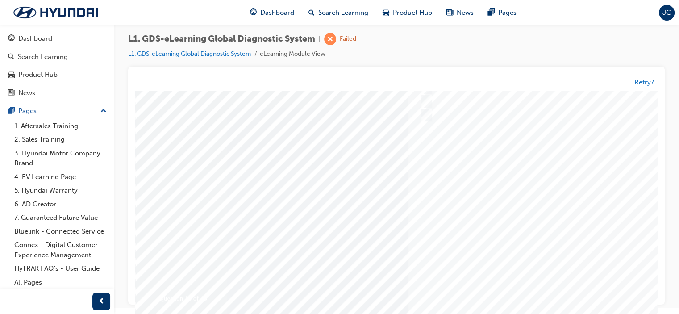
scroll to position [118, 0]
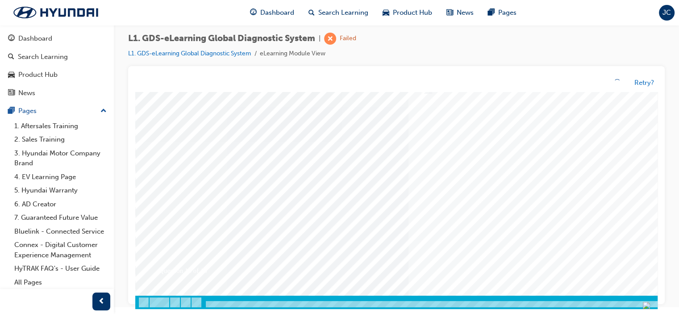
scroll to position [6, 0]
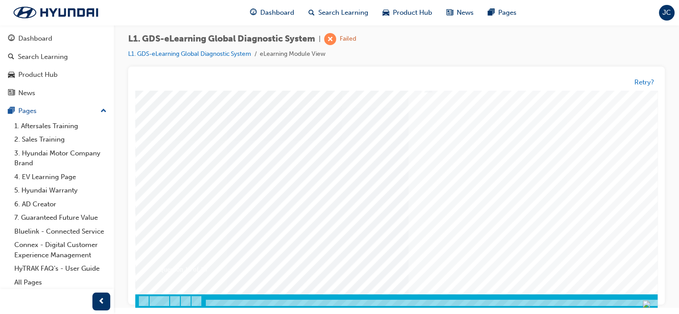
click at [493, 181] on div at bounding box center [438, 140] width 607 height 335
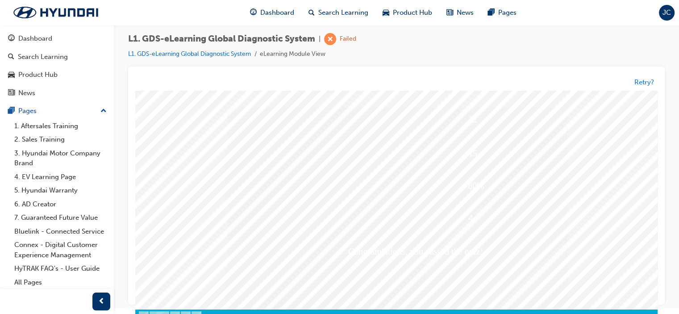
scroll to position [118, 0]
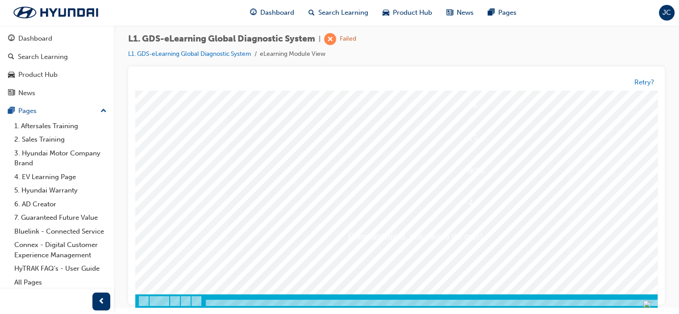
click at [178, 52] on link "L1. GDS-eLearning Global Diagnostic System" at bounding box center [189, 54] width 123 height 8
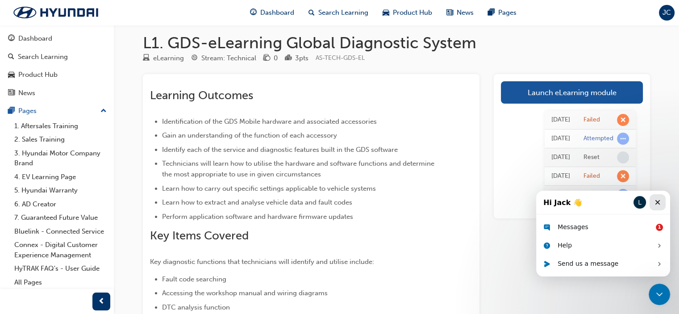
click at [657, 201] on icon "Close" at bounding box center [657, 202] width 7 height 7
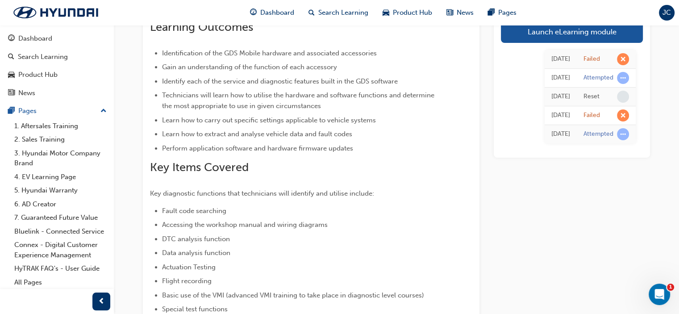
scroll to position [96, 0]
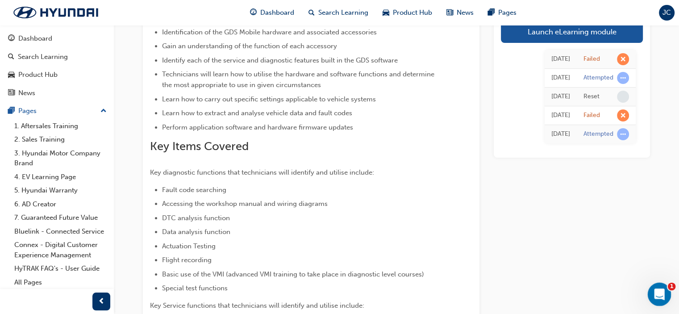
click at [664, 295] on div "Open Intercom Messenger" at bounding box center [658, 292] width 29 height 29
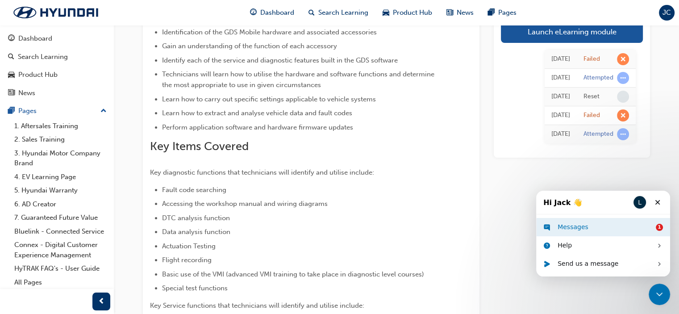
click at [572, 227] on div "Messages" at bounding box center [605, 226] width 95 height 9
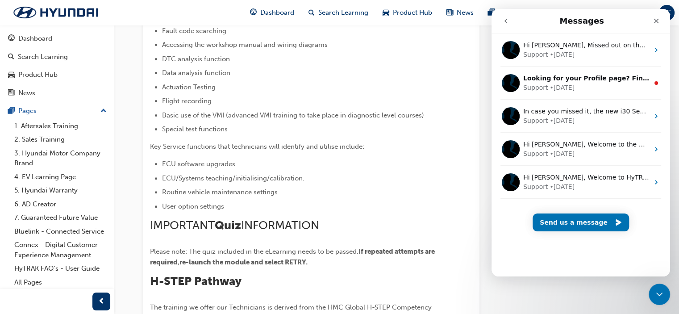
scroll to position [274, 0]
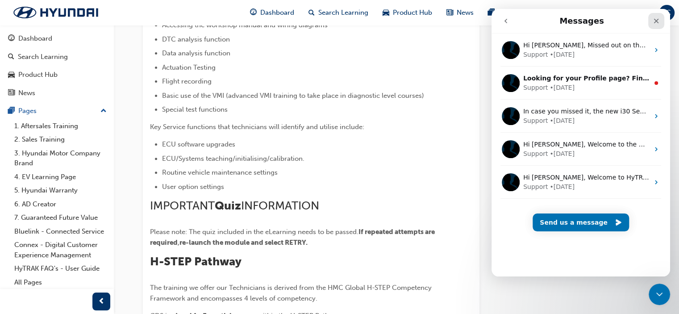
click at [659, 20] on icon "Close" at bounding box center [656, 20] width 7 height 7
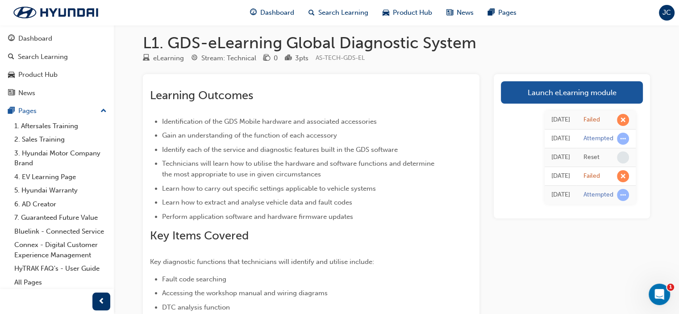
scroll to position [0, 0]
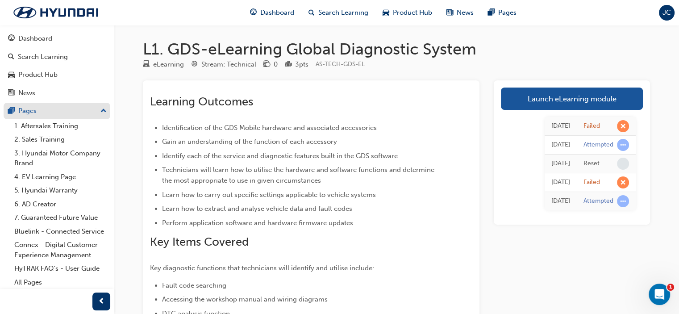
click at [27, 109] on div "Pages" at bounding box center [27, 111] width 18 height 10
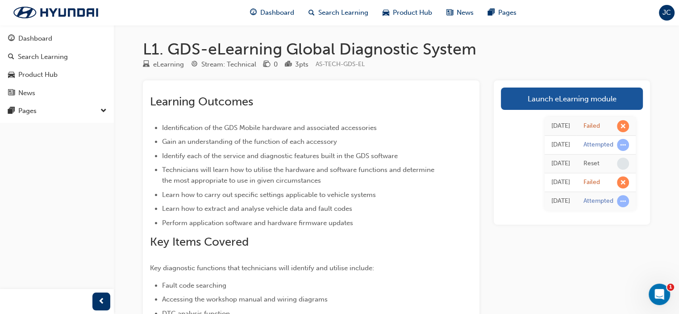
click at [241, 49] on h1 "L1. GDS-eLearning Global Diagnostic System" at bounding box center [396, 49] width 507 height 20
click at [44, 10] on img at bounding box center [55, 12] width 103 height 19
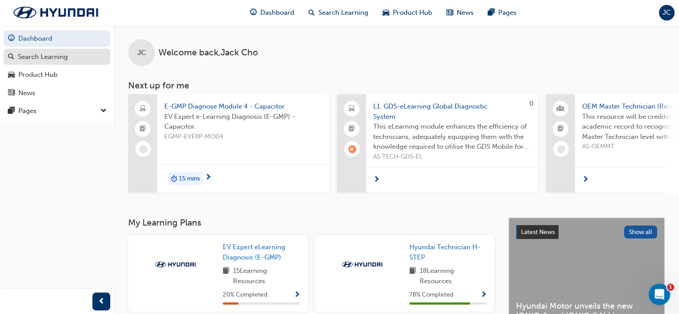
click at [46, 57] on div "Search Learning" at bounding box center [43, 57] width 50 height 10
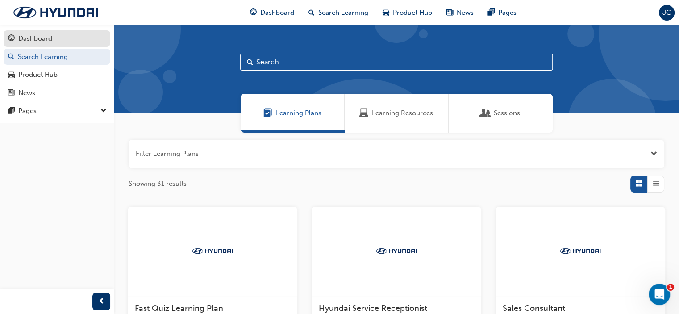
click at [41, 35] on div "Dashboard" at bounding box center [35, 38] width 34 height 10
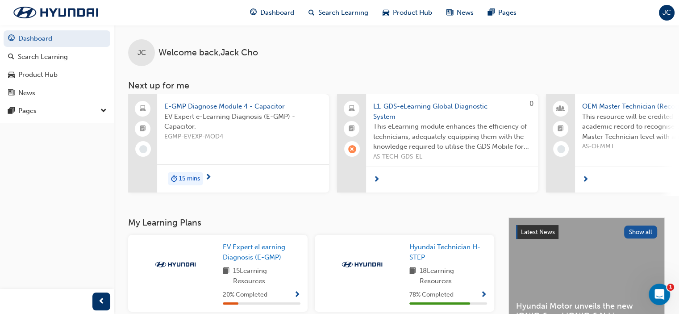
click at [405, 108] on span "L1. GDS-eLearning Global Diagnostic System" at bounding box center [452, 111] width 158 height 20
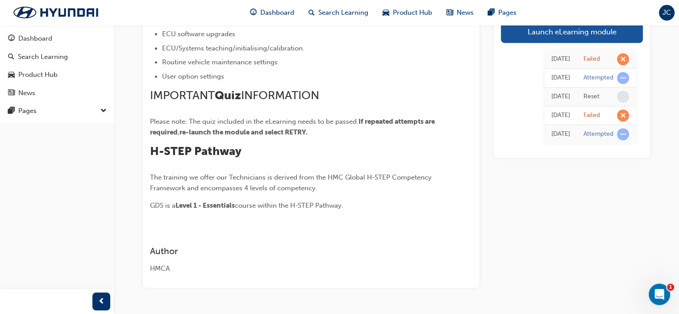
scroll to position [409, 0]
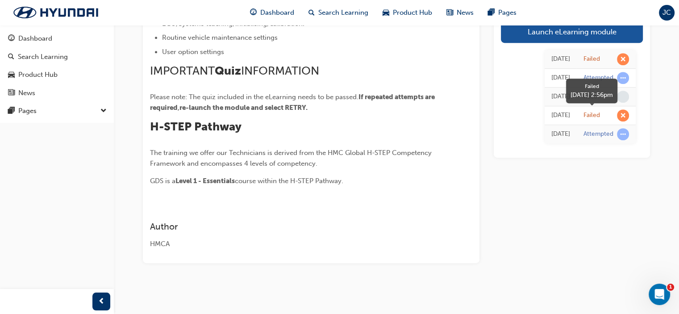
click at [623, 115] on span "learningRecordVerb_FAIL-icon" at bounding box center [623, 115] width 12 height 12
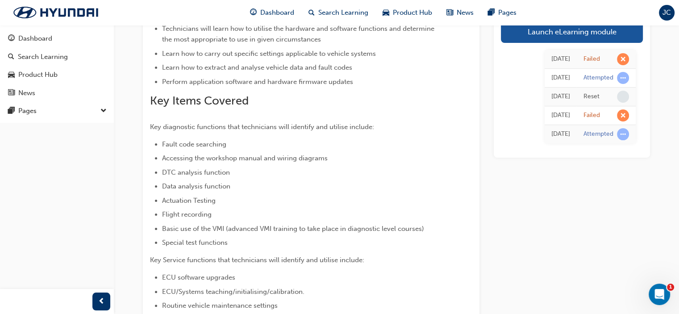
scroll to position [0, 0]
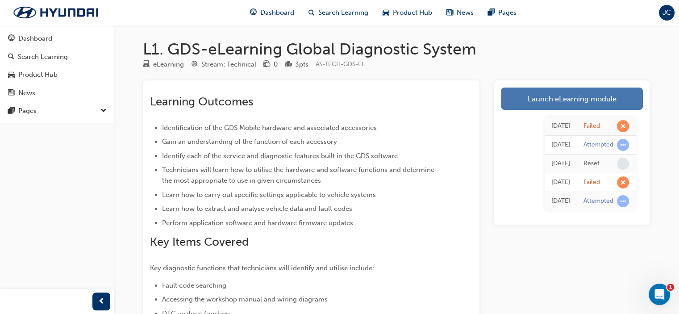
click at [541, 98] on link "Launch eLearning module" at bounding box center [572, 99] width 142 height 22
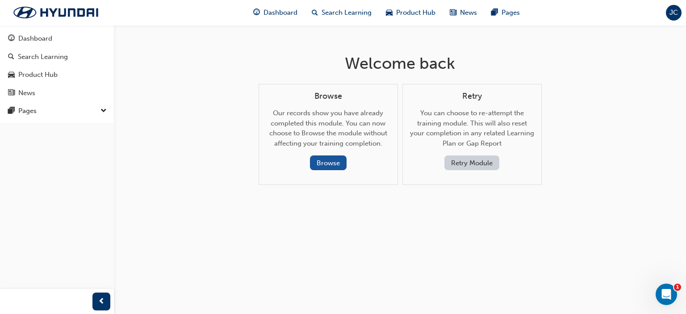
click at [471, 163] on button "Retry Module" at bounding box center [471, 162] width 55 height 15
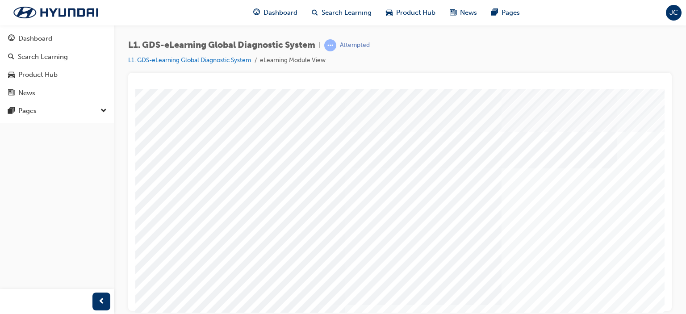
drag, startPoint x: 207, startPoint y: 300, endPoint x: 685, endPoint y: 277, distance: 479.3
click at [665, 92] on html "Content Image Right Loading..." at bounding box center [399, 90] width 529 height 4
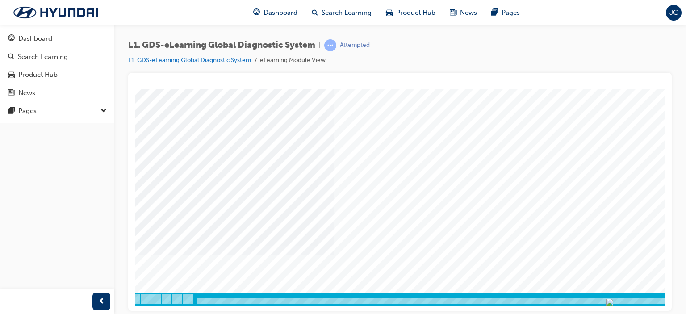
scroll to position [118, 0]
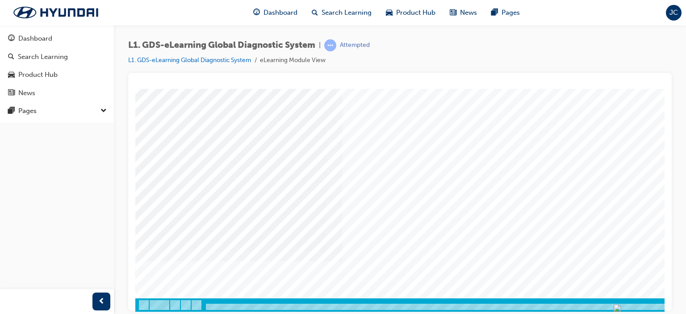
scroll to position [118, 0]
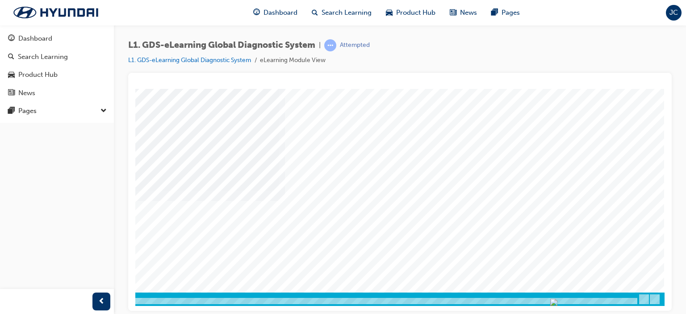
drag, startPoint x: 529, startPoint y: 308, endPoint x: 662, endPoint y: 401, distance: 163.2
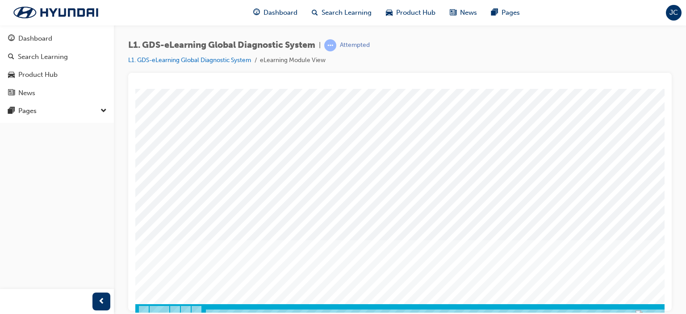
scroll to position [118, 0]
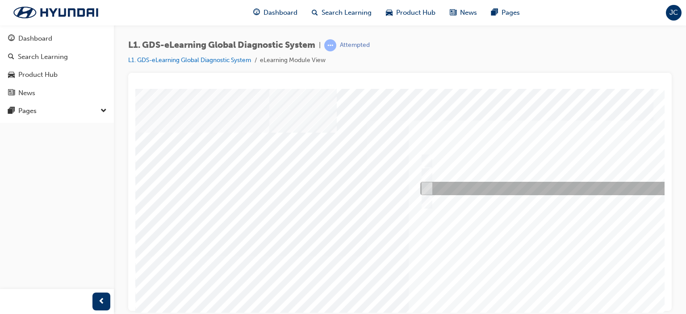
click at [429, 187] on input "Six" at bounding box center [425, 189] width 10 height 10
radio input "true"
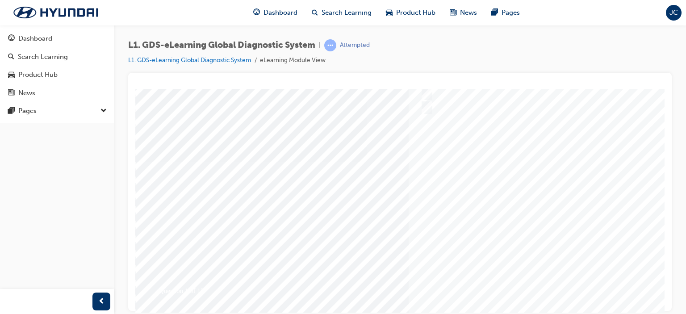
scroll to position [118, 0]
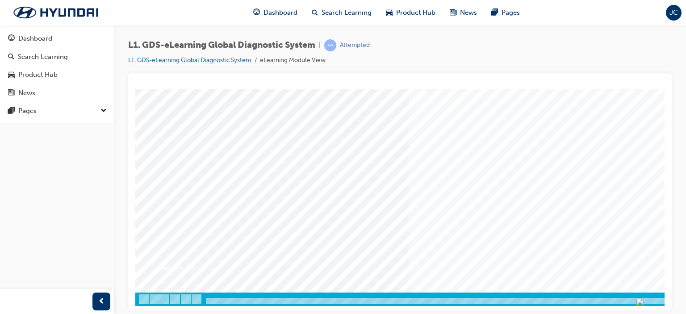
click at [496, 176] on div at bounding box center [438, 138] width 607 height 335
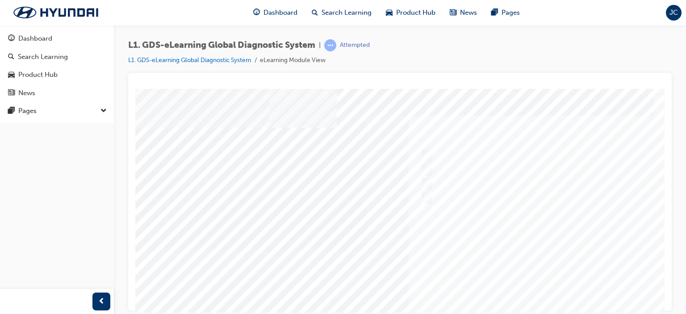
scroll to position [0, 0]
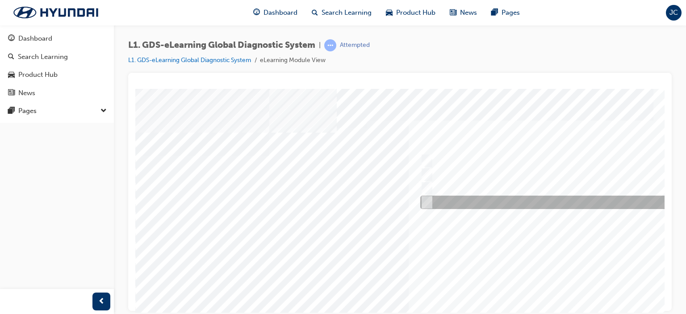
click at [429, 202] on input "Notification on a new update" at bounding box center [425, 202] width 10 height 10
radio input "true"
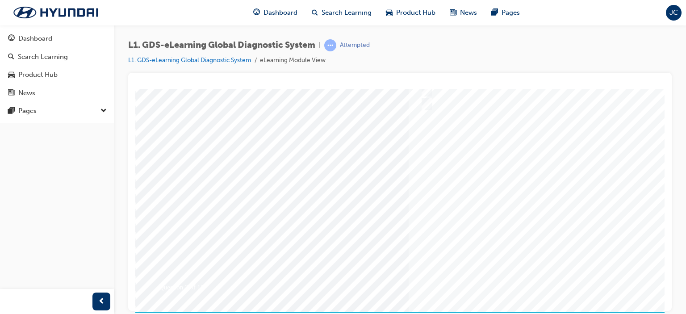
scroll to position [118, 0]
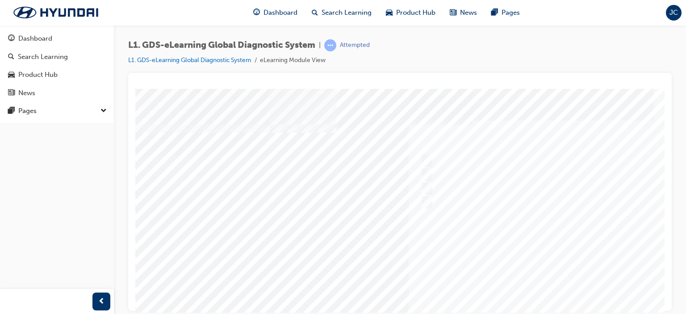
click at [481, 220] on div at bounding box center [438, 255] width 607 height 335
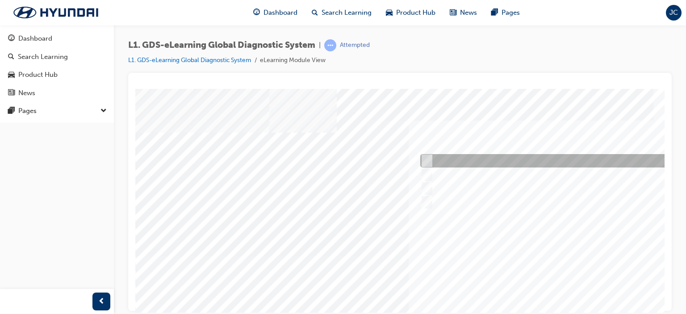
click at [427, 159] on input "Fault Code Searching" at bounding box center [425, 161] width 10 height 10
checkbox input "true"
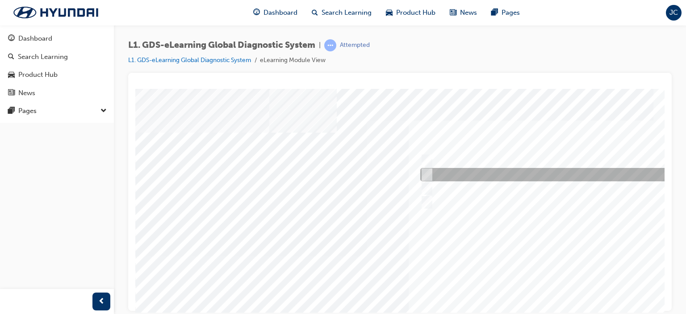
click at [427, 173] on input "Smart EV Solution" at bounding box center [425, 175] width 10 height 10
checkbox input "true"
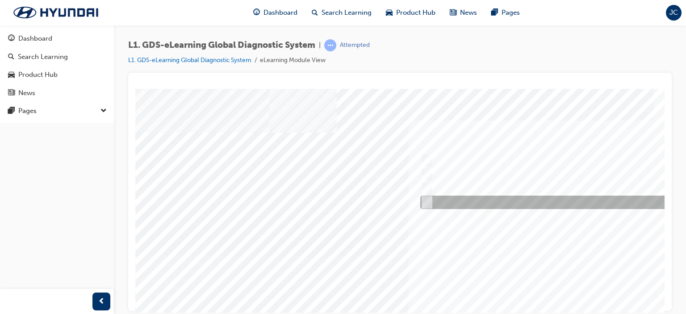
click at [431, 203] on div at bounding box center [566, 202] width 297 height 13
checkbox input "true"
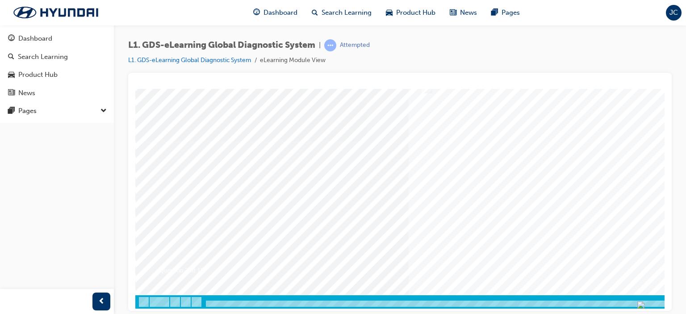
scroll to position [118, 0]
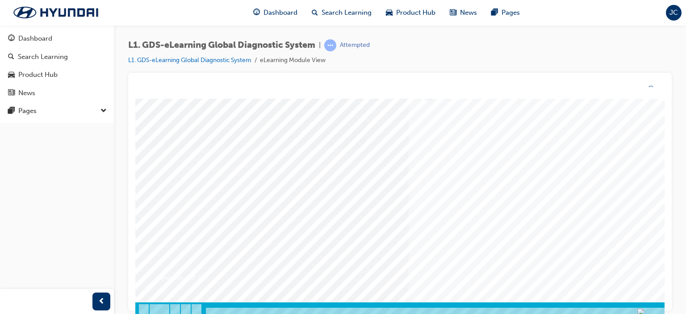
scroll to position [0, 0]
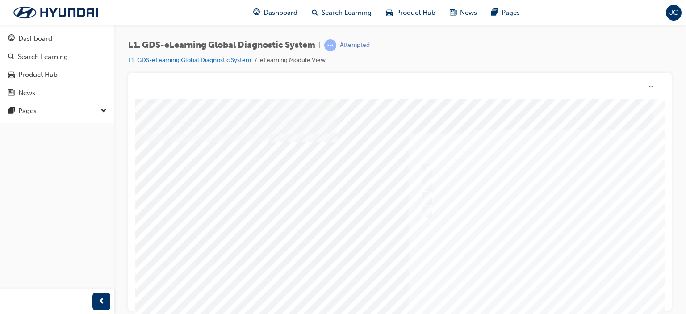
click at [511, 193] on div at bounding box center [438, 266] width 607 height 335
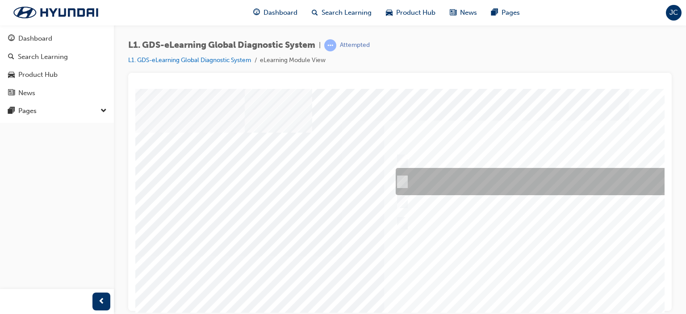
click at [404, 180] on input "START the engine and do not turn the ignition key to the OFF position during th…" at bounding box center [401, 182] width 10 height 10
radio input "true"
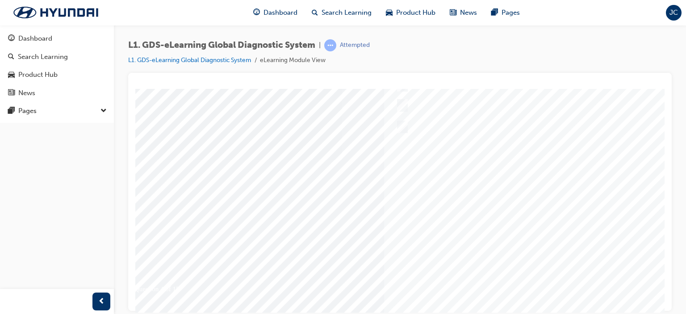
scroll to position [118, 25]
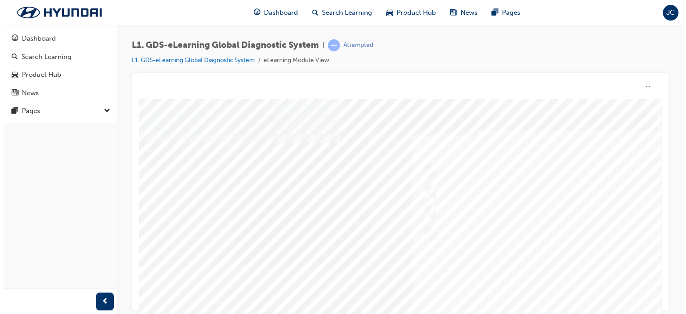
click at [541, 180] on div at bounding box center [441, 266] width 607 height 335
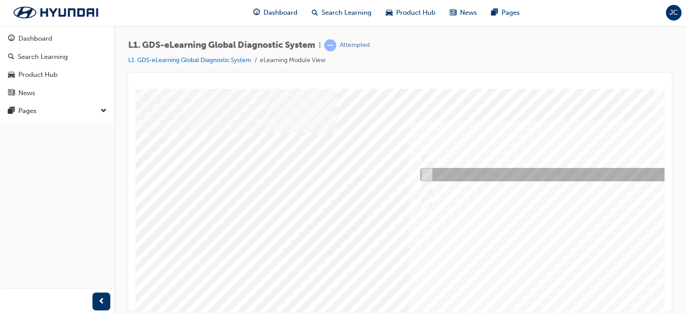
click at [422, 172] on input "From GDS Smart Toolbox by selecting Service Information" at bounding box center [425, 175] width 10 height 10
checkbox input "true"
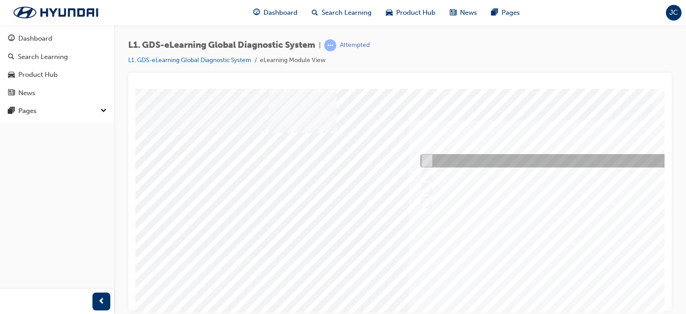
drag, startPoint x: 424, startPoint y: 158, endPoint x: 426, endPoint y: 163, distance: 6.2
click at [425, 158] on input "From Top Menu by selecting Service Information" at bounding box center [425, 161] width 10 height 10
checkbox input "true"
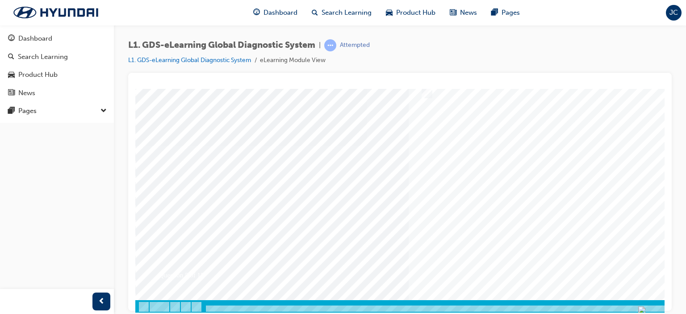
scroll to position [118, 0]
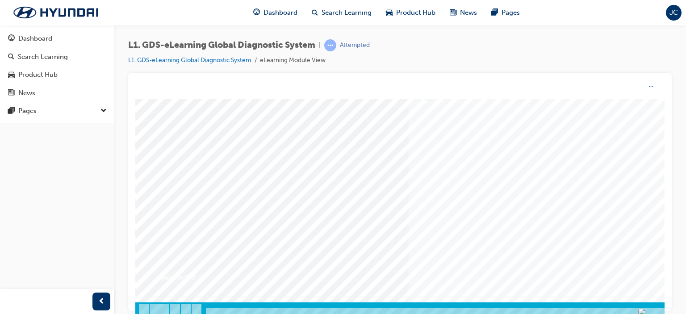
click at [483, 181] on div at bounding box center [438, 148] width 607 height 335
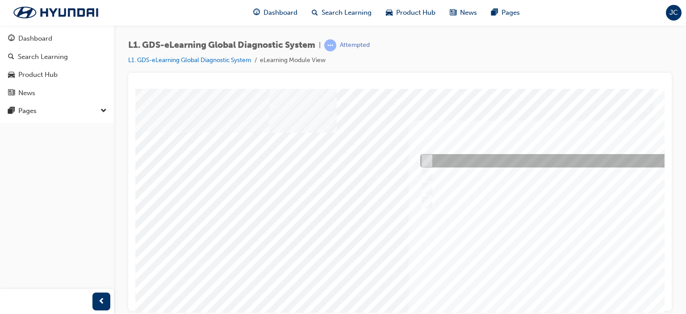
click at [426, 159] on input "Hear if the component to check for operation" at bounding box center [425, 161] width 10 height 10
checkbox input "true"
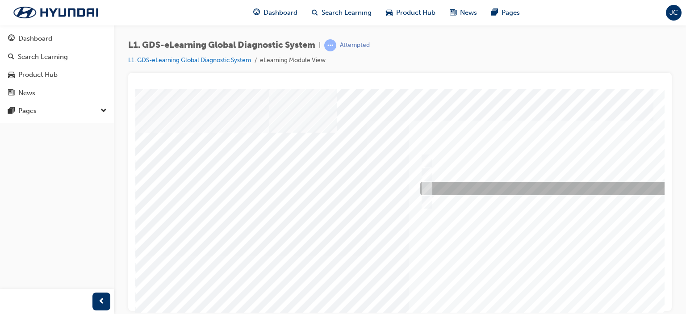
click at [427, 188] on input "Physically look at the component to check if it’s operating" at bounding box center [425, 189] width 10 height 10
checkbox input "true"
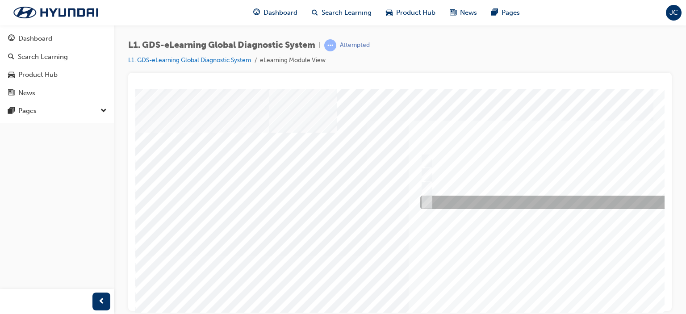
click at [427, 203] on input "Touch and feel to check if component’s operating" at bounding box center [425, 202] width 10 height 10
checkbox input "true"
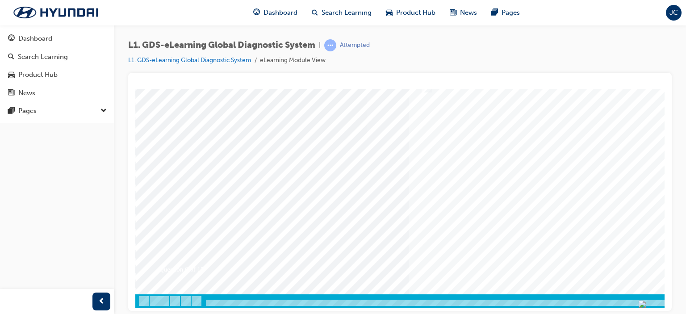
scroll to position [118, 0]
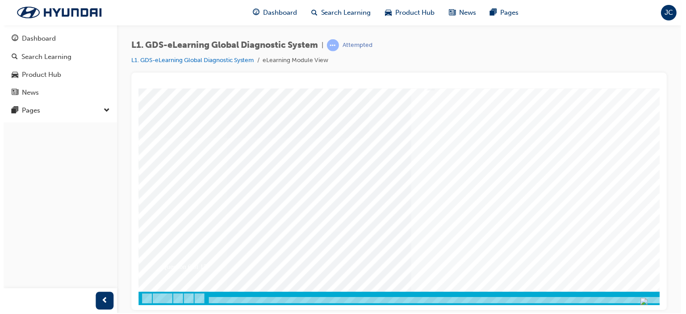
click at [505, 173] on div at bounding box center [441, 137] width 607 height 335
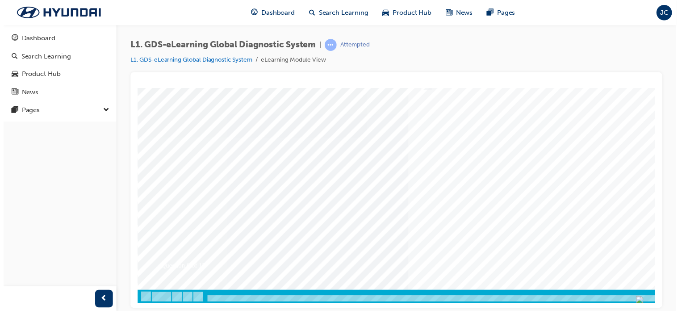
scroll to position [0, 0]
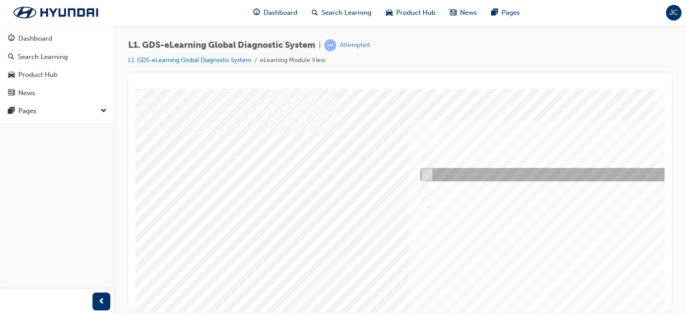
click at [427, 174] on input "When there is a failure during the Auto Mode upgrade" at bounding box center [425, 175] width 10 height 10
radio input "true"
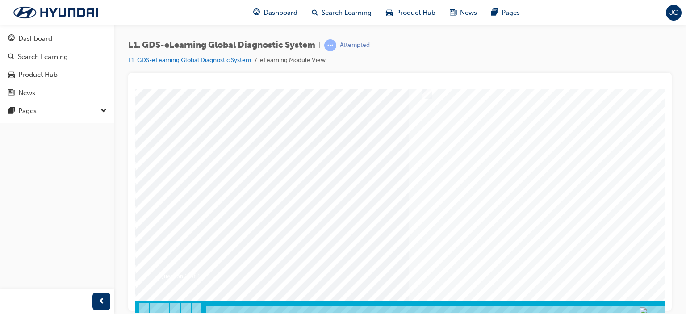
scroll to position [118, 0]
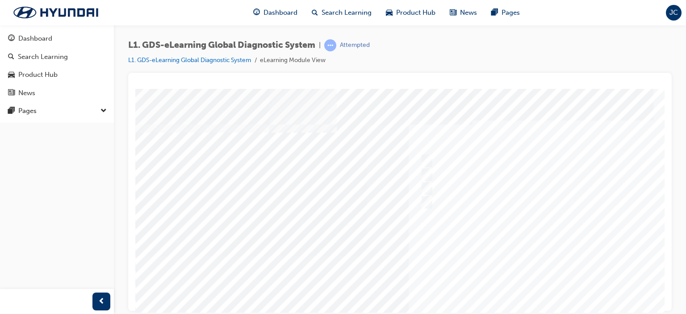
click at [489, 192] on div at bounding box center [438, 255] width 607 height 335
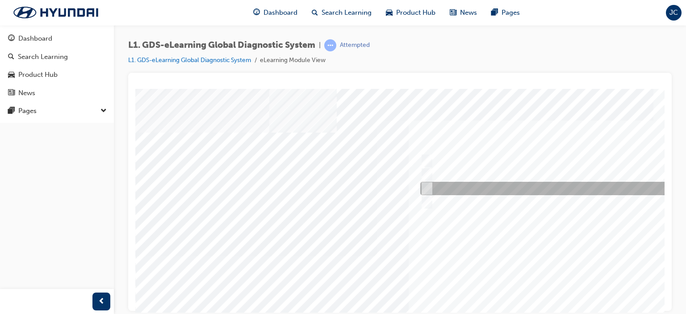
click at [426, 187] on input "Actuation Test" at bounding box center [425, 189] width 10 height 10
radio input "true"
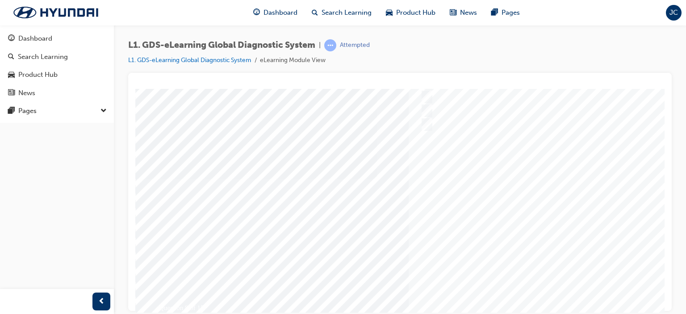
scroll to position [89, 0]
click at [481, 221] on div at bounding box center [438, 255] width 607 height 335
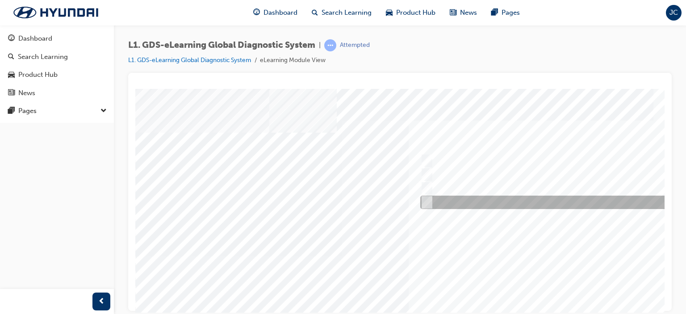
click at [429, 200] on input "Trigger Module Firmware Updating" at bounding box center [425, 202] width 10 height 10
radio input "true"
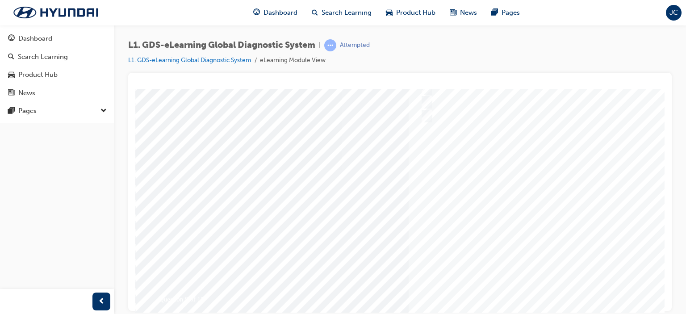
scroll to position [89, 0]
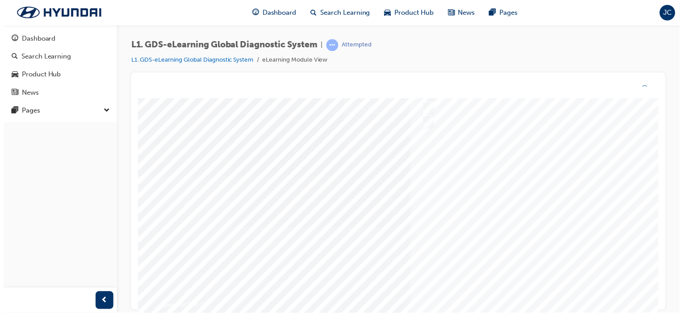
click at [519, 215] on div at bounding box center [441, 175] width 607 height 335
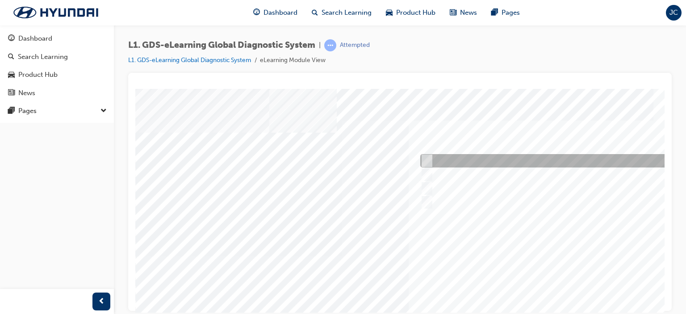
click at [425, 155] on div at bounding box center [566, 160] width 297 height 13
radio input "true"
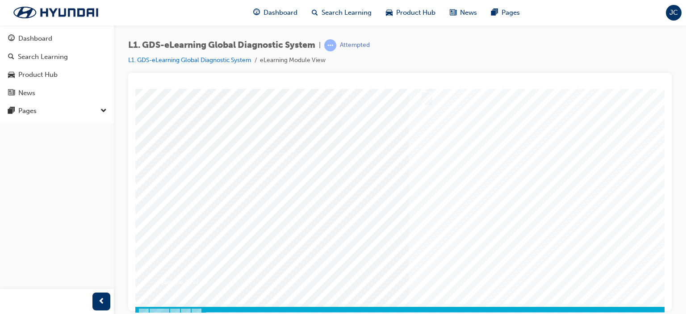
scroll to position [118, 0]
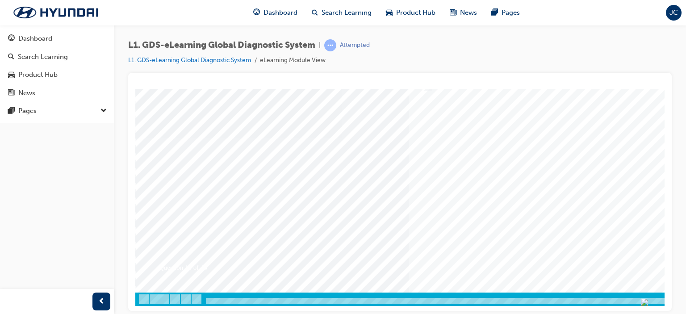
click at [529, 181] on div at bounding box center [438, 138] width 607 height 335
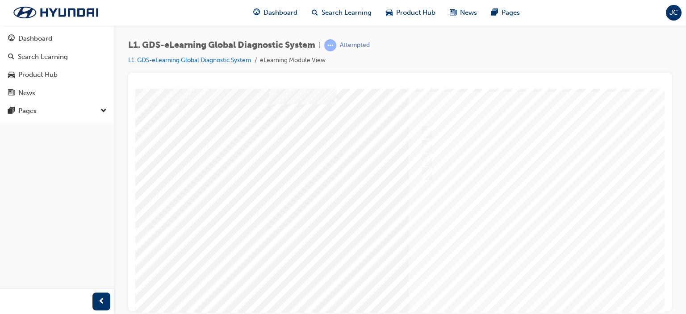
scroll to position [0, 0]
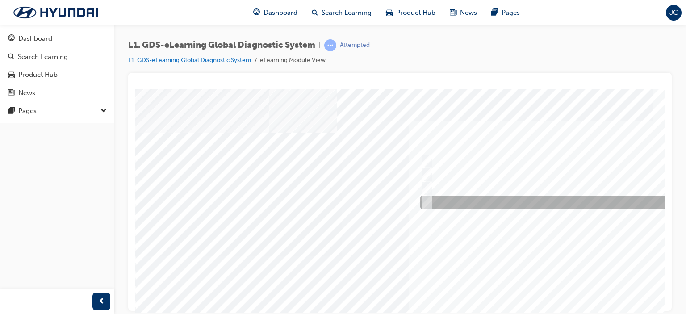
click at [430, 200] on input "To view the oscilloscope using the VMI" at bounding box center [425, 202] width 10 height 10
radio input "true"
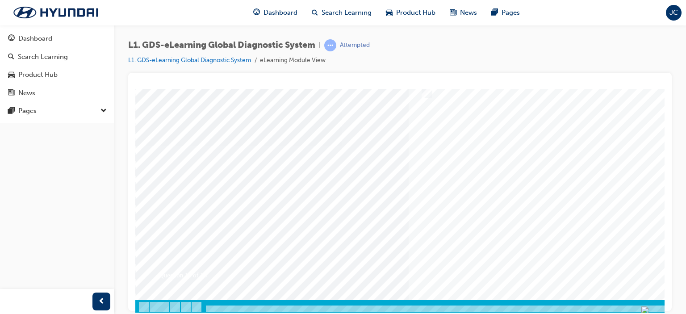
scroll to position [118, 0]
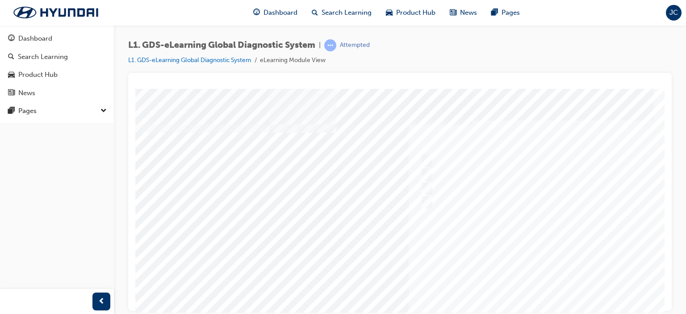
click at [495, 228] on div at bounding box center [438, 255] width 607 height 335
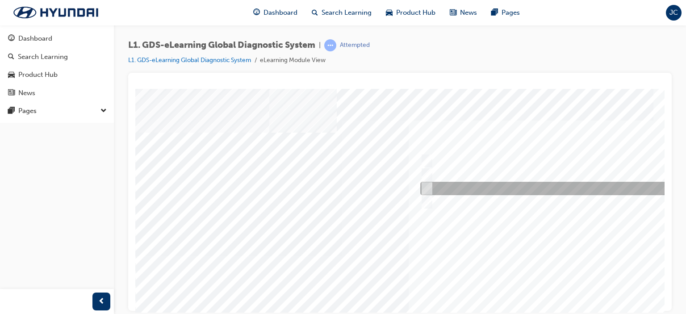
click at [426, 184] on input "Active, Pending and History" at bounding box center [425, 189] width 10 height 10
radio input "true"
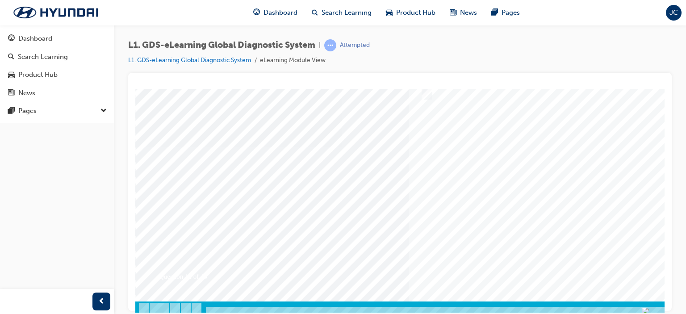
scroll to position [118, 0]
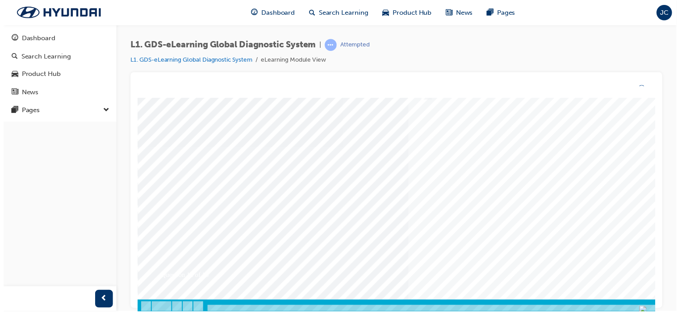
scroll to position [0, 0]
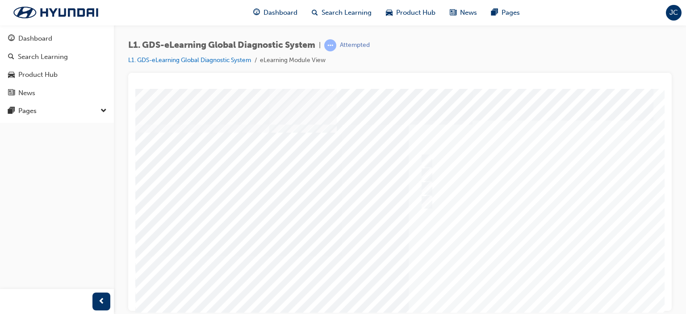
click at [481, 223] on div at bounding box center [438, 255] width 607 height 335
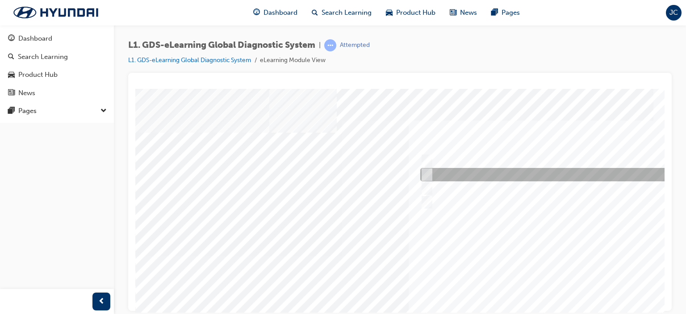
click at [425, 175] on input "Increase the refresh speed of the data" at bounding box center [425, 175] width 10 height 10
radio input "true"
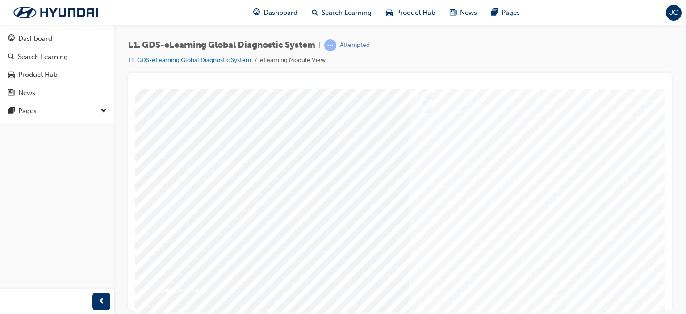
scroll to position [118, 0]
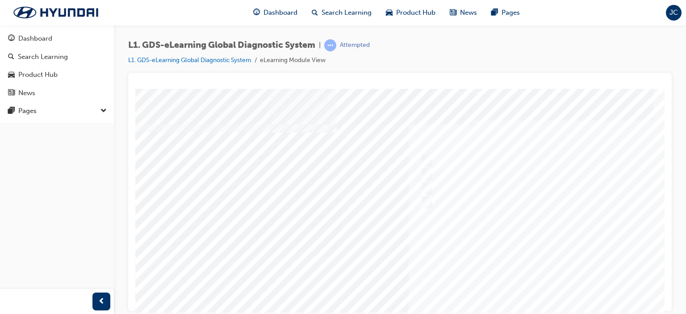
click at [463, 242] on div at bounding box center [438, 255] width 607 height 335
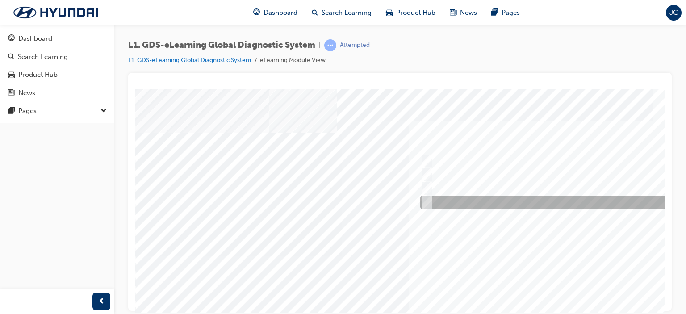
click at [430, 197] on div at bounding box center [566, 202] width 297 height 13
radio input "true"
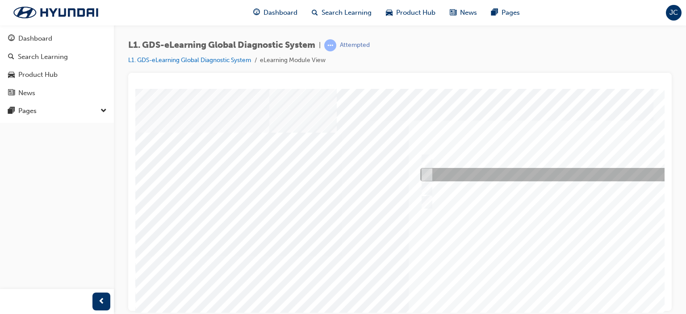
click at [426, 172] on input "Generates a report to Technical Assistance Group" at bounding box center [425, 175] width 10 height 10
radio input "true"
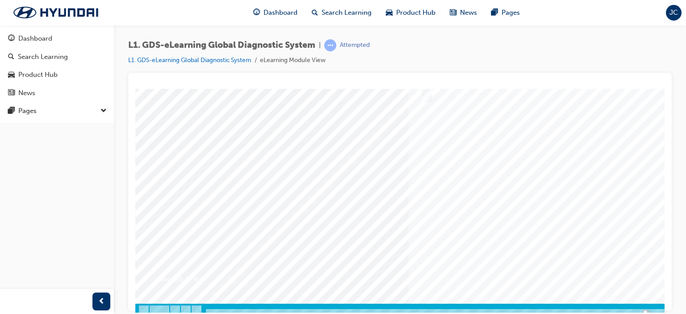
scroll to position [118, 0]
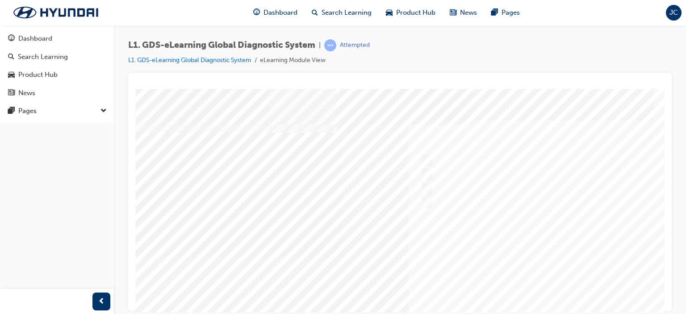
click at [493, 229] on div at bounding box center [438, 255] width 607 height 335
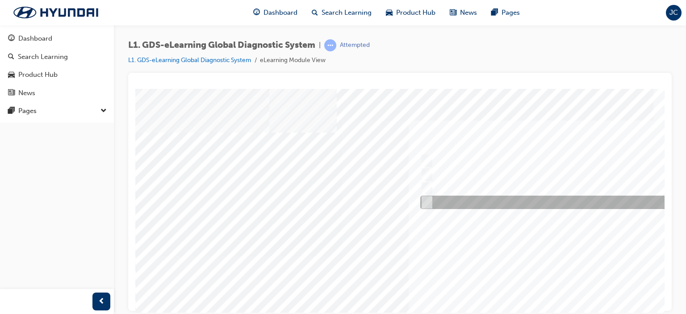
click at [427, 201] on input "0701" at bounding box center [425, 202] width 10 height 10
radio input "true"
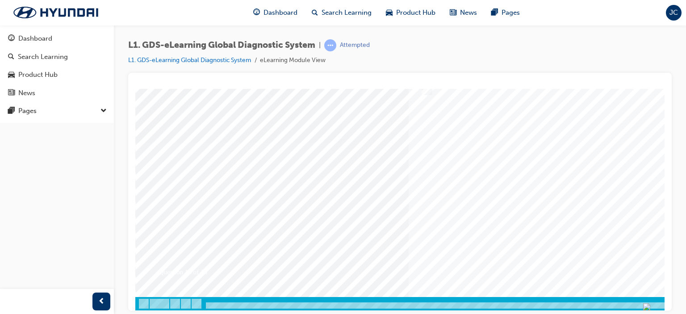
scroll to position [118, 0]
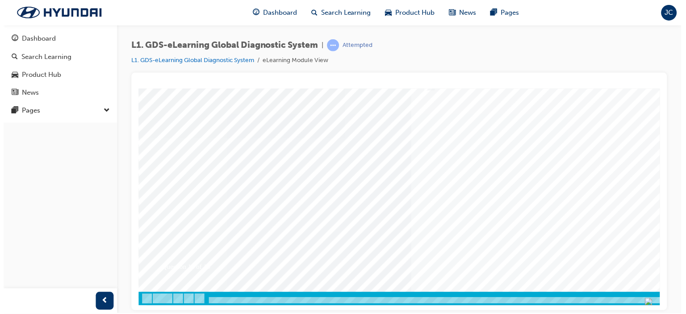
click at [474, 171] on div at bounding box center [441, 137] width 607 height 335
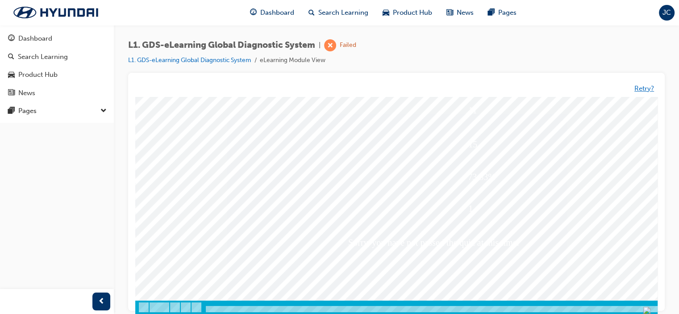
click at [645, 89] on button "Retry?" at bounding box center [645, 89] width 20 height 10
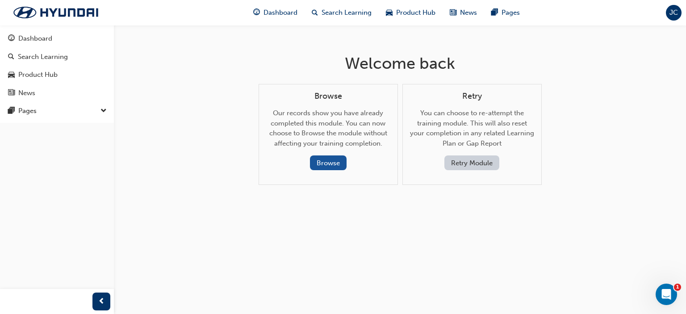
click at [472, 160] on button "Retry Module" at bounding box center [471, 162] width 55 height 15
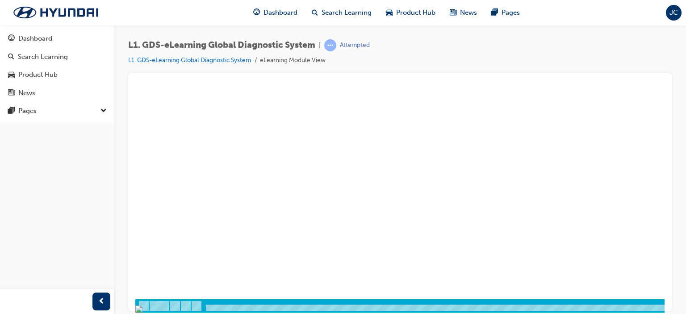
click at [324, 304] on div at bounding box center [459, 308] width 511 height 8
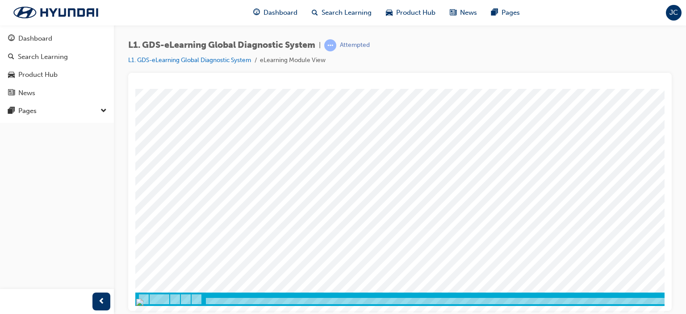
scroll to position [0, 0]
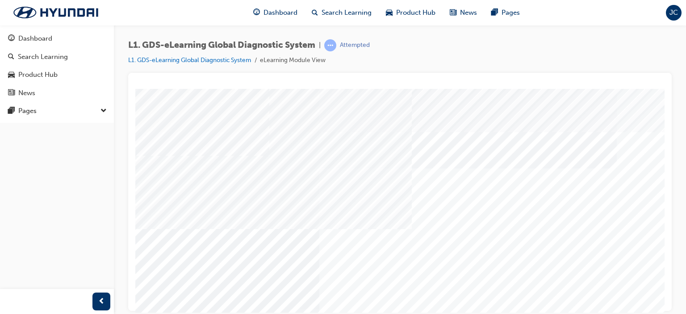
click at [582, 297] on div "Content Image Right" at bounding box center [438, 255] width 607 height 335
click at [586, 302] on div "Content Image Right" at bounding box center [438, 255] width 607 height 335
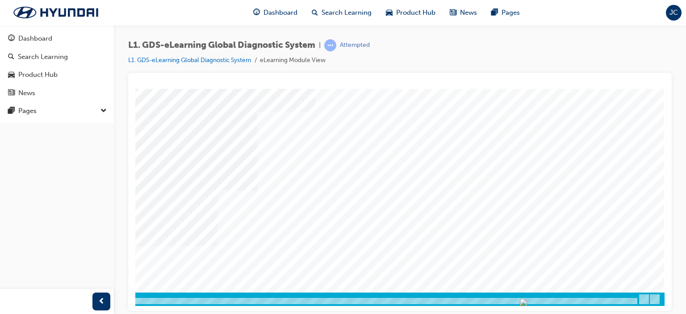
click at [595, 299] on div at bounding box center [381, 301] width 511 height 8
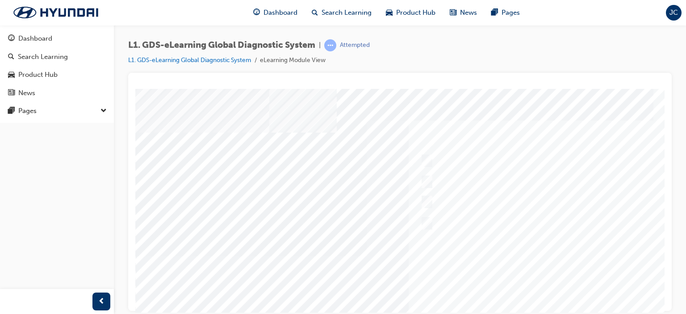
drag, startPoint x: 584, startPoint y: 300, endPoint x: 598, endPoint y: 307, distance: 16.0
click at [599, 92] on html "Question 4 of 15 Loading..." at bounding box center [399, 90] width 529 height 4
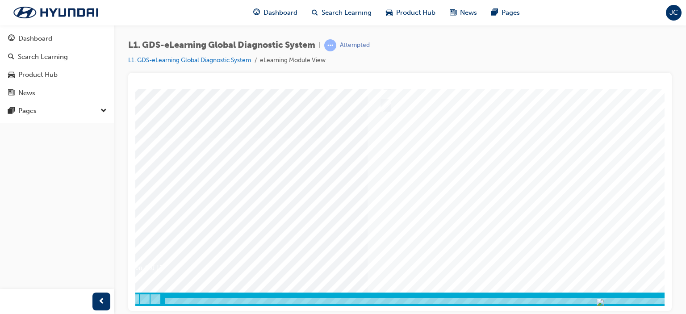
scroll to position [118, 85]
click at [613, 301] on div at bounding box center [381, 301] width 511 height 8
click at [597, 304] on div at bounding box center [360, 298] width 607 height 13
click at [163, 300] on div "Close navigation" at bounding box center [140, 301] width 49 height 15
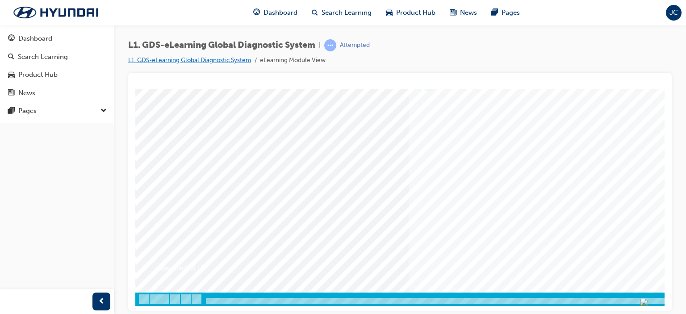
click at [219, 59] on link "L1. GDS-eLearning Global Diagnostic System" at bounding box center [189, 60] width 123 height 8
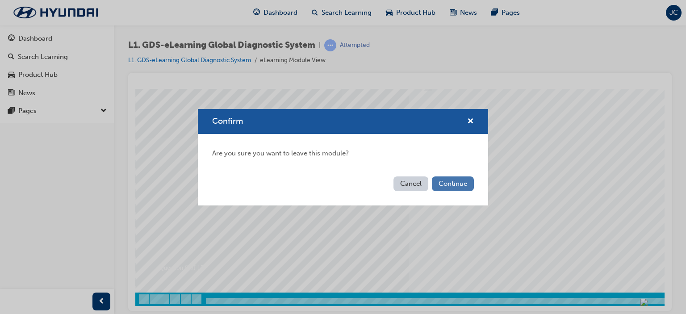
click at [460, 184] on button "Continue" at bounding box center [453, 183] width 42 height 15
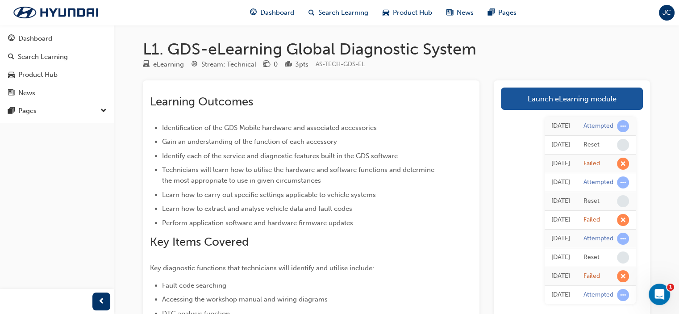
click at [284, 49] on h1 "L1. GDS-eLearning Global Diagnostic System" at bounding box center [396, 49] width 507 height 20
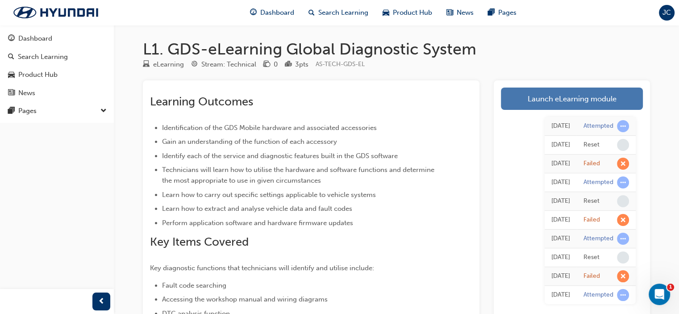
click at [580, 96] on link "Launch eLearning module" at bounding box center [572, 99] width 142 height 22
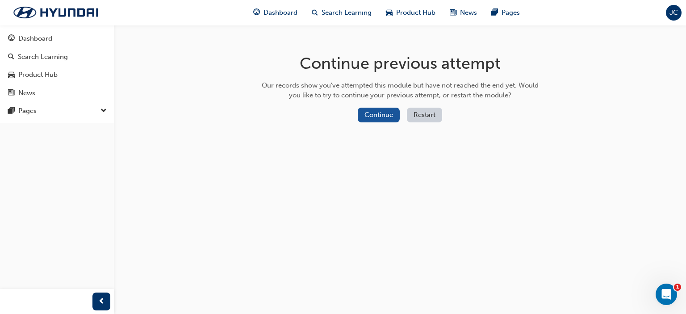
click at [428, 115] on button "Restart" at bounding box center [424, 115] width 35 height 15
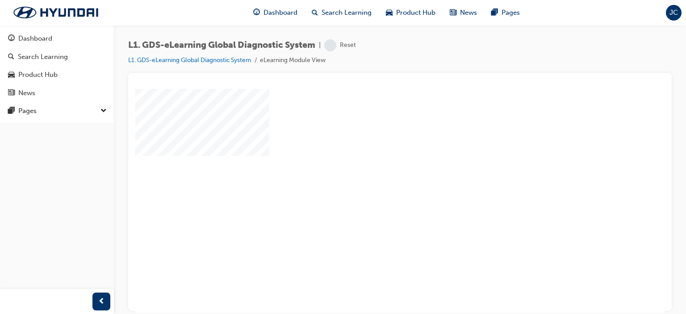
click at [374, 175] on div "play" at bounding box center [374, 175] width 0 height 0
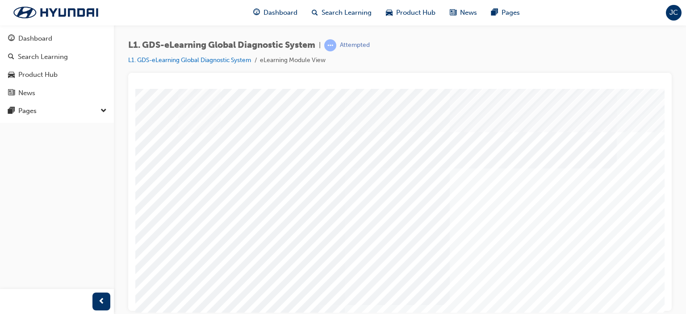
drag, startPoint x: 205, startPoint y: 301, endPoint x: 581, endPoint y: 305, distance: 375.6
click at [599, 305] on div "Content Image Right" at bounding box center [438, 255] width 607 height 335
drag, startPoint x: 514, startPoint y: 300, endPoint x: 573, endPoint y: 303, distance: 59.0
click at [573, 303] on div "Content Image Right" at bounding box center [438, 255] width 607 height 335
drag, startPoint x: 575, startPoint y: 300, endPoint x: 602, endPoint y: 297, distance: 26.9
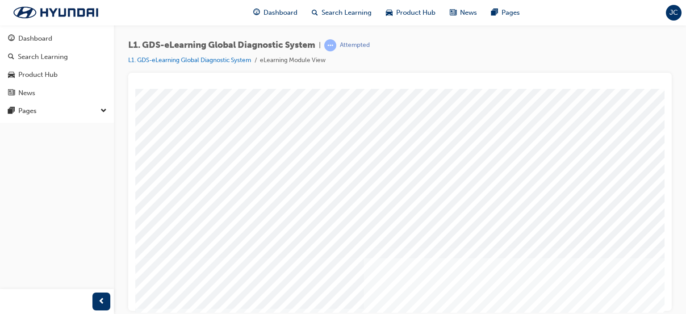
click at [602, 297] on div "Content Image Right" at bounding box center [438, 255] width 607 height 335
drag, startPoint x: 602, startPoint y: 300, endPoint x: 607, endPoint y: 301, distance: 5.4
click at [607, 301] on div "Content Image Right" at bounding box center [438, 255] width 607 height 335
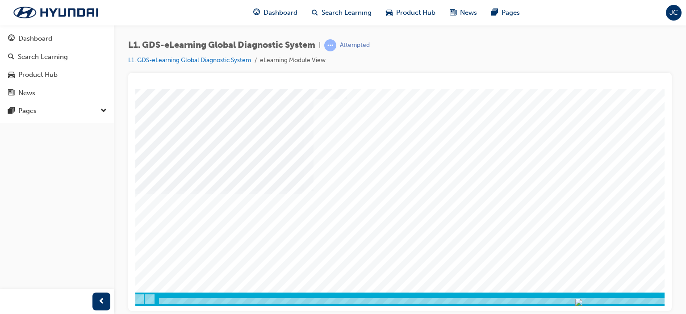
scroll to position [118, 85]
drag, startPoint x: 519, startPoint y: 309, endPoint x: 757, endPoint y: 401, distance: 254.8
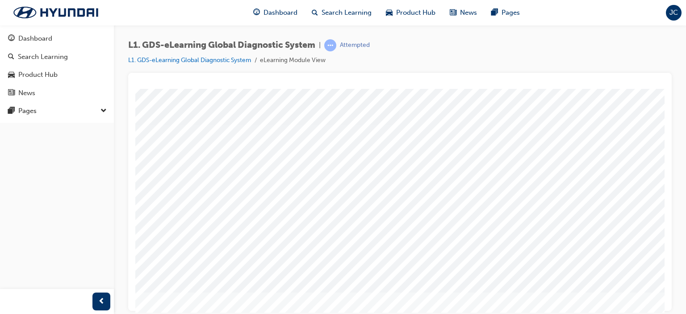
scroll to position [118, 0]
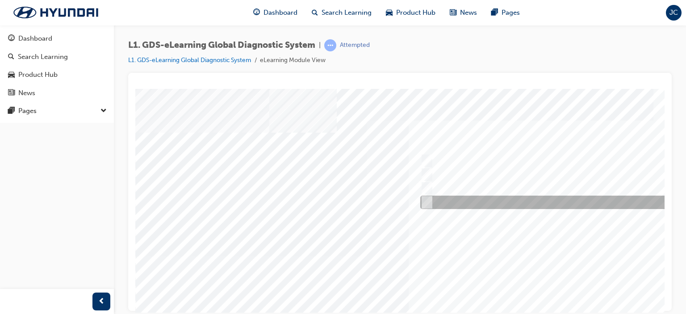
drag, startPoint x: 427, startPoint y: 203, endPoint x: 442, endPoint y: 208, distance: 15.1
click at [428, 203] on input "Six" at bounding box center [425, 202] width 10 height 10
radio input "true"
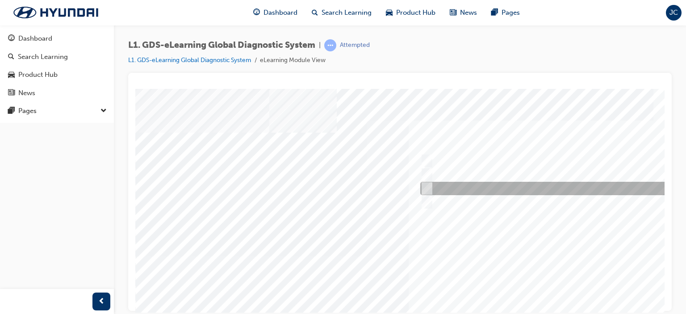
click at [428, 188] on input "Four" at bounding box center [425, 189] width 10 height 10
radio input "true"
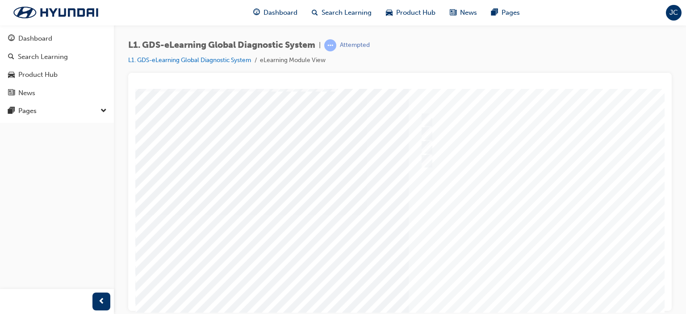
scroll to position [118, 0]
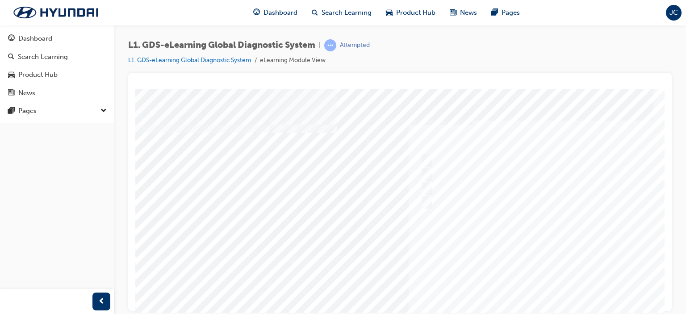
click at [514, 221] on div at bounding box center [438, 255] width 607 height 335
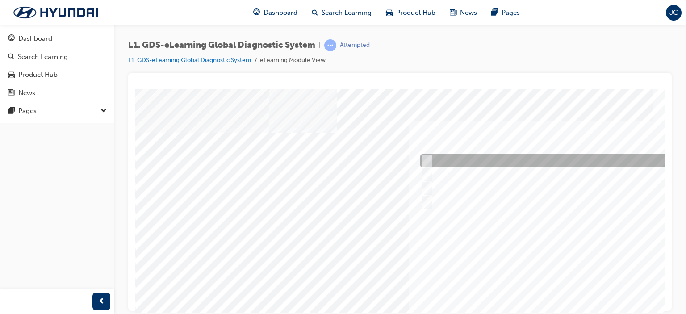
click at [428, 159] on input "Notification on a new update" at bounding box center [425, 161] width 10 height 10
radio input "true"
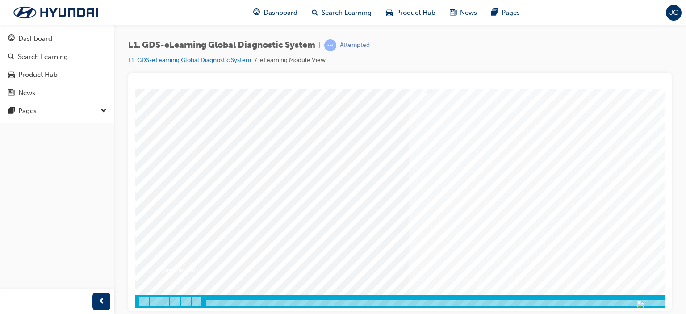
scroll to position [118, 0]
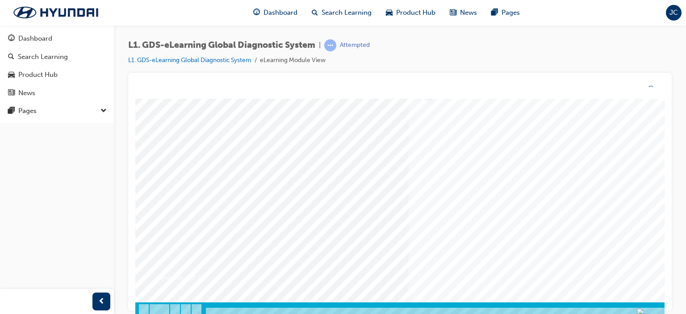
scroll to position [0, 0]
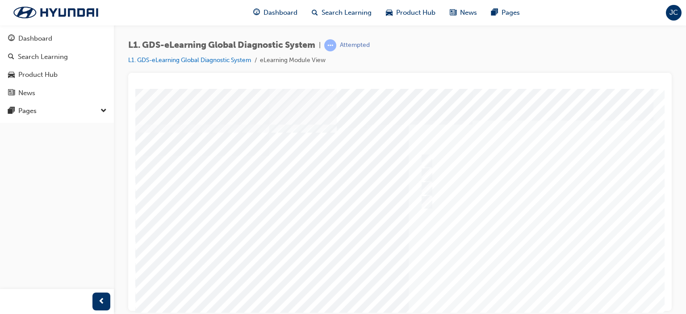
click at [479, 236] on div at bounding box center [438, 255] width 607 height 335
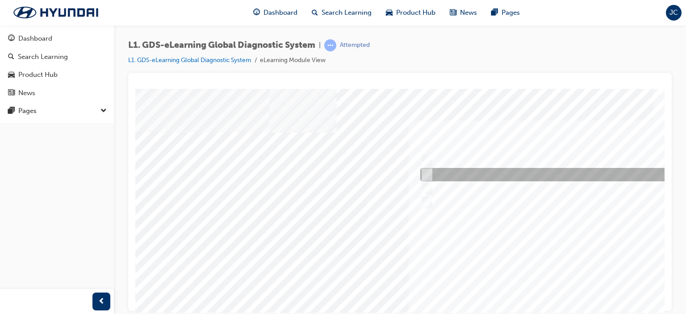
click at [427, 174] on input "Smart EV Solution" at bounding box center [425, 175] width 10 height 10
checkbox input "true"
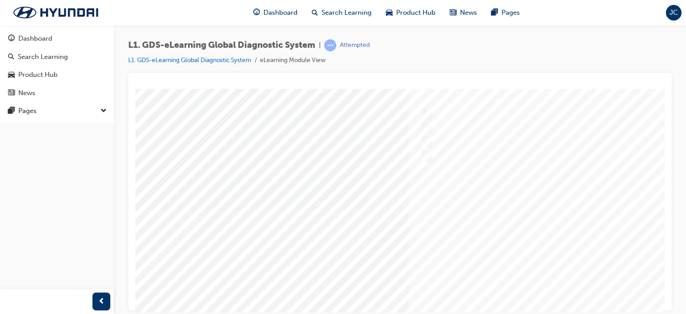
scroll to position [118, 0]
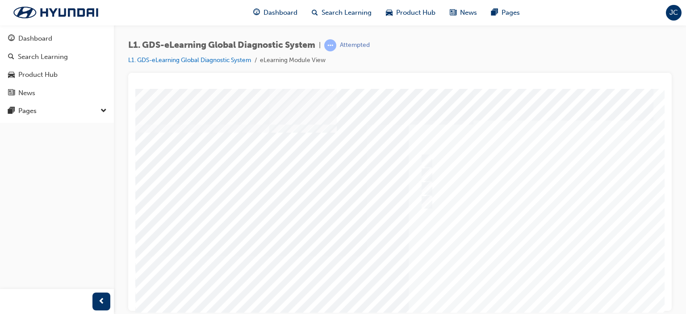
click at [495, 180] on div at bounding box center [438, 255] width 607 height 335
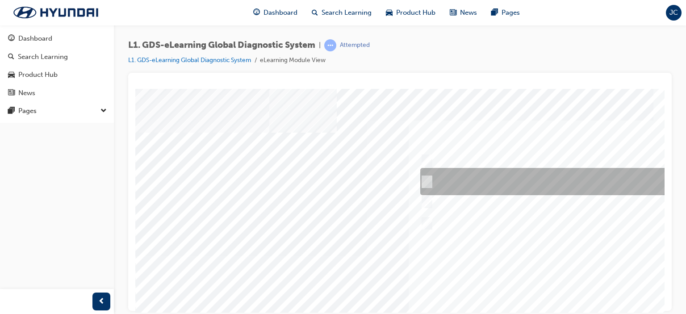
click at [425, 182] on input "START the engine and do not turn the ignition key to the OFF position during th…" at bounding box center [425, 182] width 10 height 10
radio input "true"
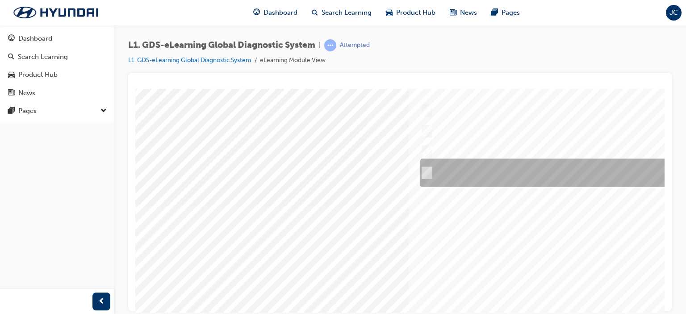
scroll to position [118, 0]
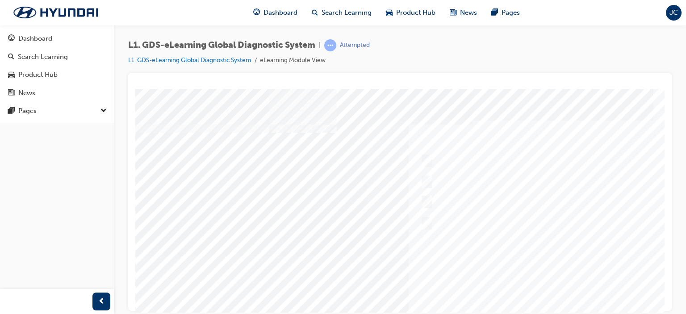
click at [472, 251] on div at bounding box center [438, 255] width 607 height 335
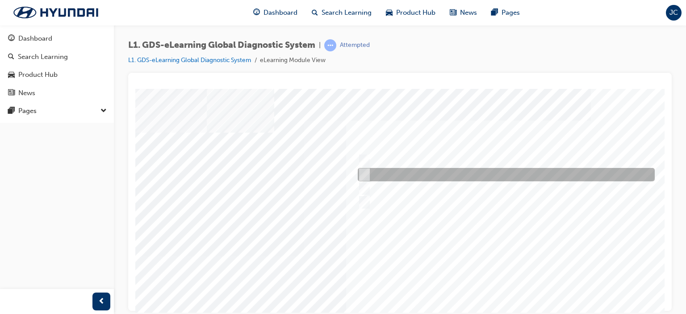
click at [367, 172] on input "From Main Screen by selecting Measurement" at bounding box center [362, 175] width 10 height 10
click at [367, 171] on div at bounding box center [503, 174] width 297 height 13
checkbox input "false"
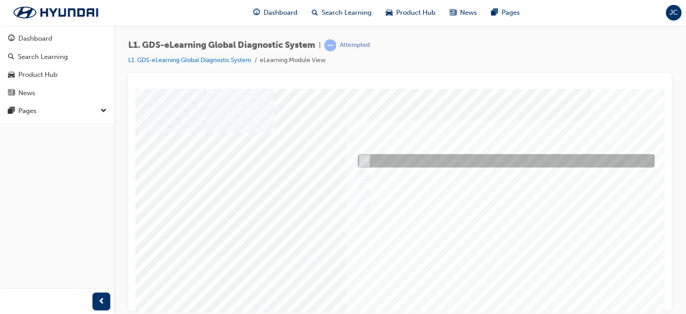
click at [364, 161] on input "From Top Menu by selecting Service Information" at bounding box center [362, 161] width 10 height 10
checkbox input "true"
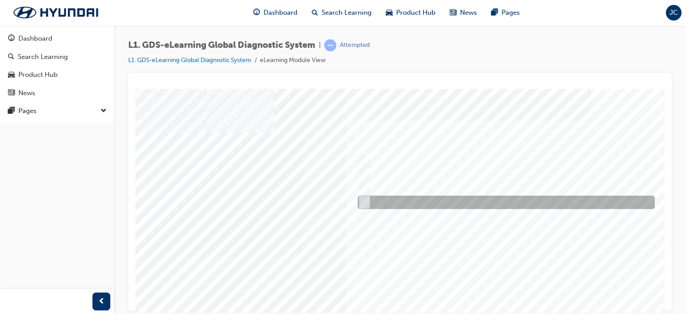
click at [364, 201] on input "From Home Screen Bottom Menu by selecting Service Information" at bounding box center [362, 202] width 10 height 10
checkbox input "true"
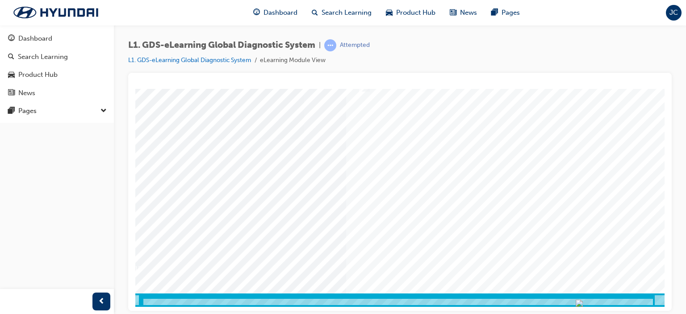
scroll to position [118, 63]
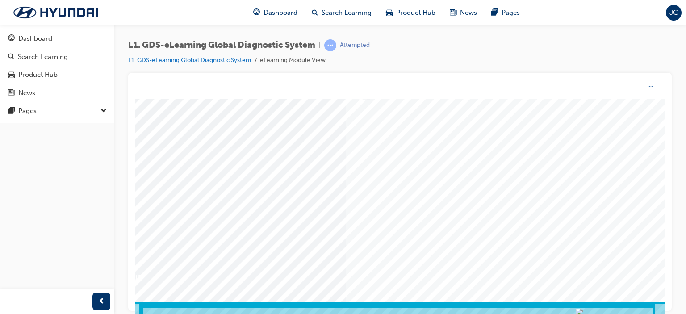
scroll to position [0, 0]
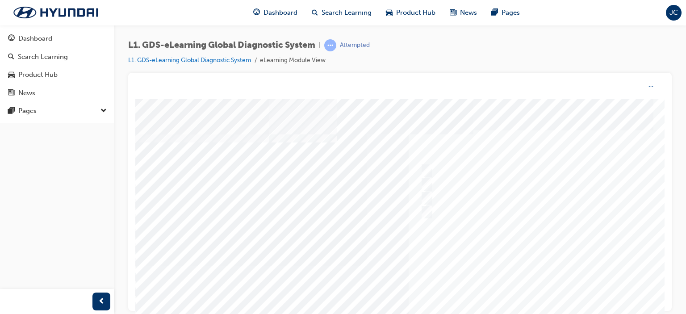
click at [426, 191] on div at bounding box center [438, 266] width 607 height 335
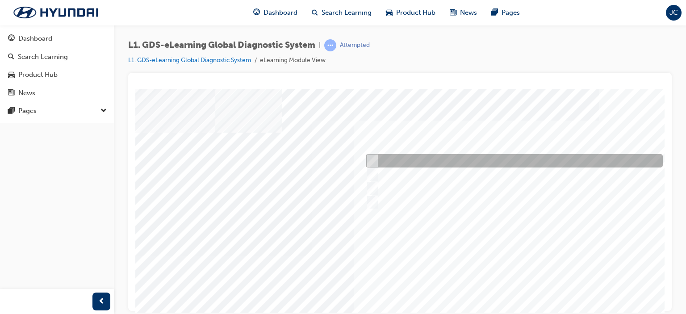
click at [373, 159] on input "Touch and feel to check if component’s operating" at bounding box center [370, 161] width 10 height 10
checkbox input "true"
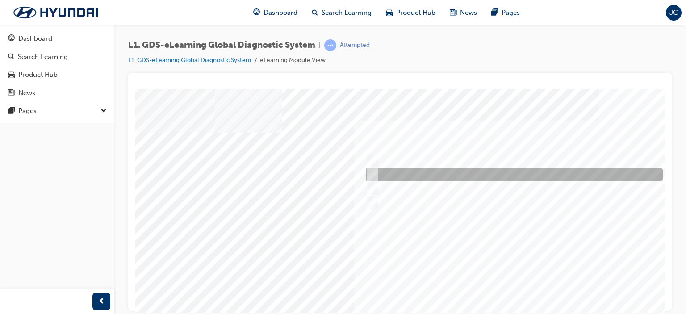
click at [373, 173] on input "Hear if the component to check for operation" at bounding box center [370, 175] width 10 height 10
checkbox input "true"
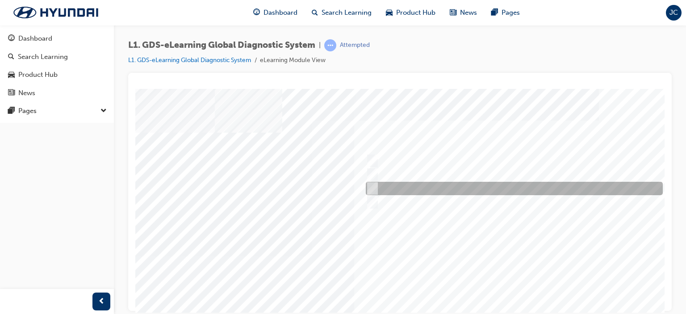
click at [374, 189] on input "Physically look at the component to check if it’s operating" at bounding box center [370, 189] width 10 height 10
checkbox input "true"
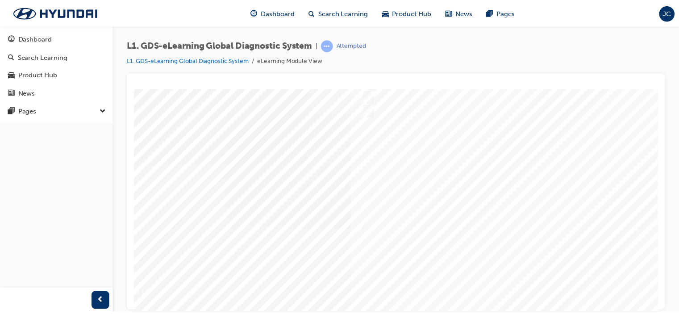
scroll to position [118, 54]
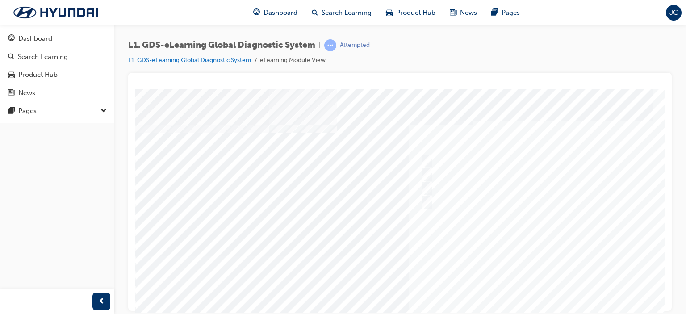
click at [488, 235] on div at bounding box center [438, 255] width 607 height 335
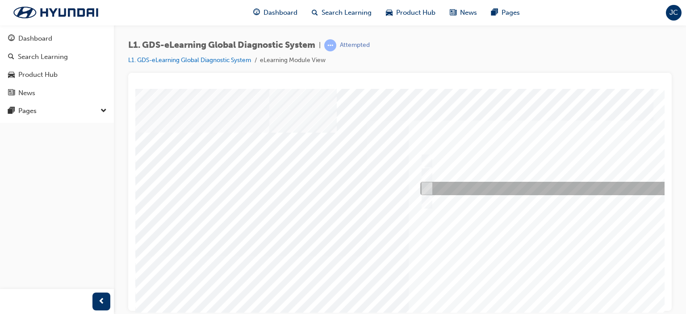
click at [430, 185] on div at bounding box center [566, 188] width 297 height 13
radio input "true"
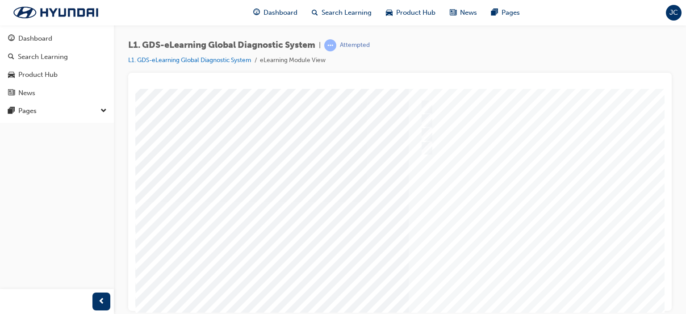
scroll to position [118, 0]
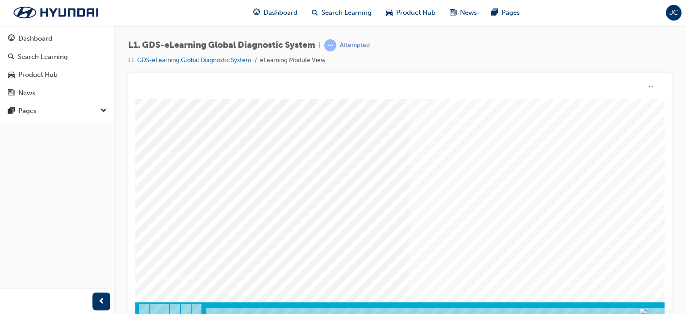
scroll to position [0, 0]
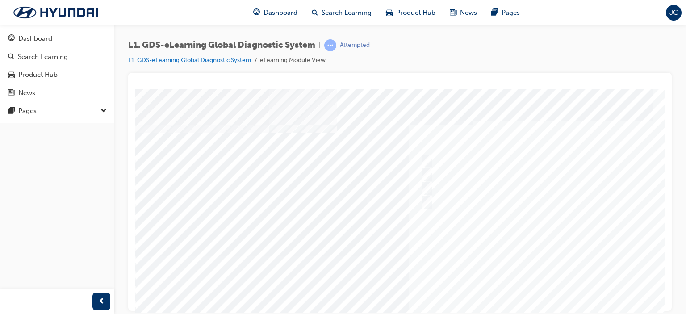
click at [479, 229] on div at bounding box center [438, 255] width 607 height 335
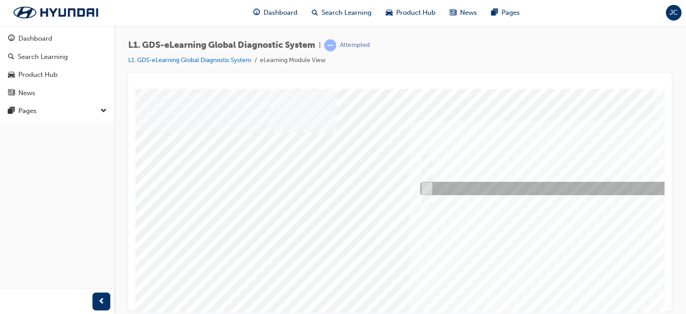
click at [429, 186] on input "Actuation Test" at bounding box center [425, 189] width 10 height 10
radio input "true"
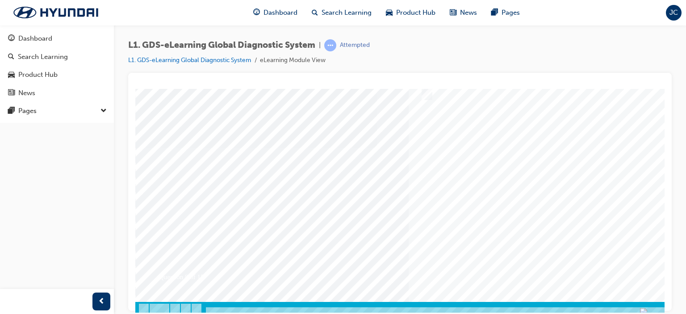
scroll to position [118, 0]
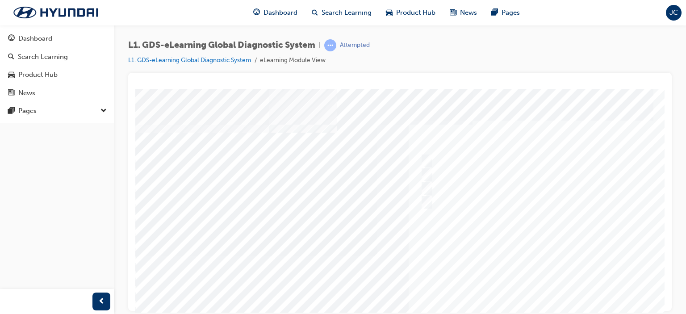
click at [490, 229] on div at bounding box center [438, 255] width 607 height 335
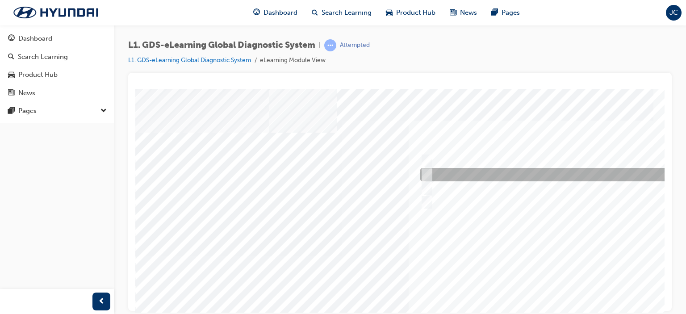
click at [426, 173] on input "Data Saving" at bounding box center [425, 175] width 10 height 10
radio input "true"
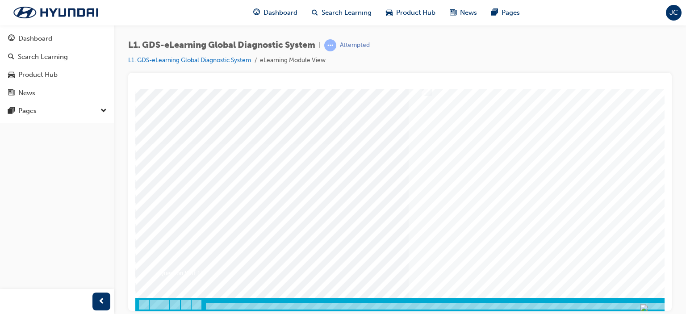
scroll to position [118, 0]
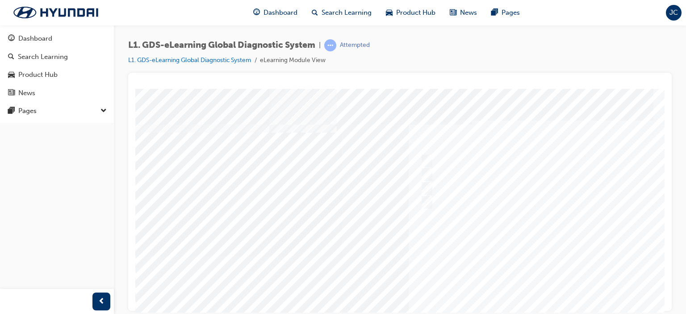
click at [480, 234] on div at bounding box center [438, 255] width 607 height 335
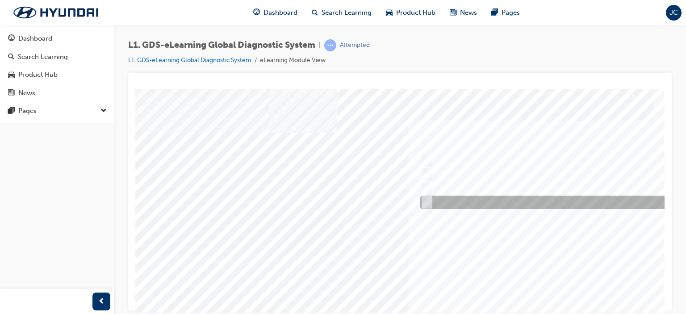
click at [430, 202] on div at bounding box center [566, 202] width 297 height 13
radio input "true"
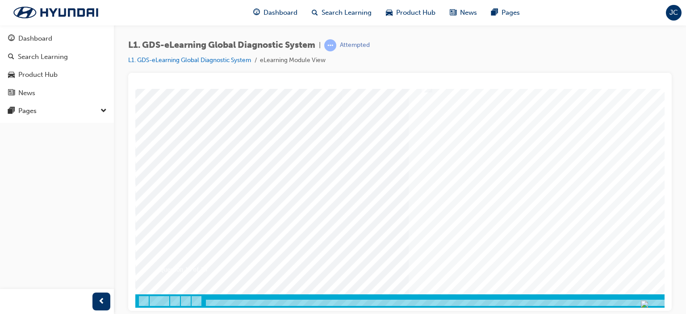
scroll to position [118, 0]
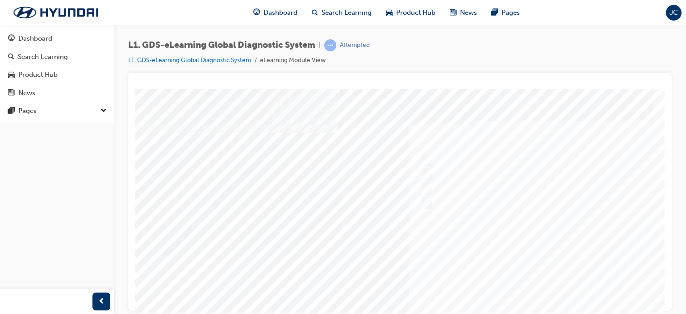
click at [480, 230] on div at bounding box center [438, 255] width 607 height 335
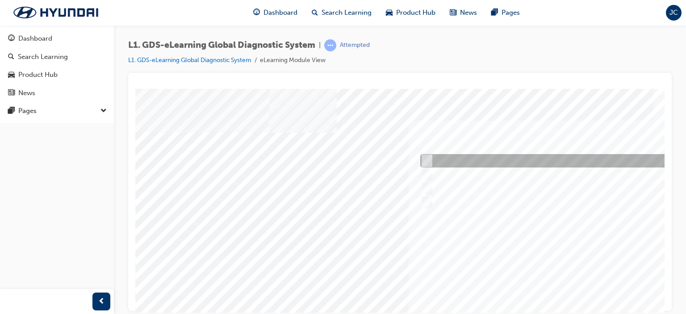
click at [426, 160] on input "To view the oscilloscope using the VMI" at bounding box center [425, 161] width 10 height 10
radio input "true"
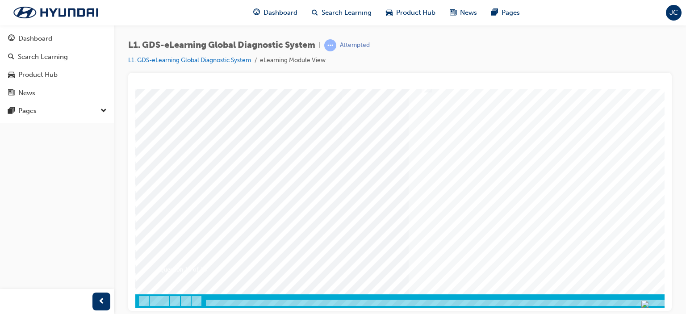
scroll to position [118, 0]
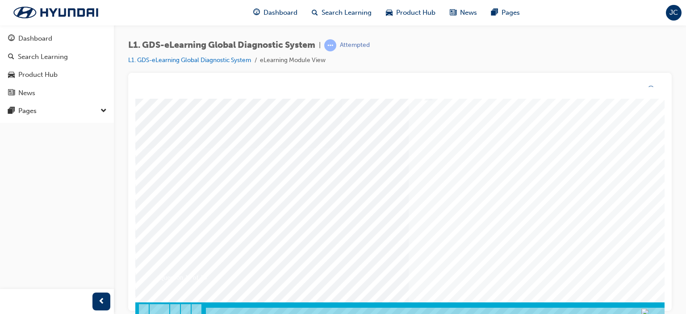
scroll to position [0, 0]
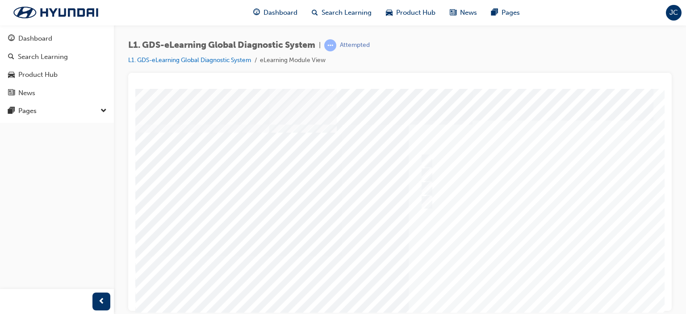
click at [499, 219] on div at bounding box center [438, 255] width 607 height 335
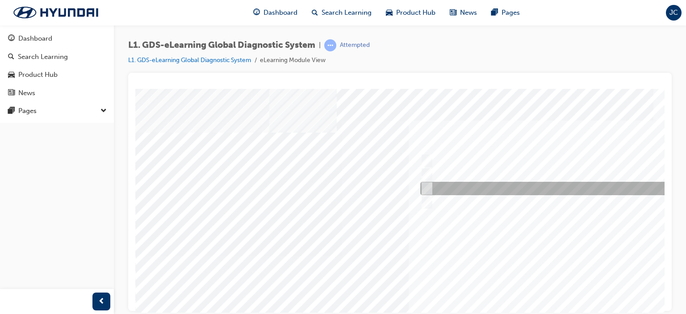
click at [426, 187] on input "Active, Pending and History" at bounding box center [425, 189] width 10 height 10
radio input "true"
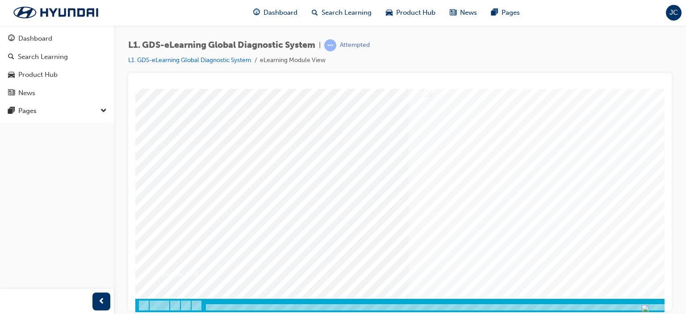
scroll to position [118, 0]
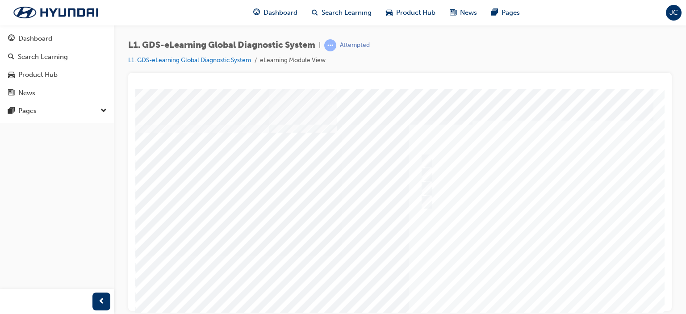
click at [454, 227] on div at bounding box center [438, 255] width 607 height 335
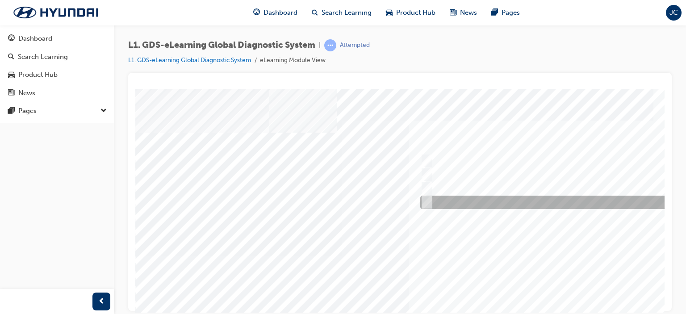
click at [426, 201] on input "Increase the refresh speed of the data" at bounding box center [425, 202] width 10 height 10
radio input "true"
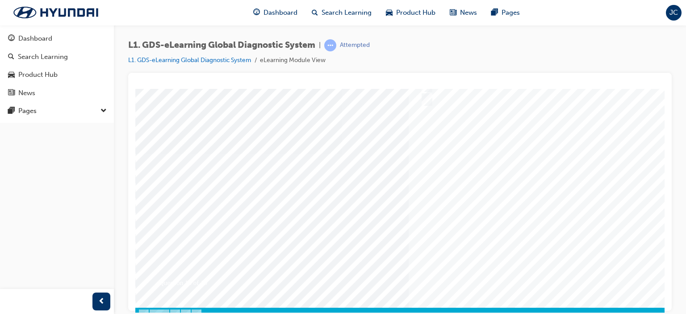
scroll to position [118, 0]
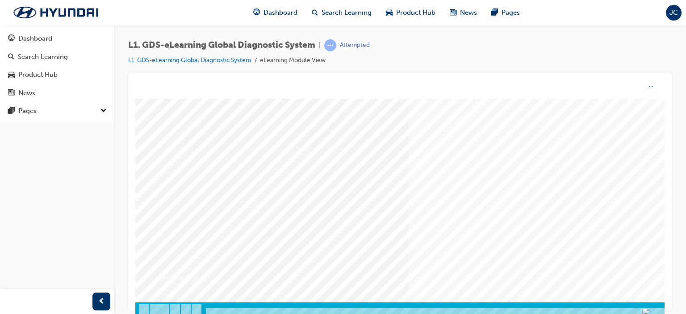
scroll to position [0, 0]
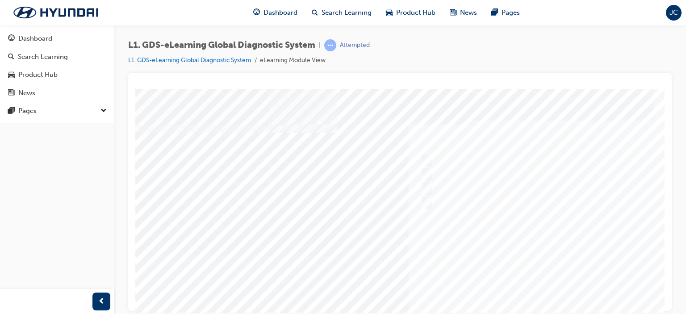
click at [483, 226] on div at bounding box center [438, 255] width 607 height 335
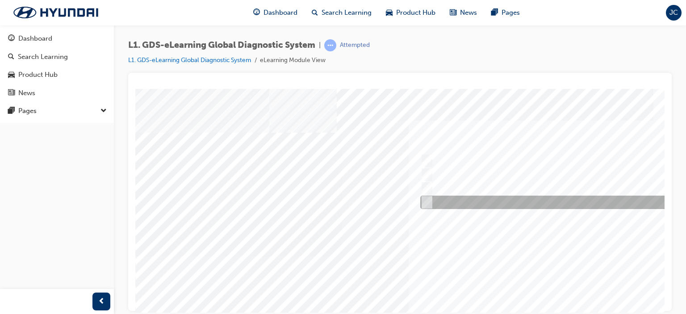
click at [426, 201] on input "Generates a report to Technical Assistance Group" at bounding box center [425, 202] width 10 height 10
radio input "true"
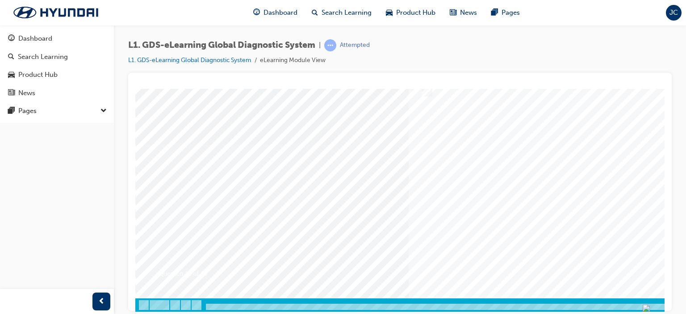
scroll to position [118, 0]
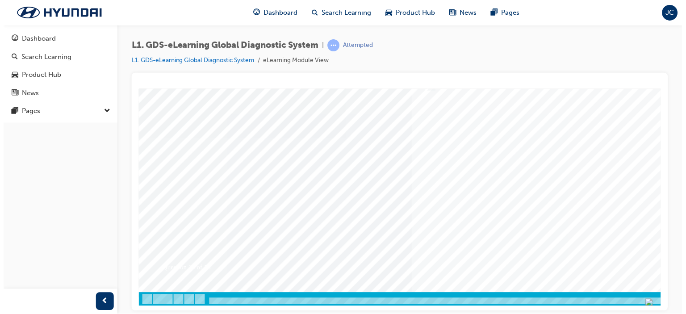
scroll to position [0, 0]
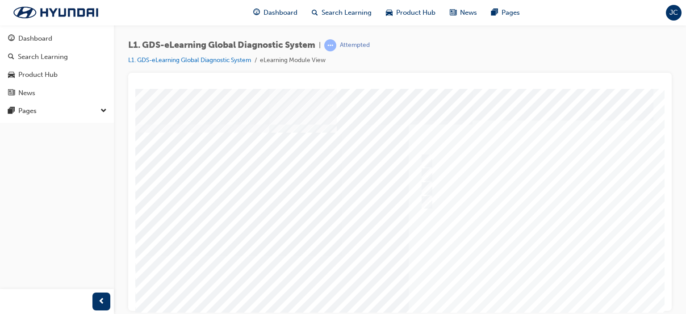
click at [485, 222] on div at bounding box center [438, 255] width 607 height 335
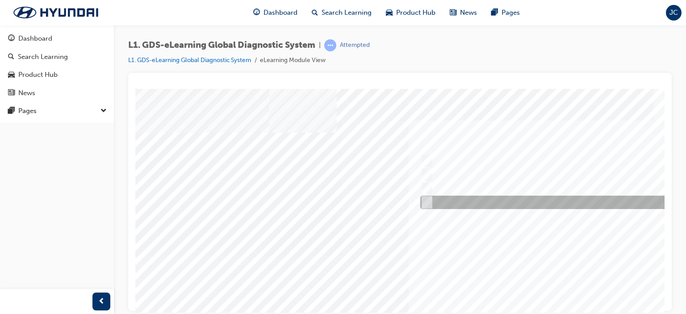
click at [425, 202] on input "0701" at bounding box center [425, 202] width 10 height 10
radio input "true"
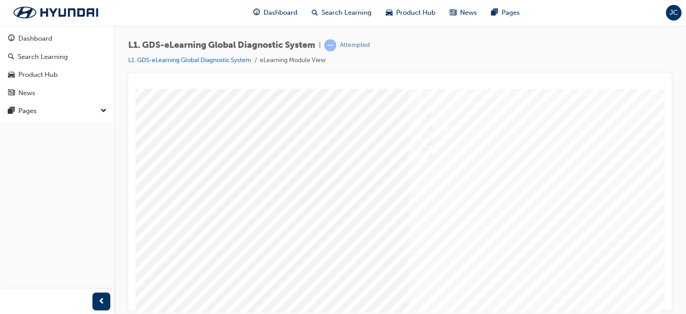
scroll to position [118, 0]
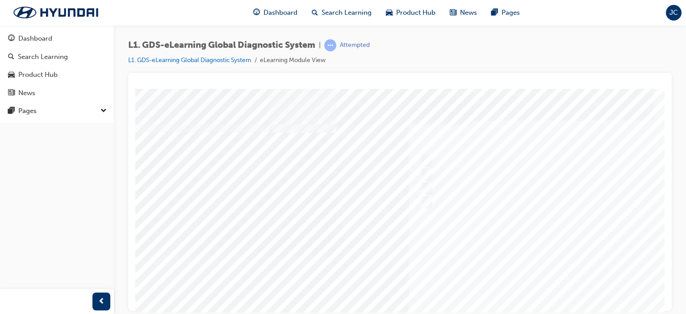
click at [494, 223] on div at bounding box center [438, 255] width 607 height 335
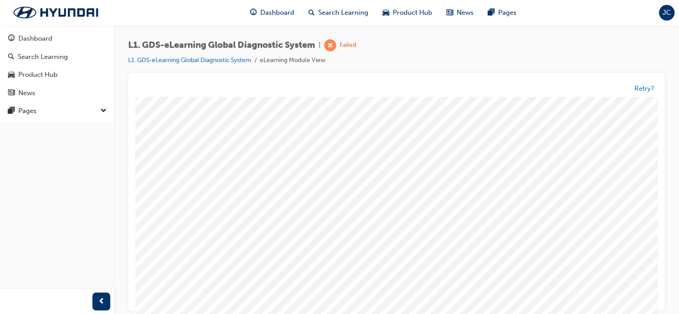
scroll to position [0, 0]
click at [161, 46] on span "L1. GDS-eLearning Global Diagnostic System" at bounding box center [221, 45] width 187 height 10
click at [161, 59] on link "L1. GDS-eLearning Global Diagnostic System" at bounding box center [189, 60] width 123 height 8
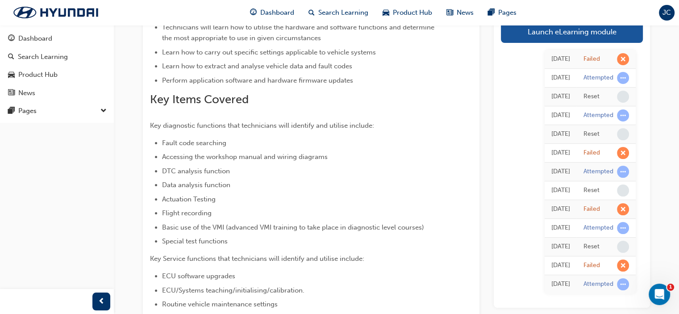
scroll to position [141, 0]
click at [660, 292] on icon "Open Intercom Messenger" at bounding box center [658, 293] width 15 height 15
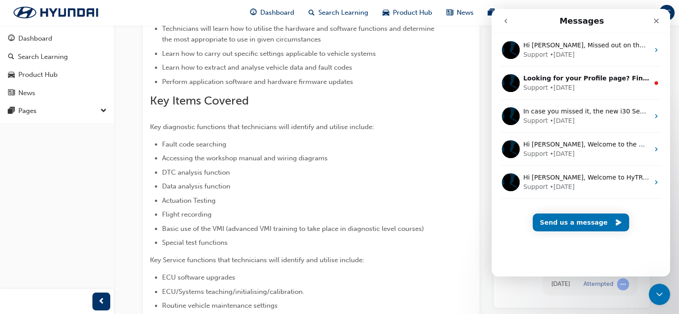
click at [439, 274] on li "ECU software upgrades" at bounding box center [301, 277] width 278 height 11
click at [656, 23] on icon "Close" at bounding box center [656, 20] width 7 height 7
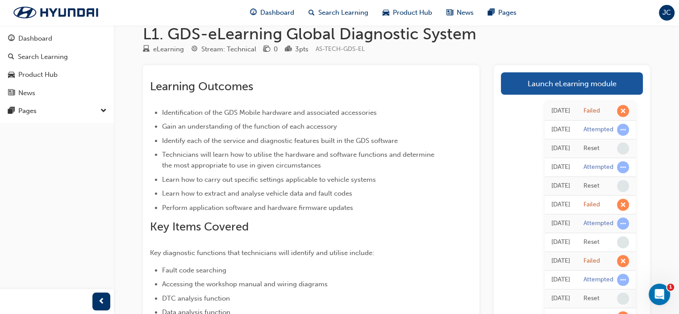
scroll to position [0, 0]
